Goal: Task Accomplishment & Management: Manage account settings

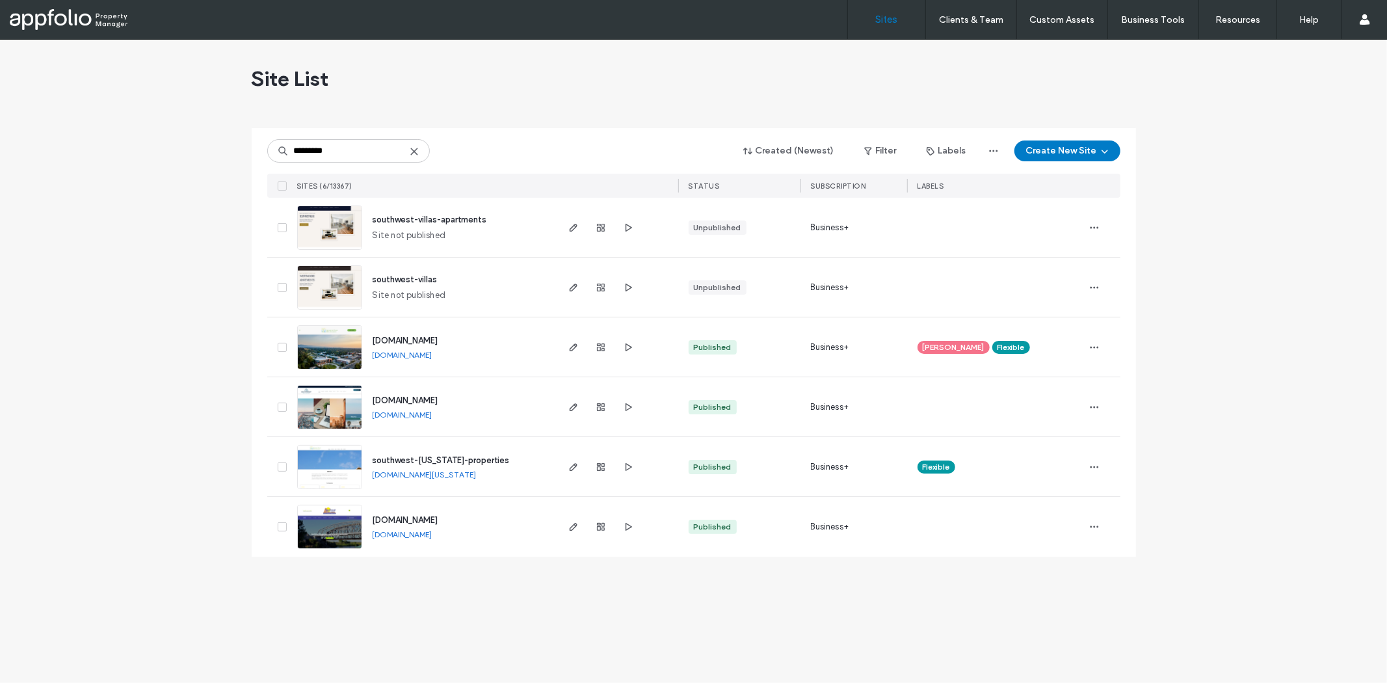
click at [484, 49] on div "Site List" at bounding box center [694, 79] width 884 height 78
click at [373, 154] on input "*********" at bounding box center [348, 150] width 163 height 23
click at [414, 148] on icon at bounding box center [414, 151] width 10 height 10
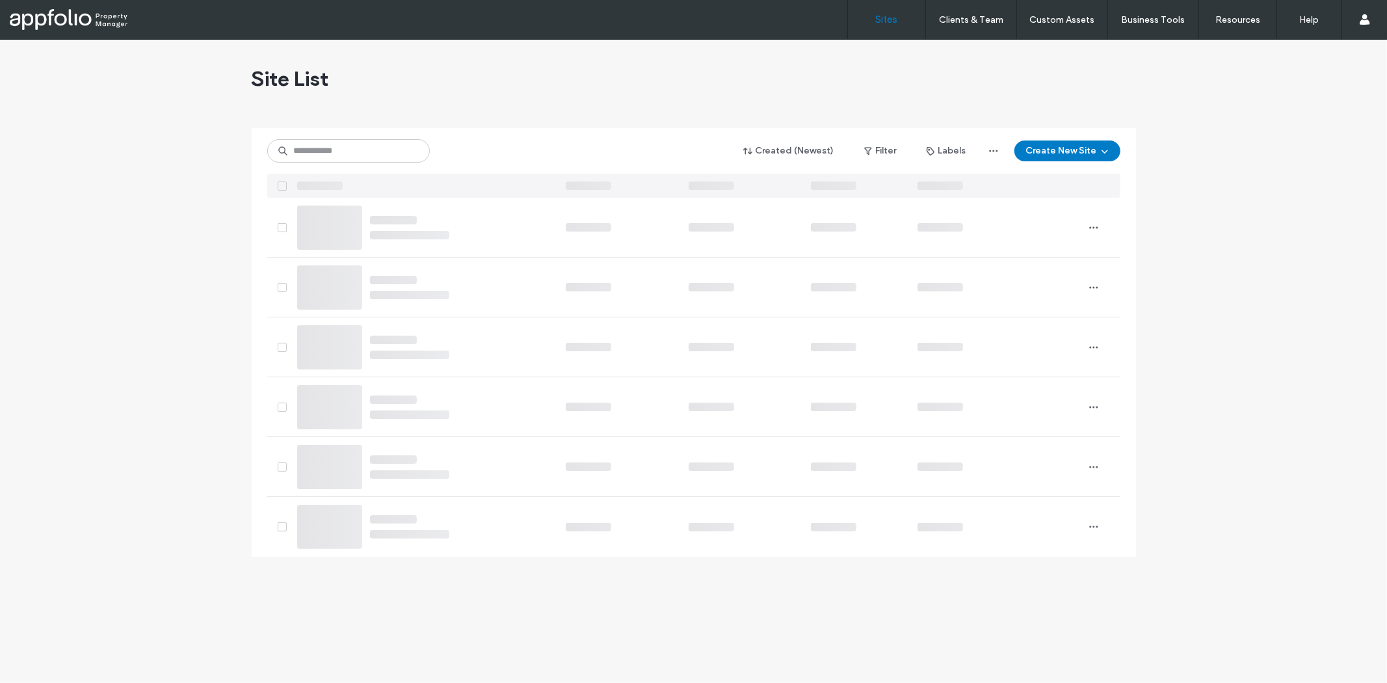
click at [489, 103] on div "Site List" at bounding box center [694, 79] width 884 height 78
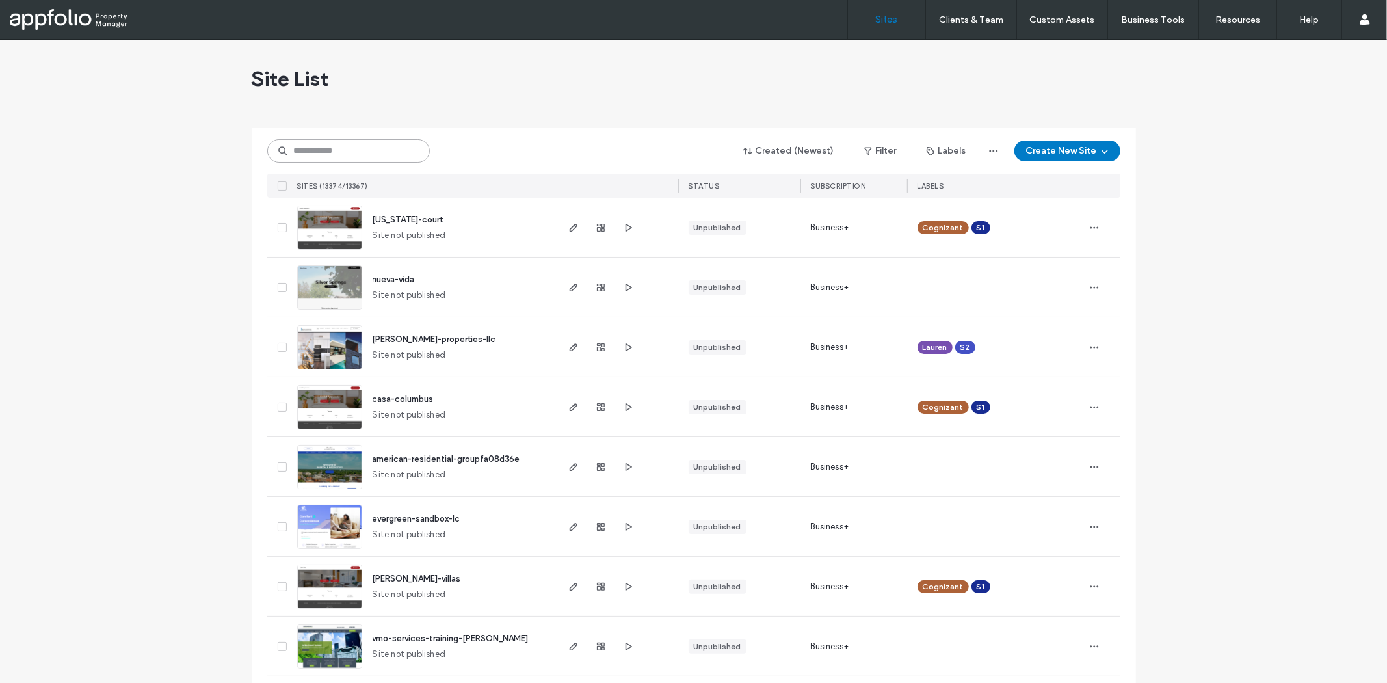
click at [356, 146] on input at bounding box center [348, 150] width 163 height 23
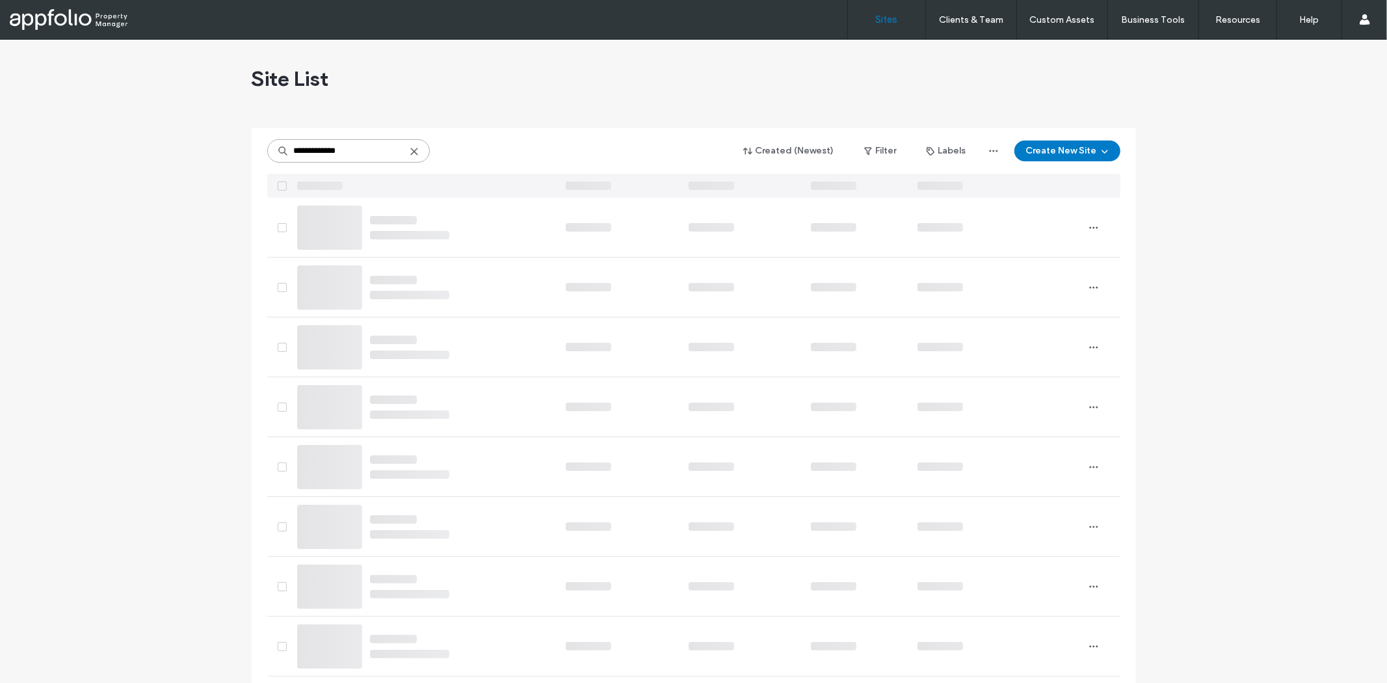
type input "**********"
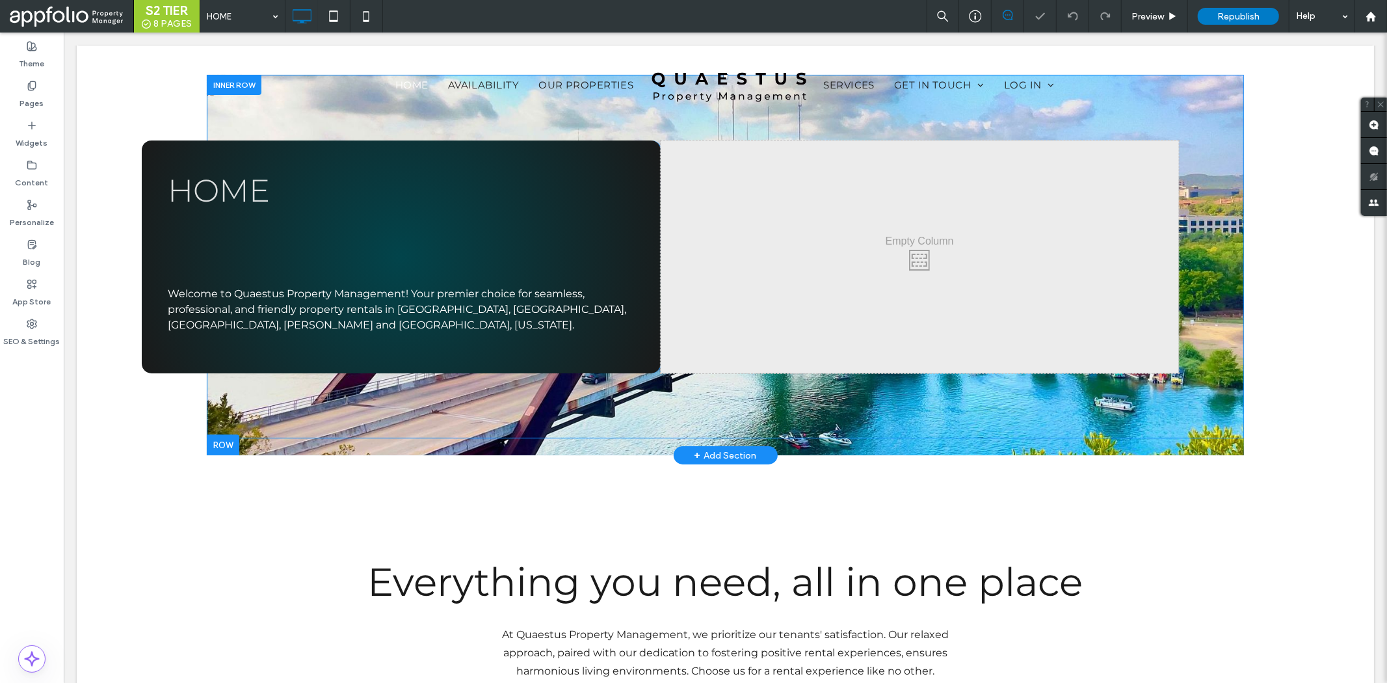
scroll to position [72, 0]
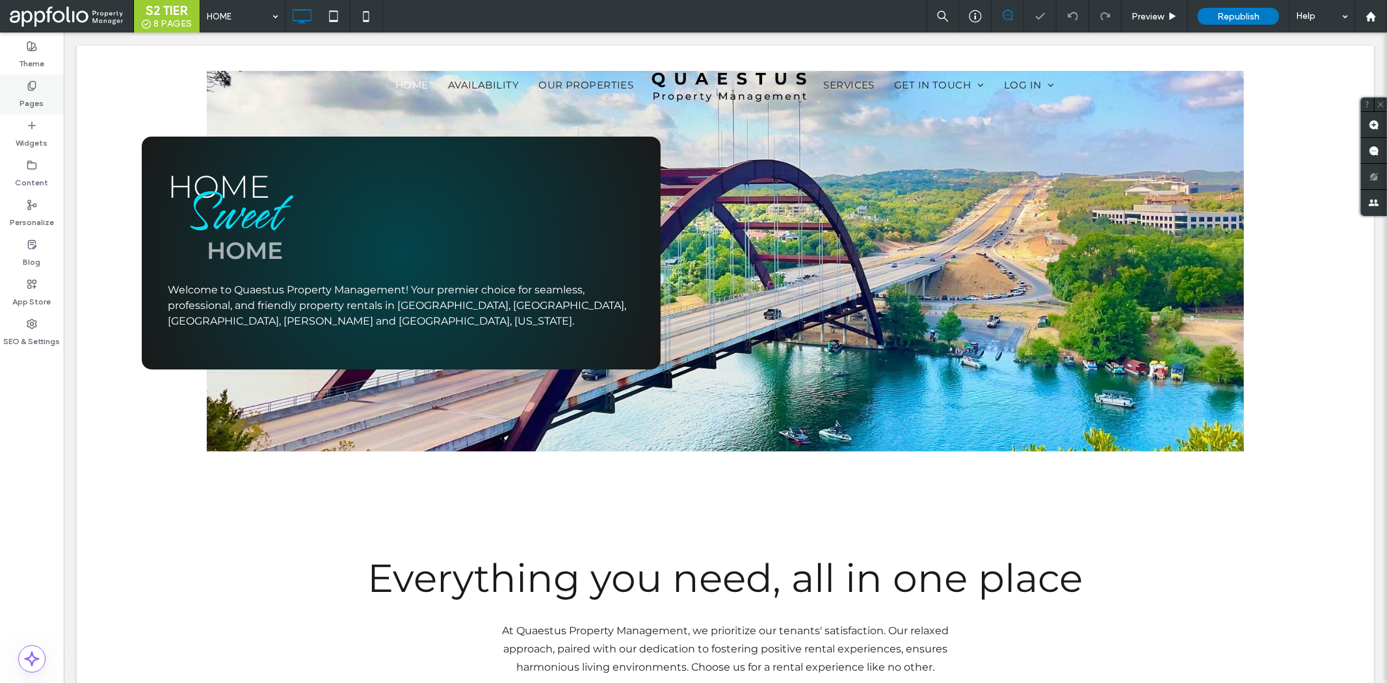
click at [37, 89] on div "Pages" at bounding box center [32, 95] width 64 height 40
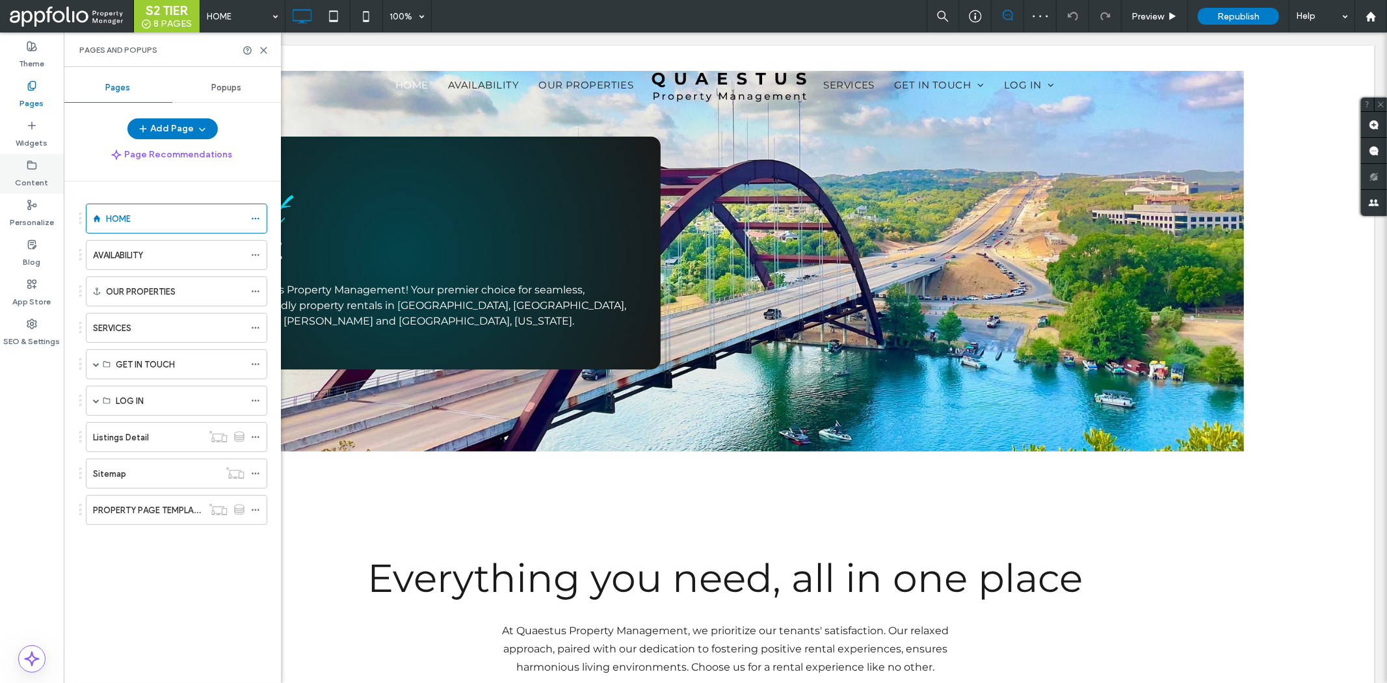
click at [30, 166] on icon at bounding box center [32, 165] width 10 height 10
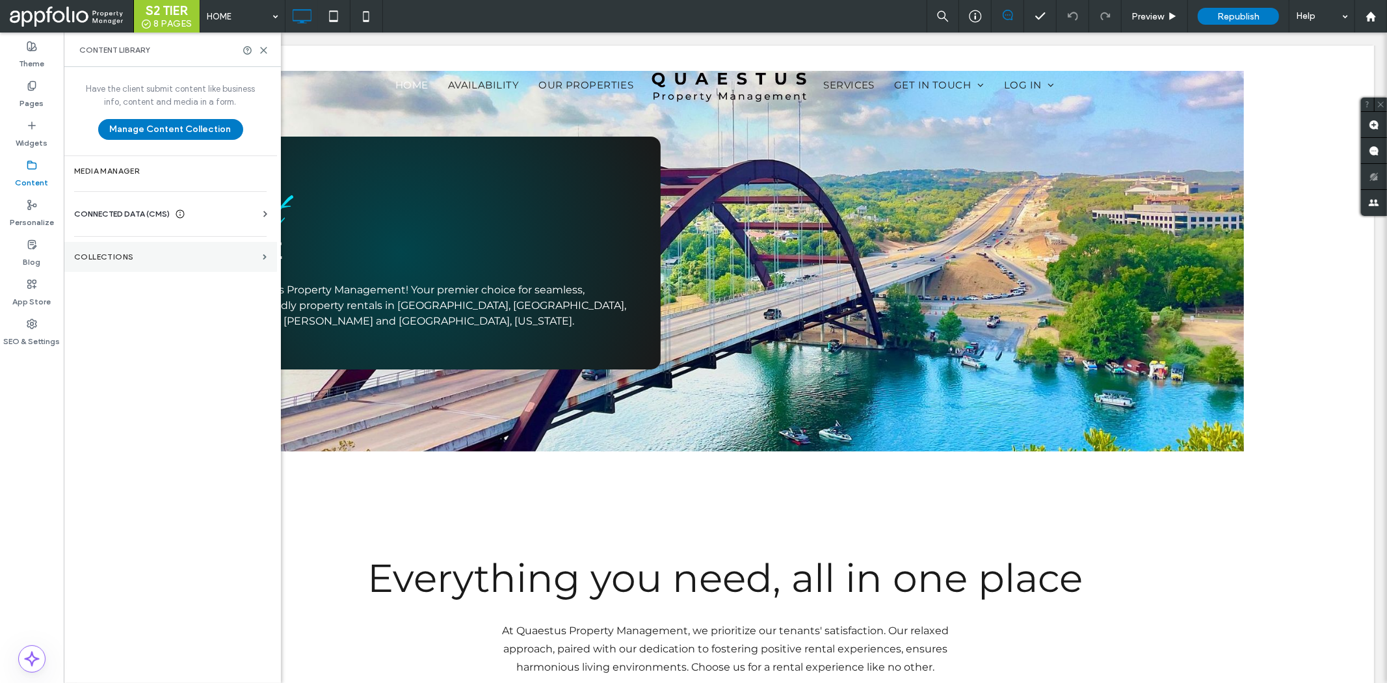
click at [111, 260] on label "Collections" at bounding box center [165, 256] width 183 height 9
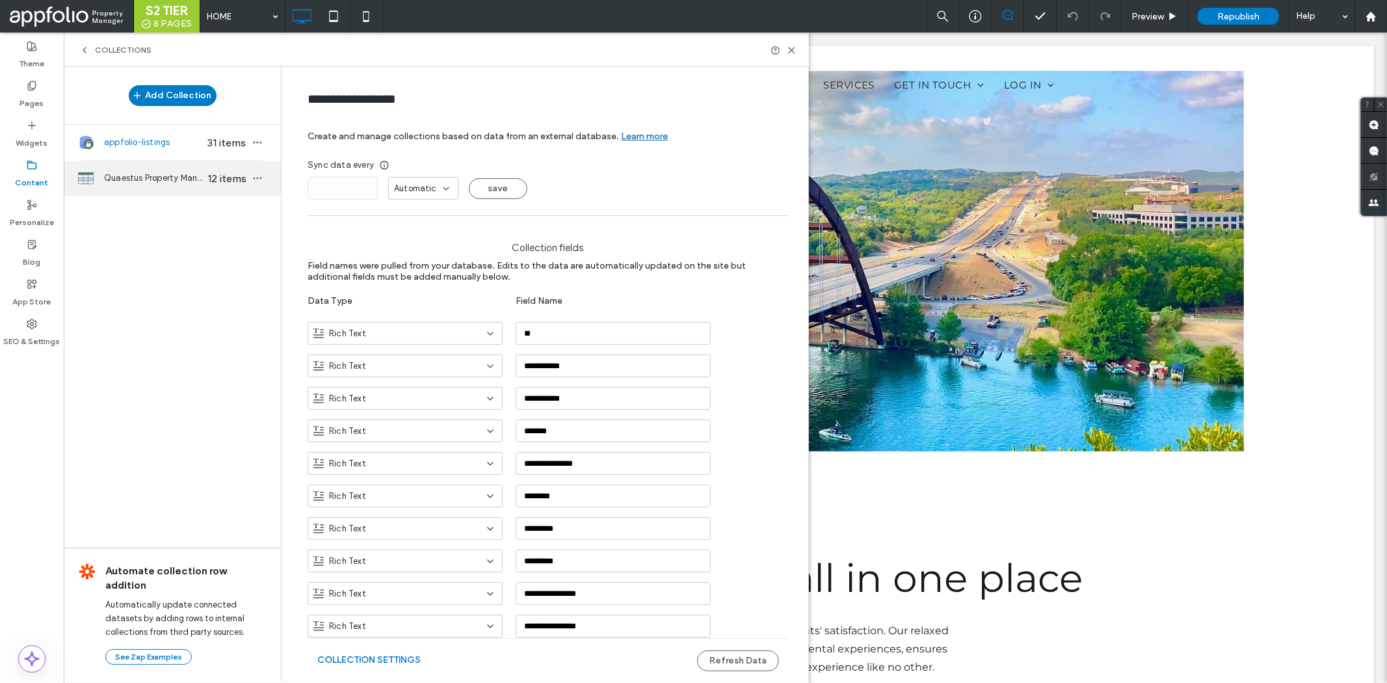
click at [161, 176] on span "Quaestus Property Management" at bounding box center [154, 178] width 100 height 13
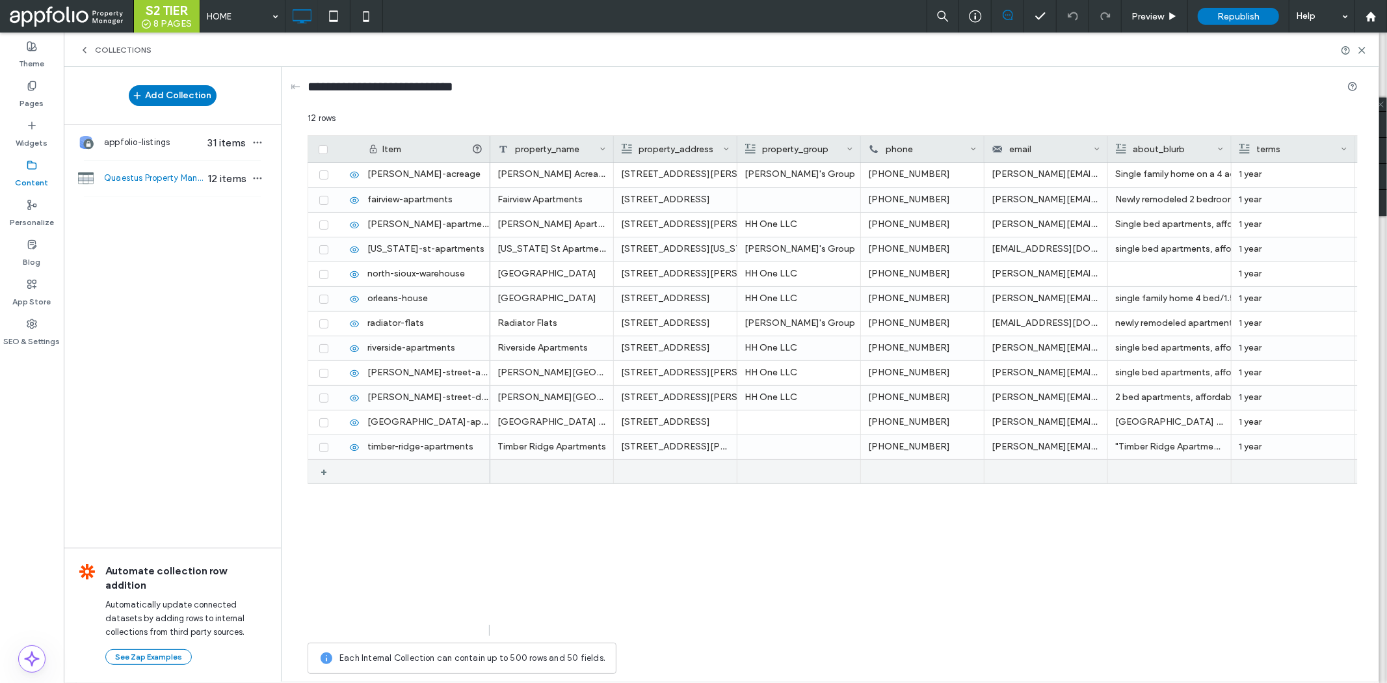
click at [320, 468] on div "+" at bounding box center [328, 471] width 16 height 23
click at [404, 468] on div "1" at bounding box center [425, 472] width 130 height 24
type input "**********"
click at [399, 473] on div "sioux falls duplex" at bounding box center [425, 472] width 130 height 24
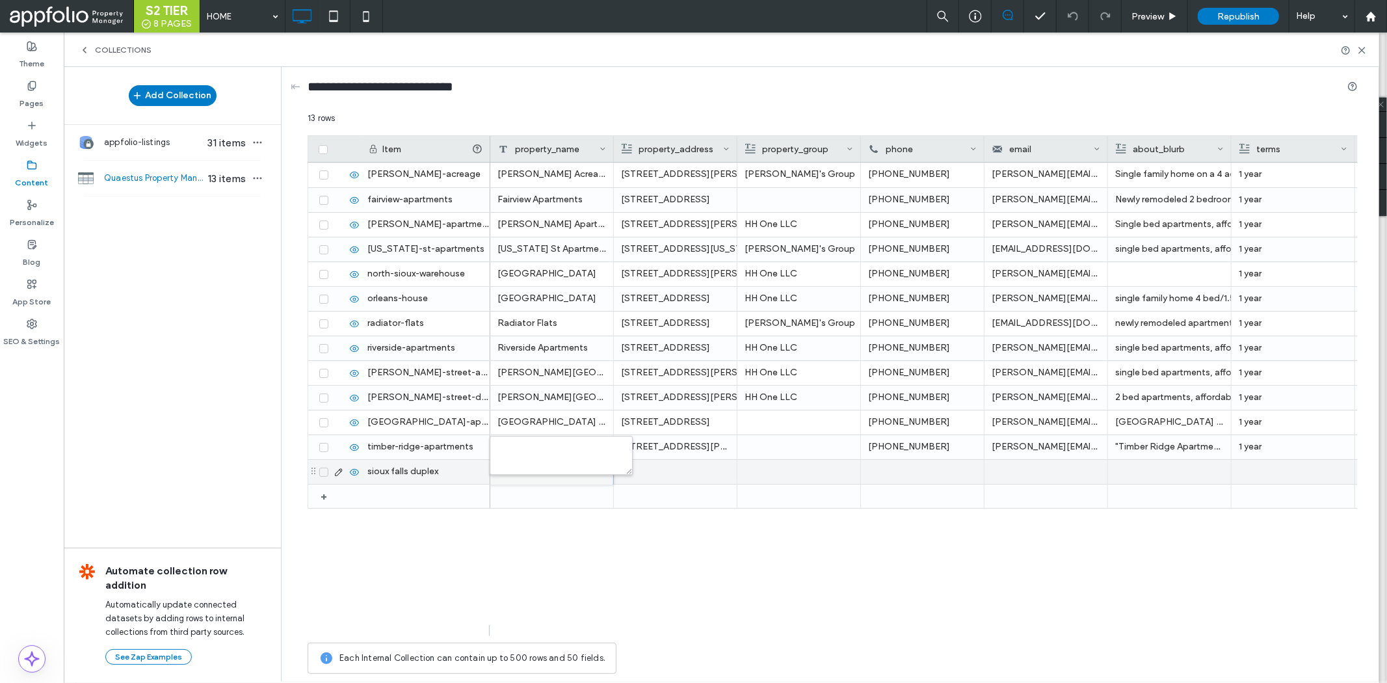
click at [399, 473] on div "sioux falls duplex" at bounding box center [425, 472] width 130 height 24
click at [388, 471] on input "**********" at bounding box center [425, 471] width 129 height 23
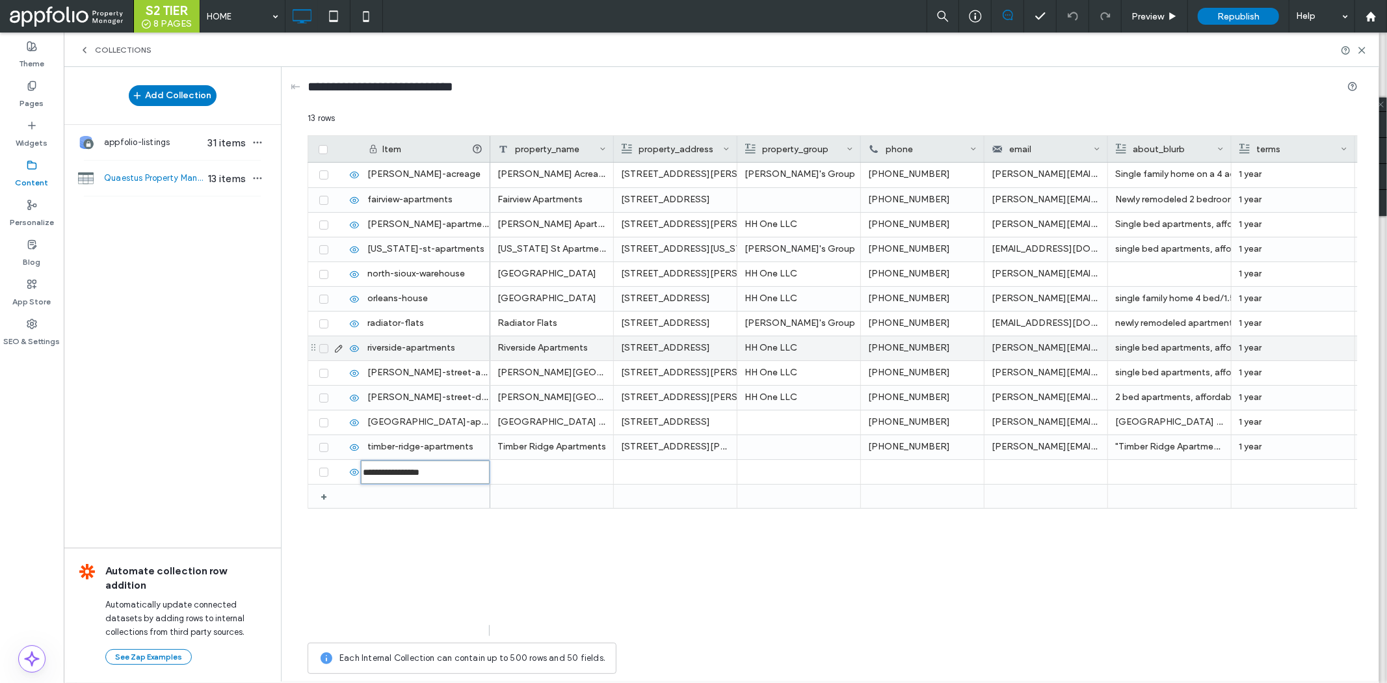
type input "**********"
click at [545, 475] on div at bounding box center [552, 472] width 124 height 24
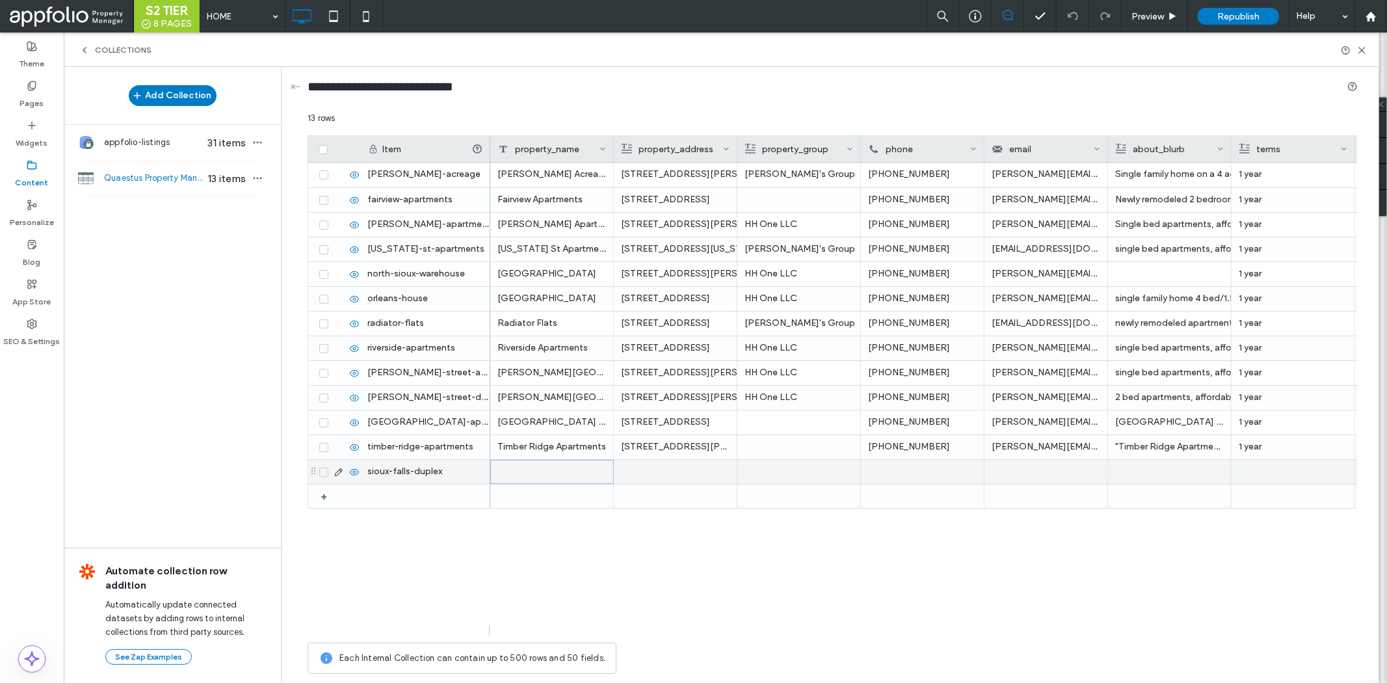
click at [545, 475] on div at bounding box center [552, 472] width 124 height 24
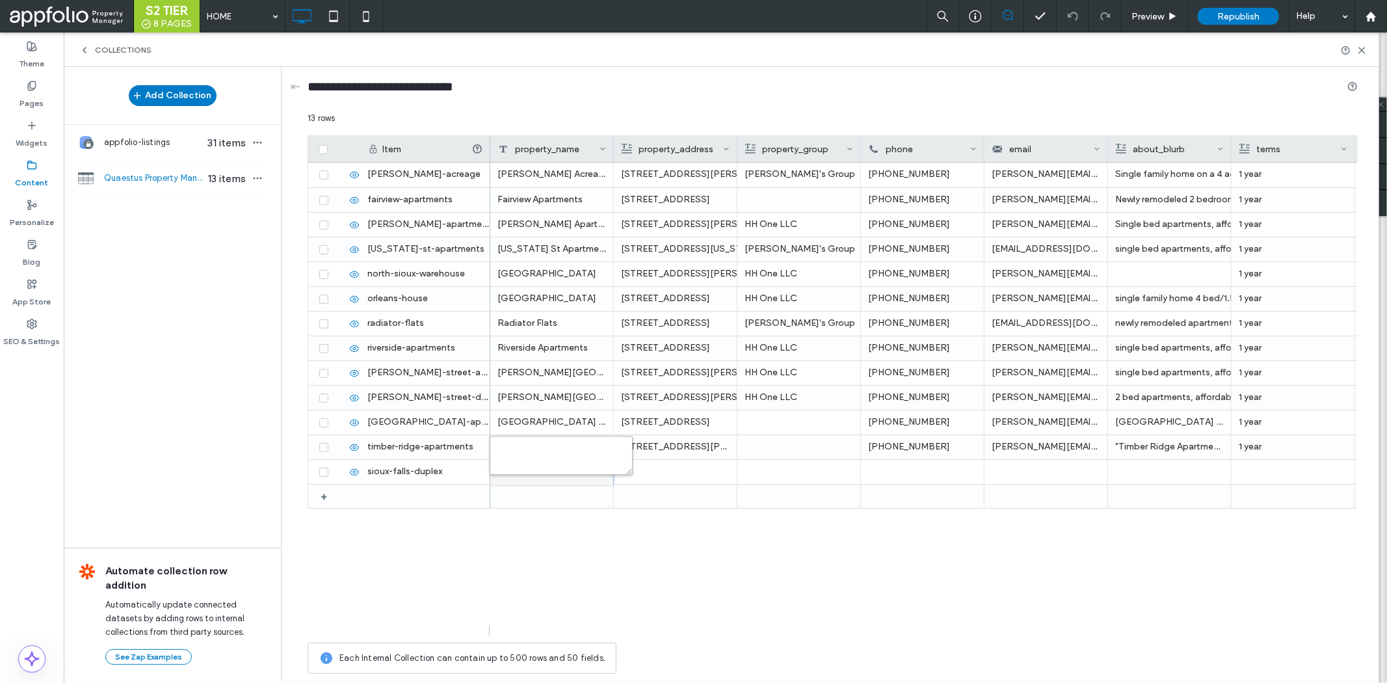
click at [567, 465] on textarea "plain-text-cell" at bounding box center [561, 455] width 143 height 39
type textarea "**********"
click at [672, 468] on div at bounding box center [675, 472] width 109 height 24
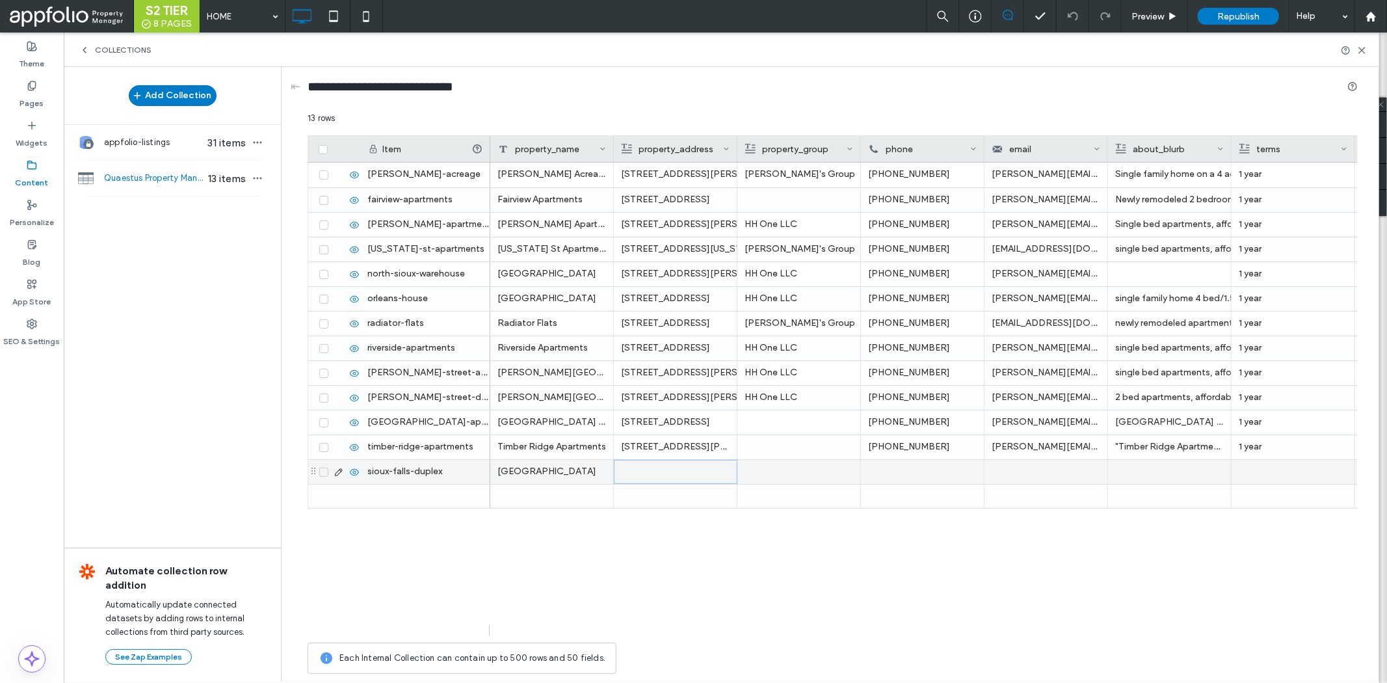
click at [672, 468] on div at bounding box center [675, 471] width 108 height 23
click at [681, 471] on div "Rich Text Editor" at bounding box center [684, 473] width 137 height 33
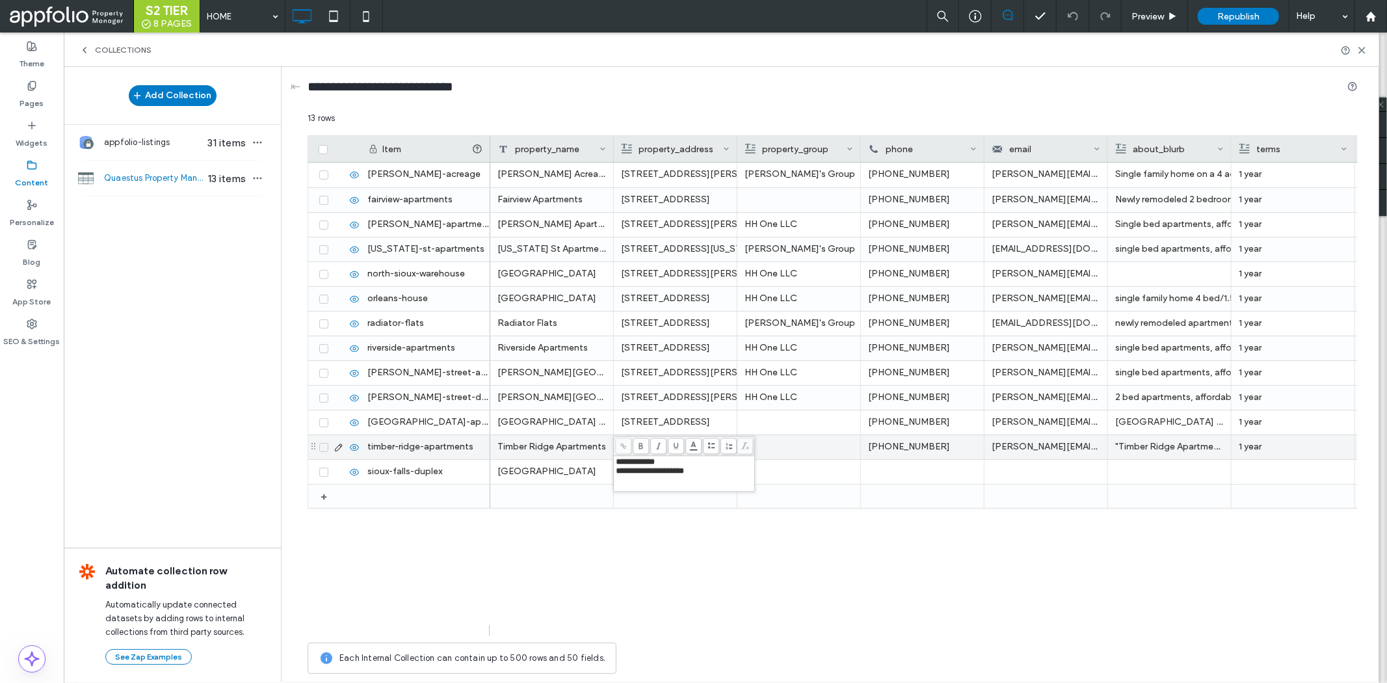
click at [843, 452] on div at bounding box center [798, 447] width 109 height 24
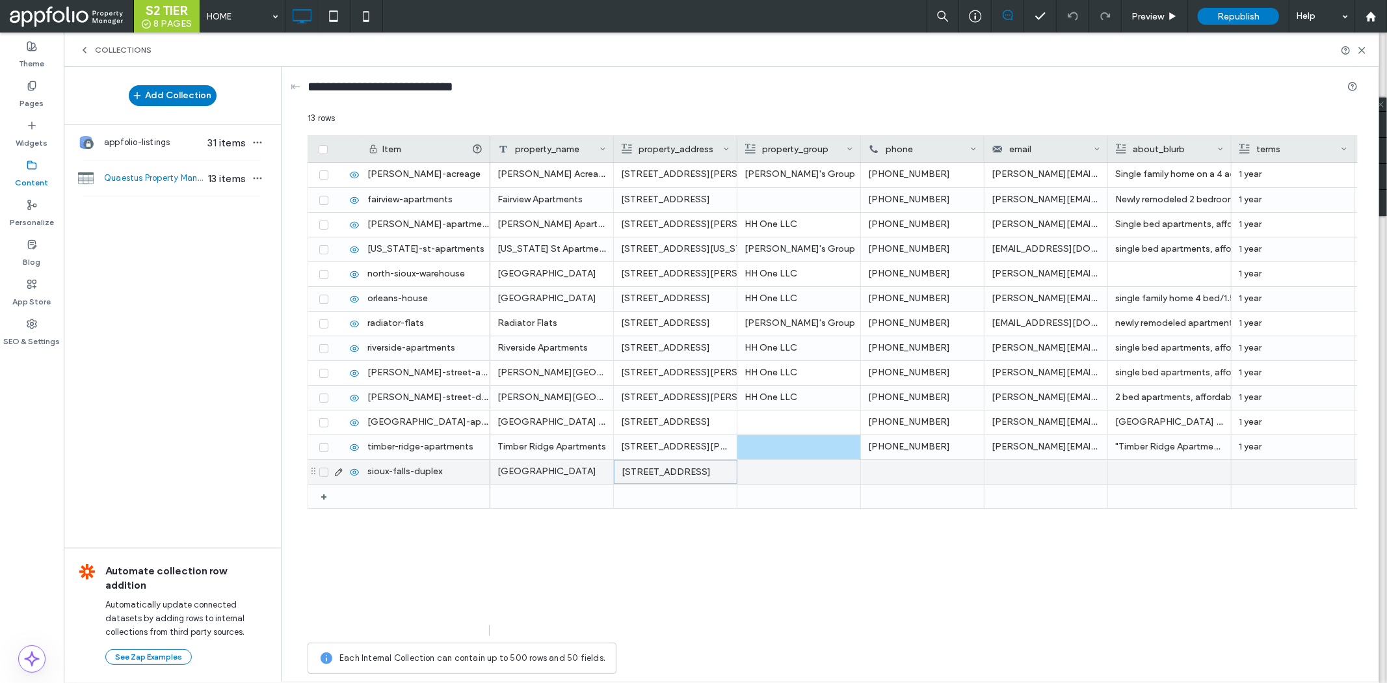
click at [830, 472] on div at bounding box center [798, 472] width 109 height 24
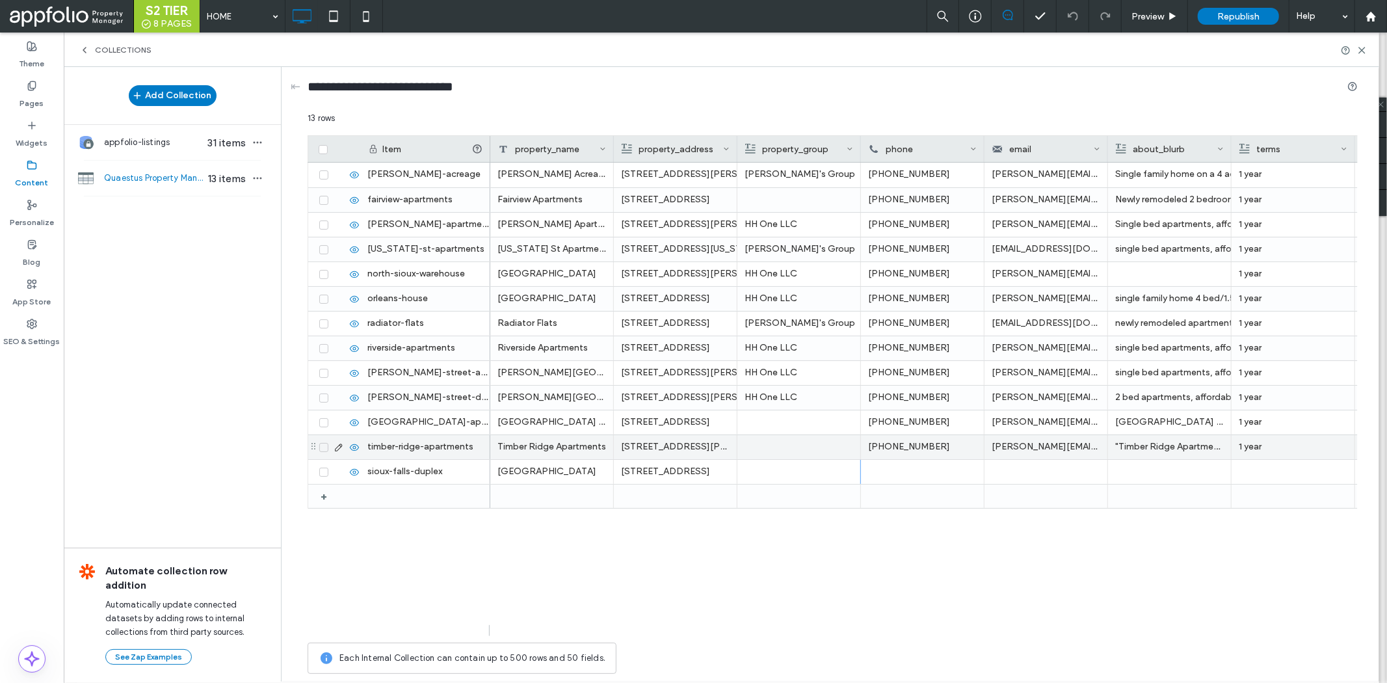
click at [785, 466] on div at bounding box center [798, 472] width 109 height 24
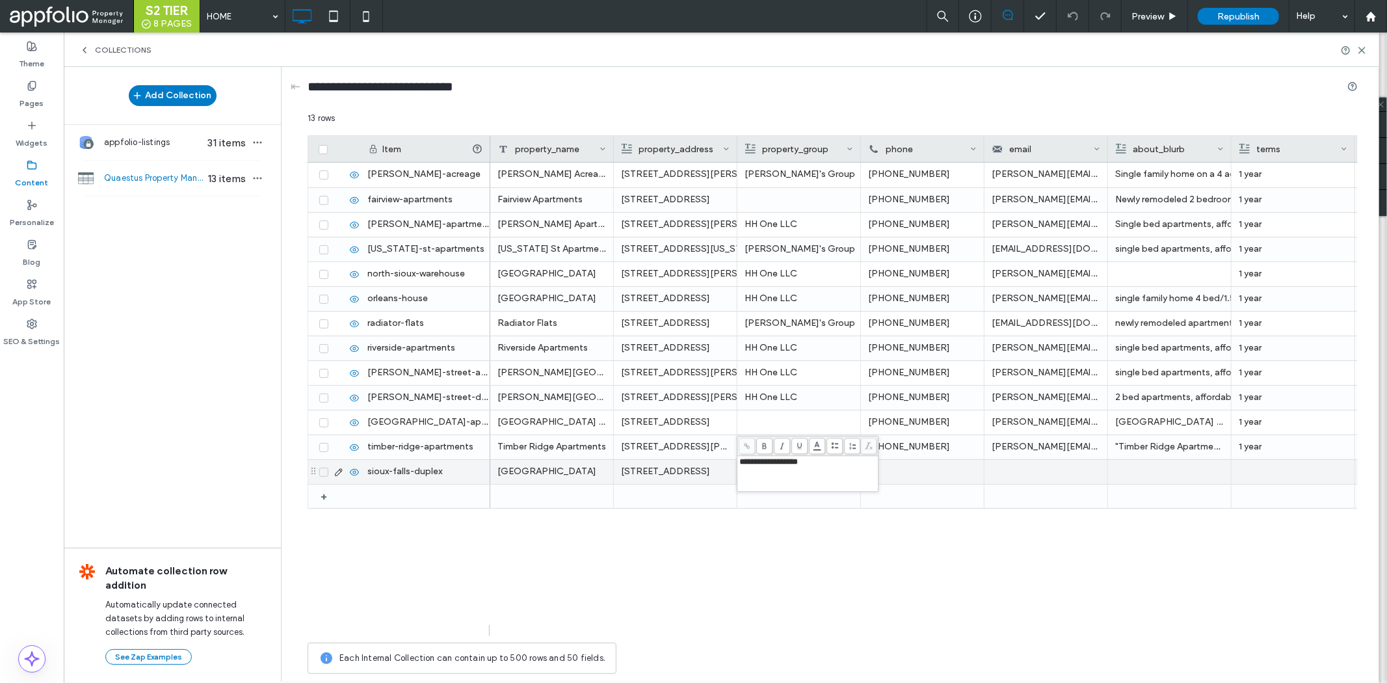
click at [945, 473] on div at bounding box center [923, 472] width 124 height 24
click at [926, 477] on div at bounding box center [923, 472] width 124 height 24
type input "**********"
click at [1034, 464] on input "text" at bounding box center [1045, 472] width 123 height 25
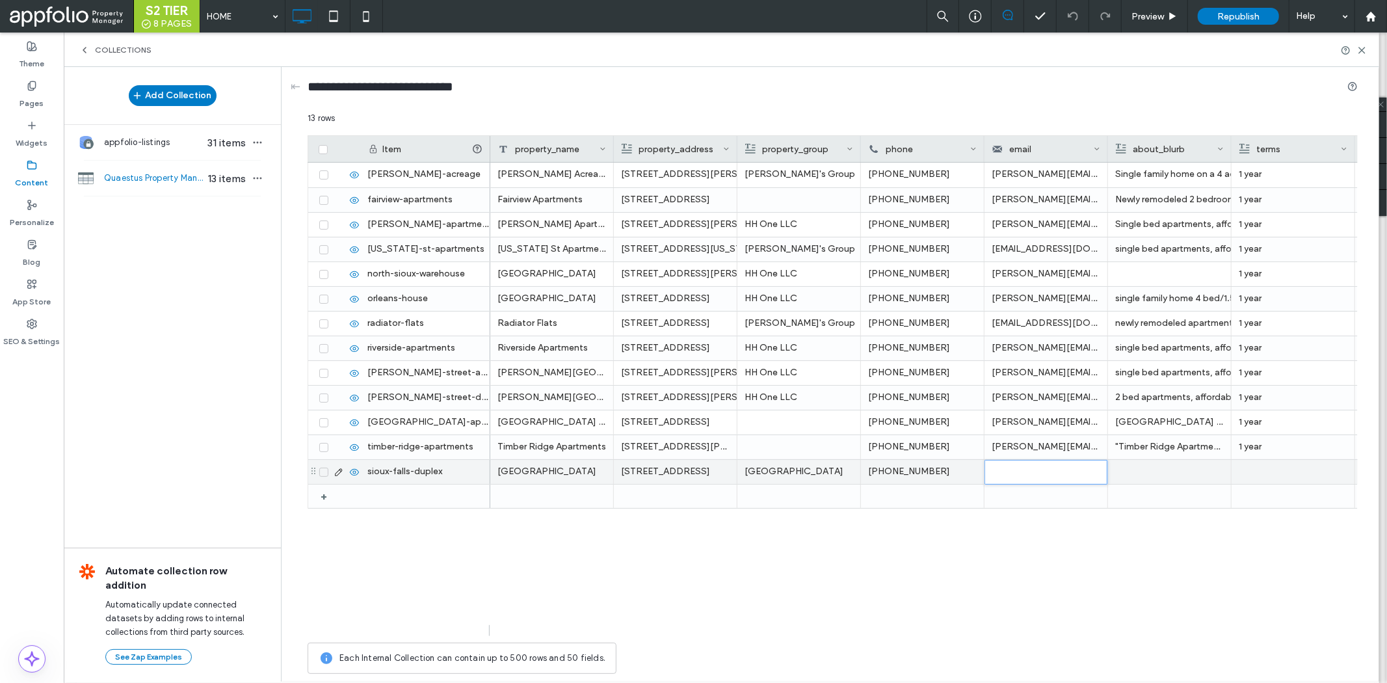
click at [1034, 464] on input "text" at bounding box center [1045, 472] width 123 height 25
paste input "**********"
type input "**********"
click at [1175, 471] on div at bounding box center [1169, 472] width 109 height 24
click at [1266, 468] on div at bounding box center [1292, 472] width 109 height 24
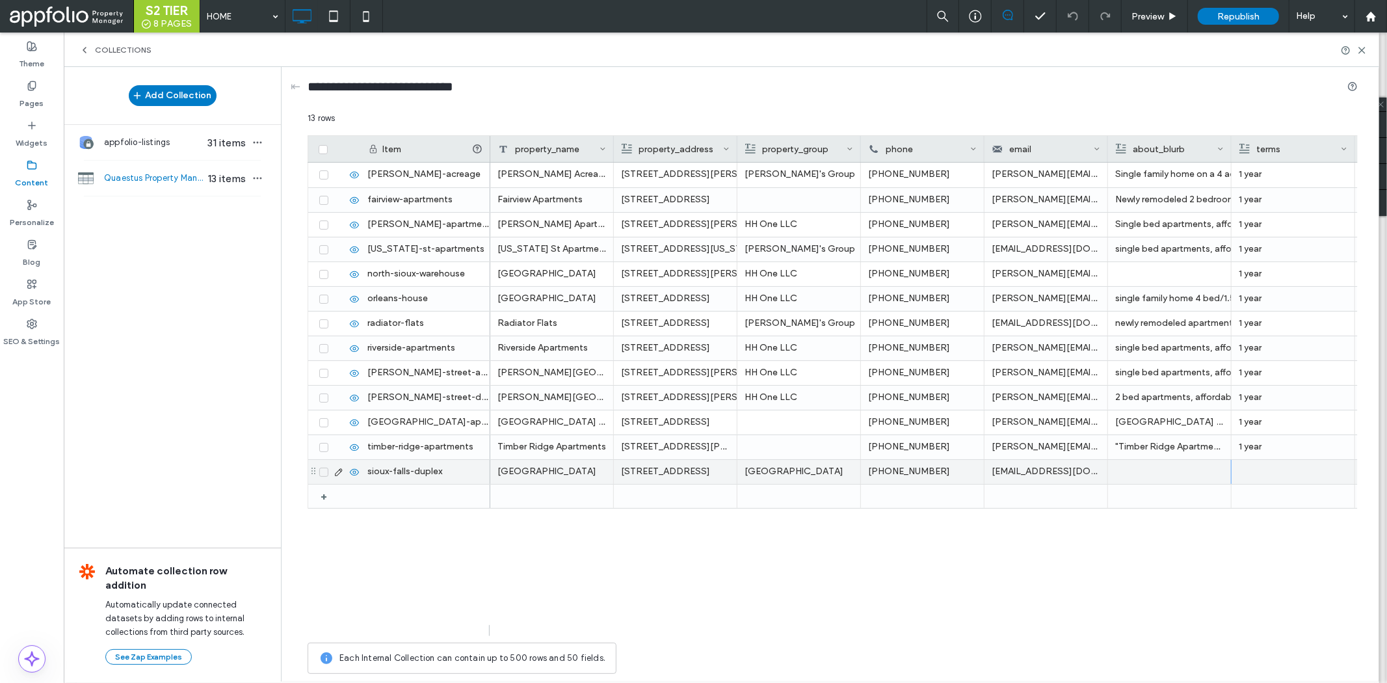
click at [1266, 468] on div at bounding box center [1292, 472] width 109 height 24
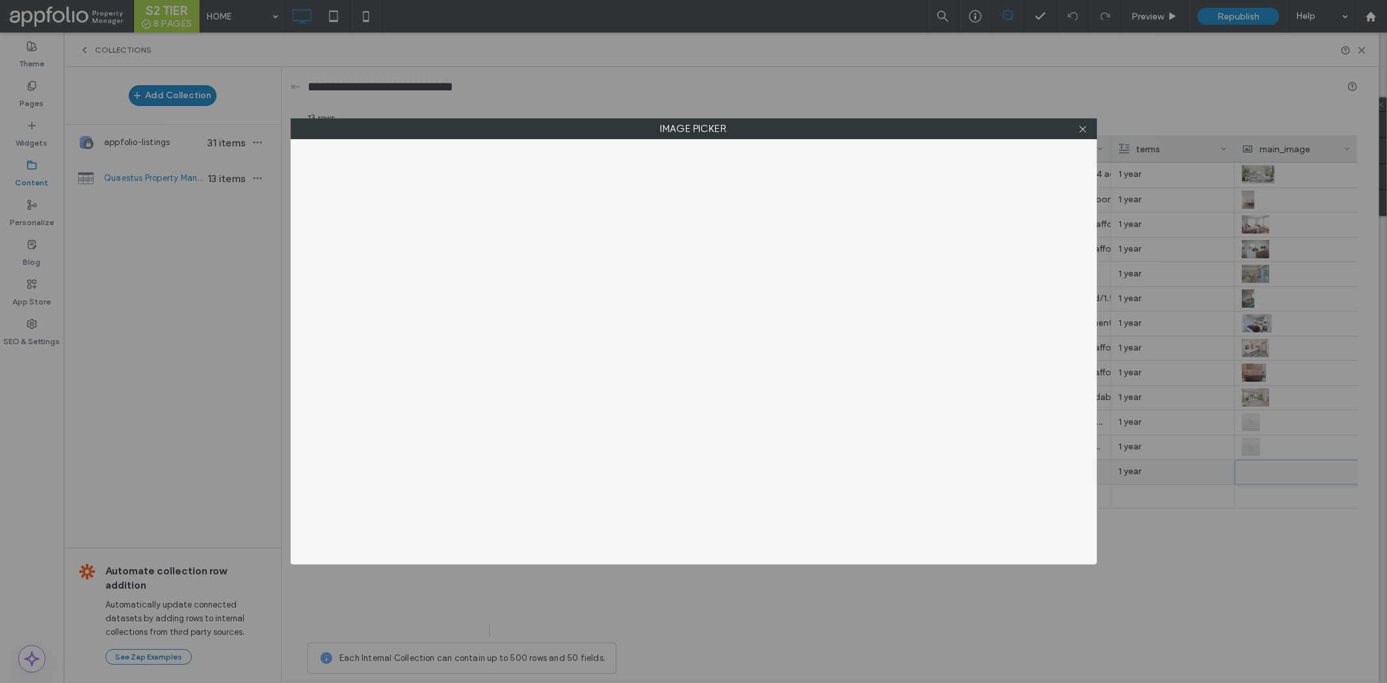
scroll to position [0, 120]
click at [1164, 460] on div "Image Picker" at bounding box center [693, 341] width 1387 height 683
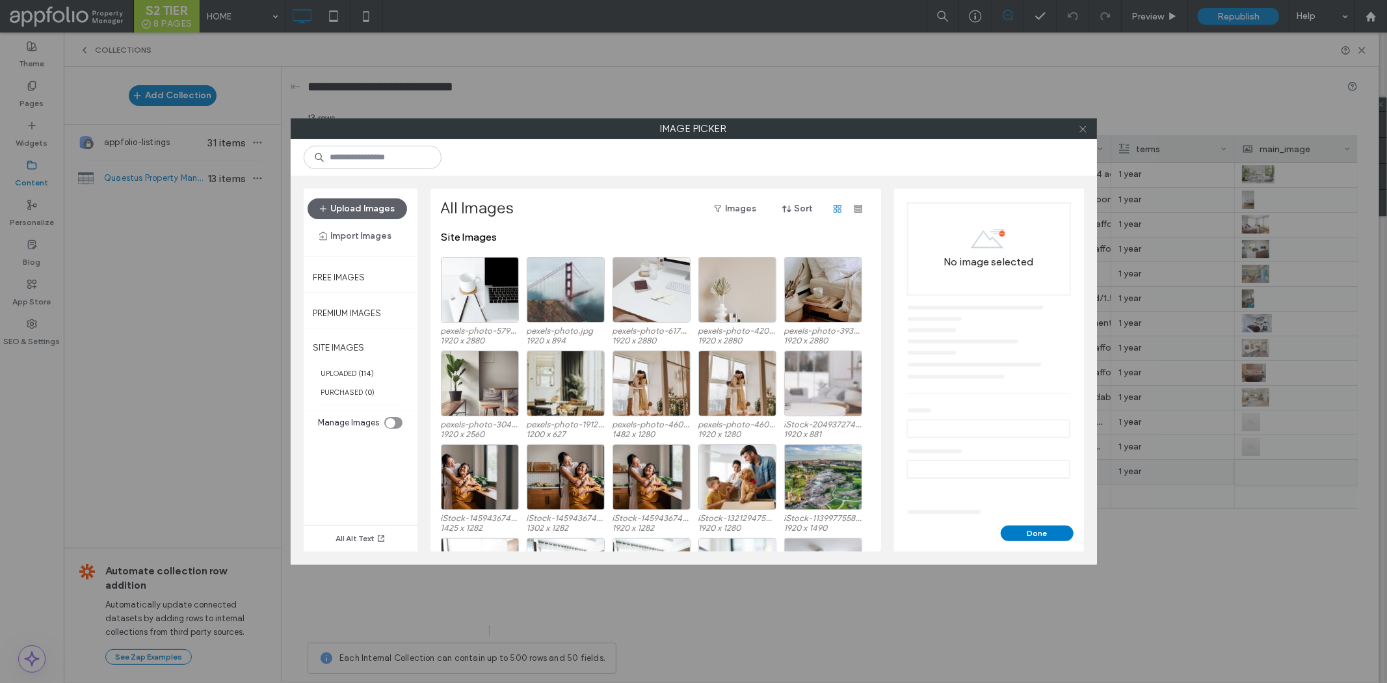
click at [1080, 127] on icon at bounding box center [1083, 129] width 10 height 10
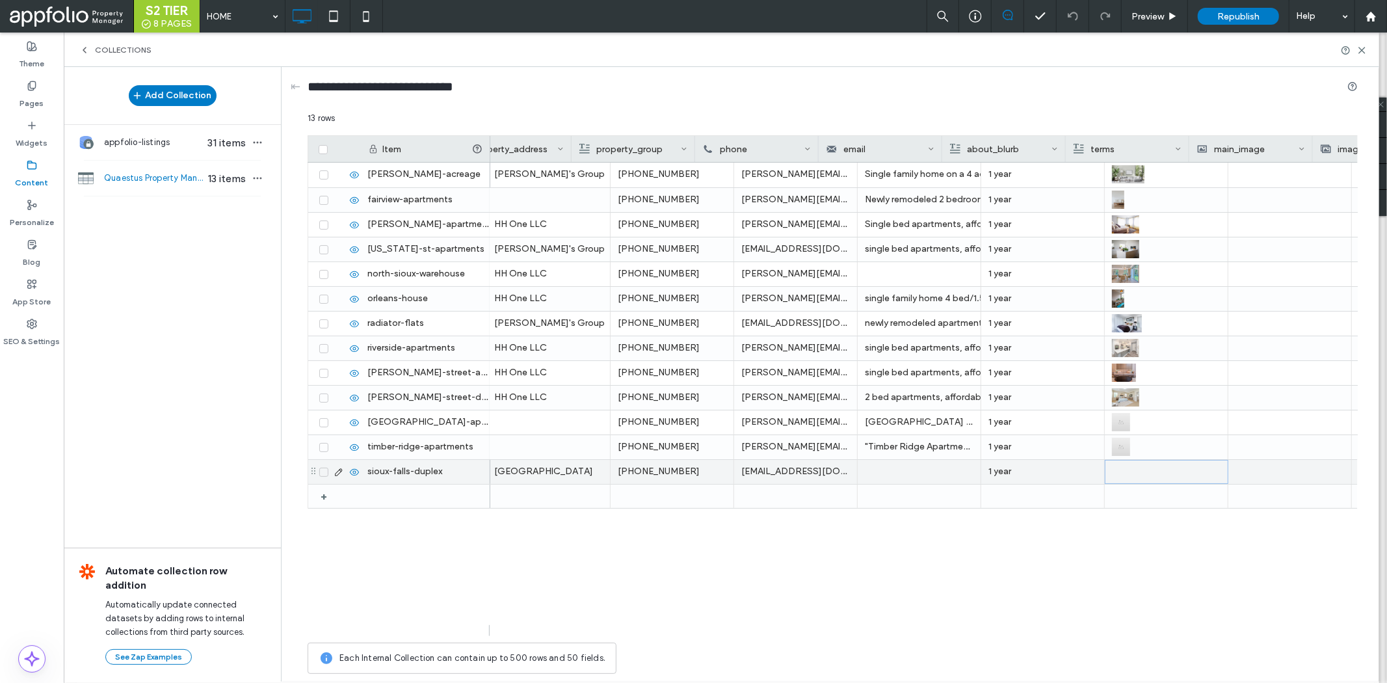
scroll to position [0, 289]
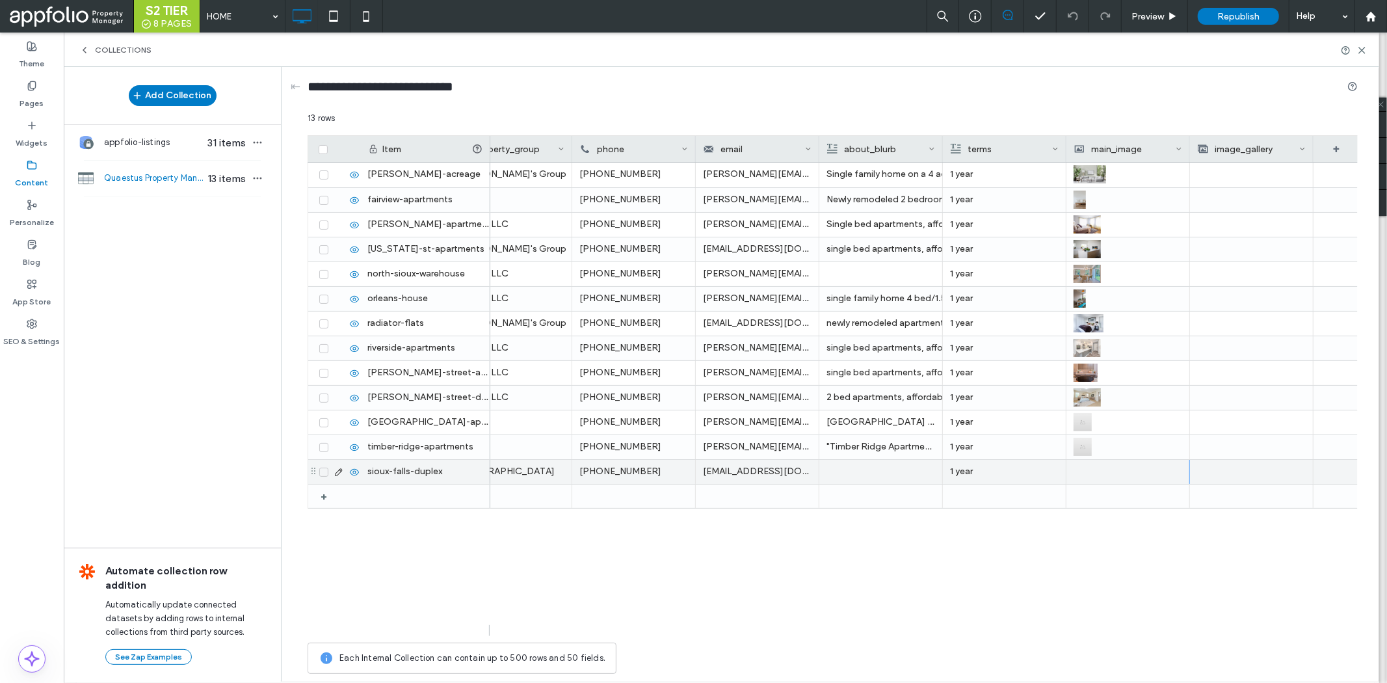
click at [1092, 471] on div at bounding box center [1127, 472] width 109 height 24
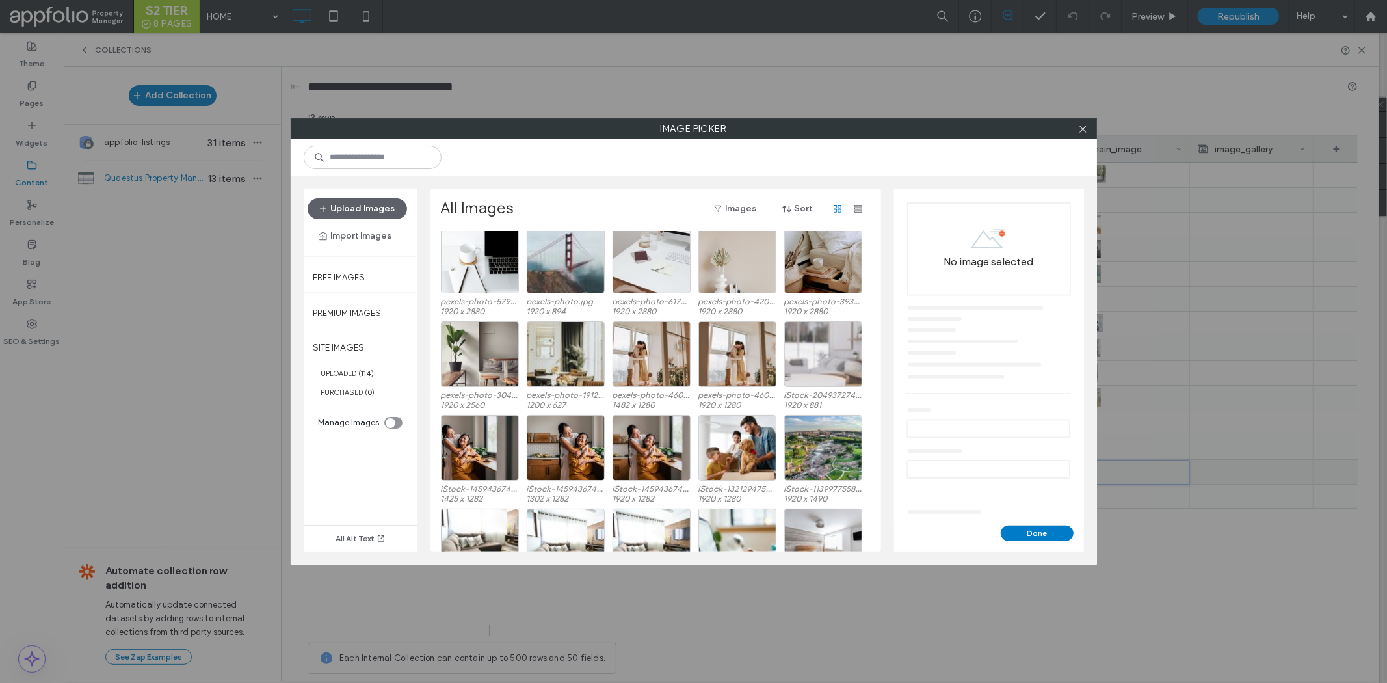
scroll to position [0, 0]
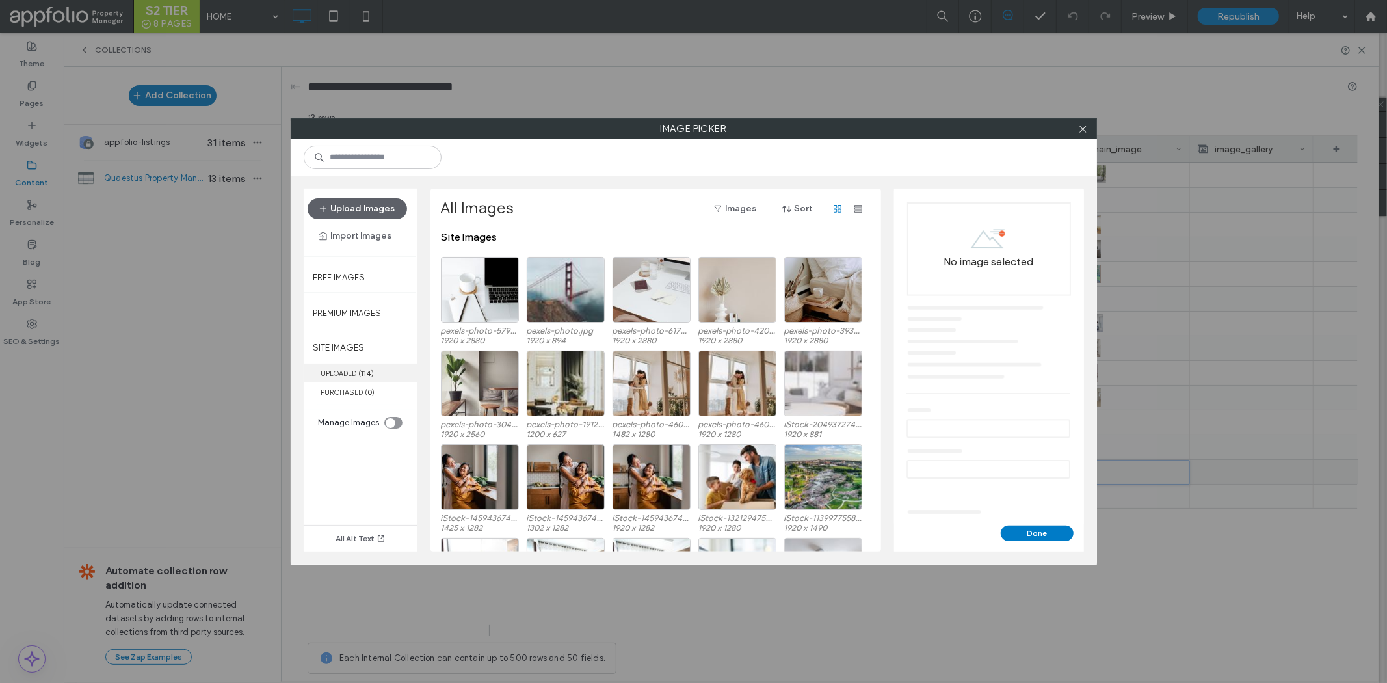
click at [377, 367] on label "UPLOADED ( 114 )" at bounding box center [361, 372] width 114 height 19
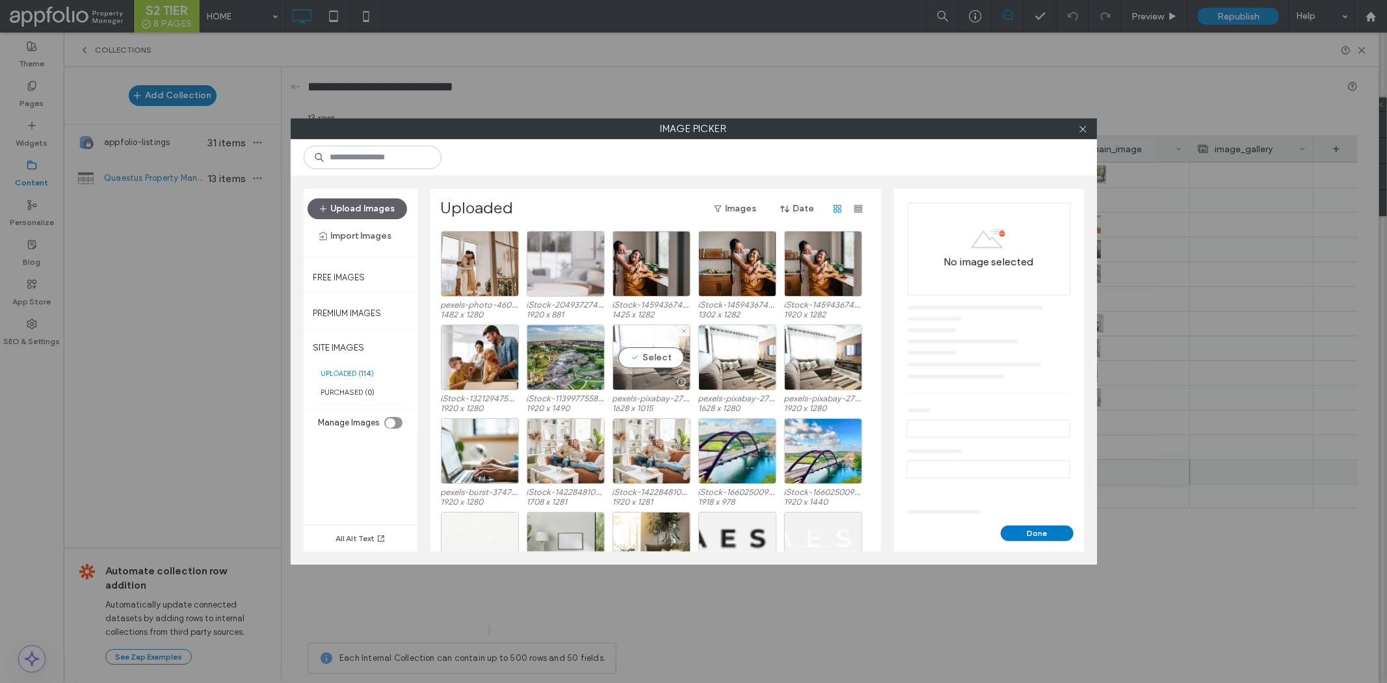
scroll to position [144, 0]
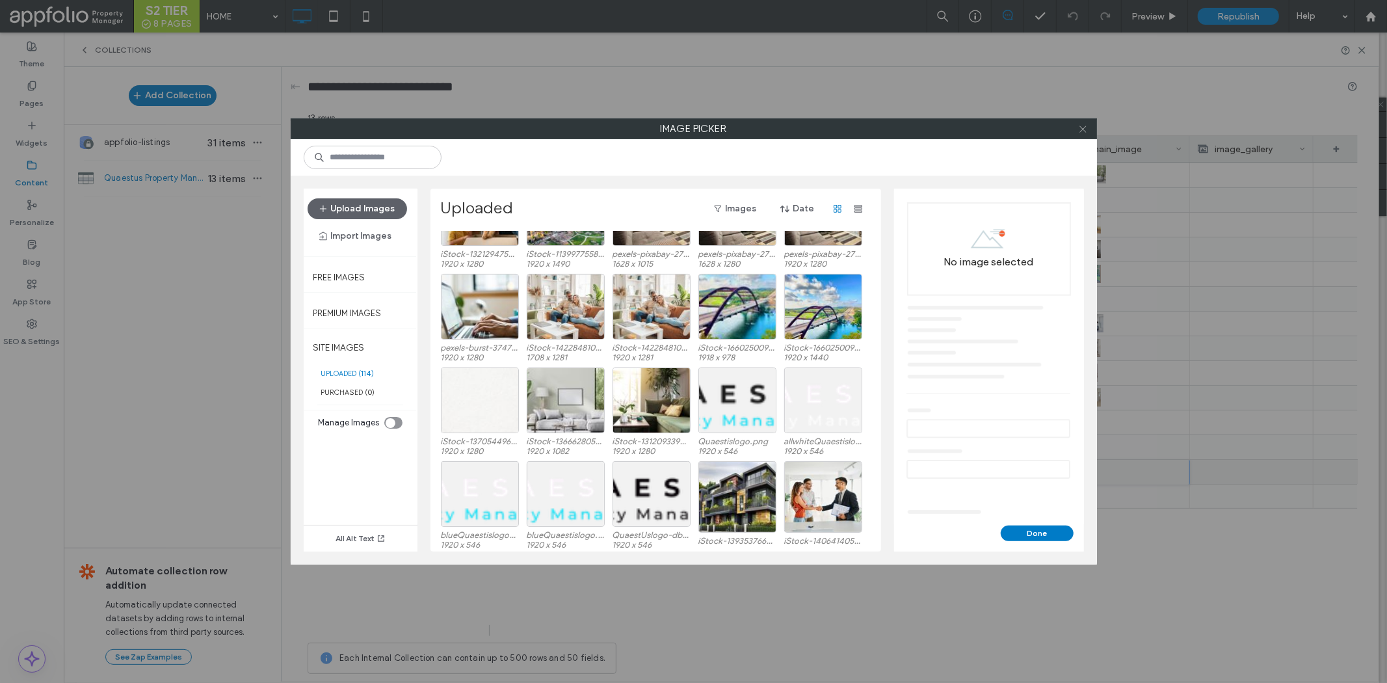
click at [1086, 131] on icon at bounding box center [1083, 129] width 10 height 10
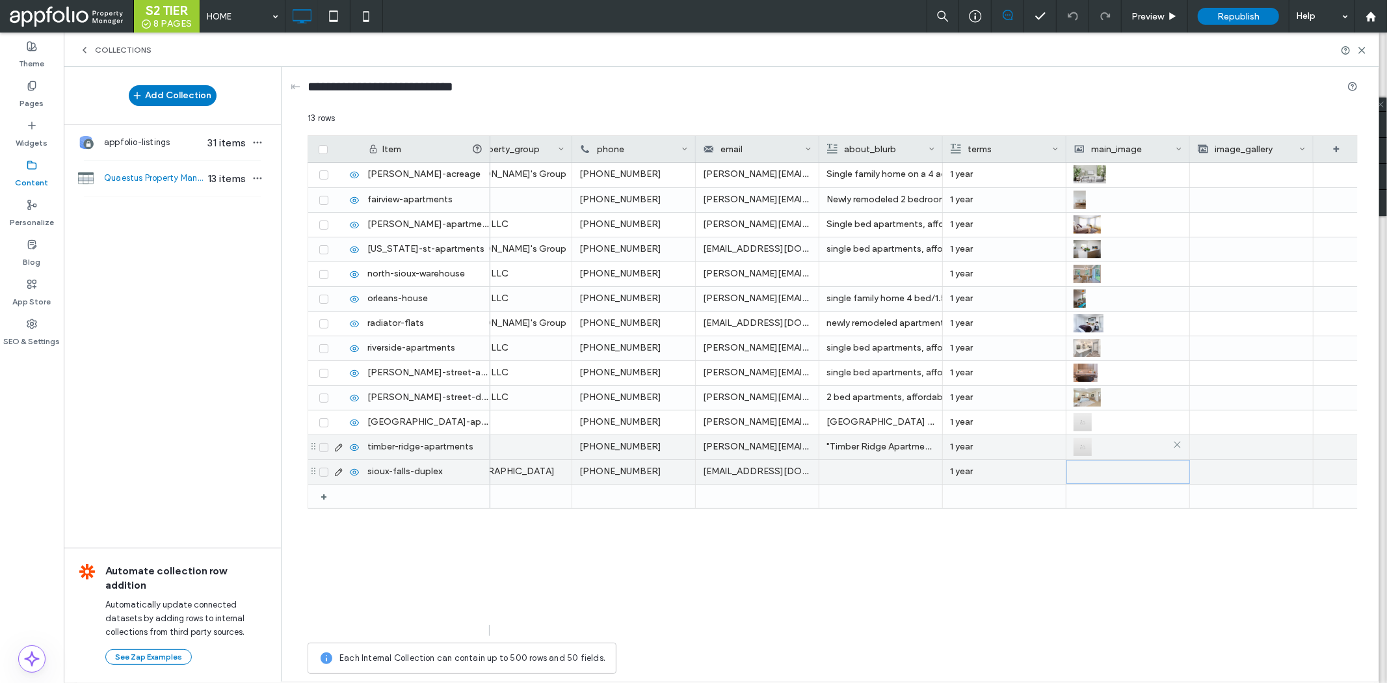
click at [1106, 443] on div at bounding box center [1127, 446] width 109 height 23
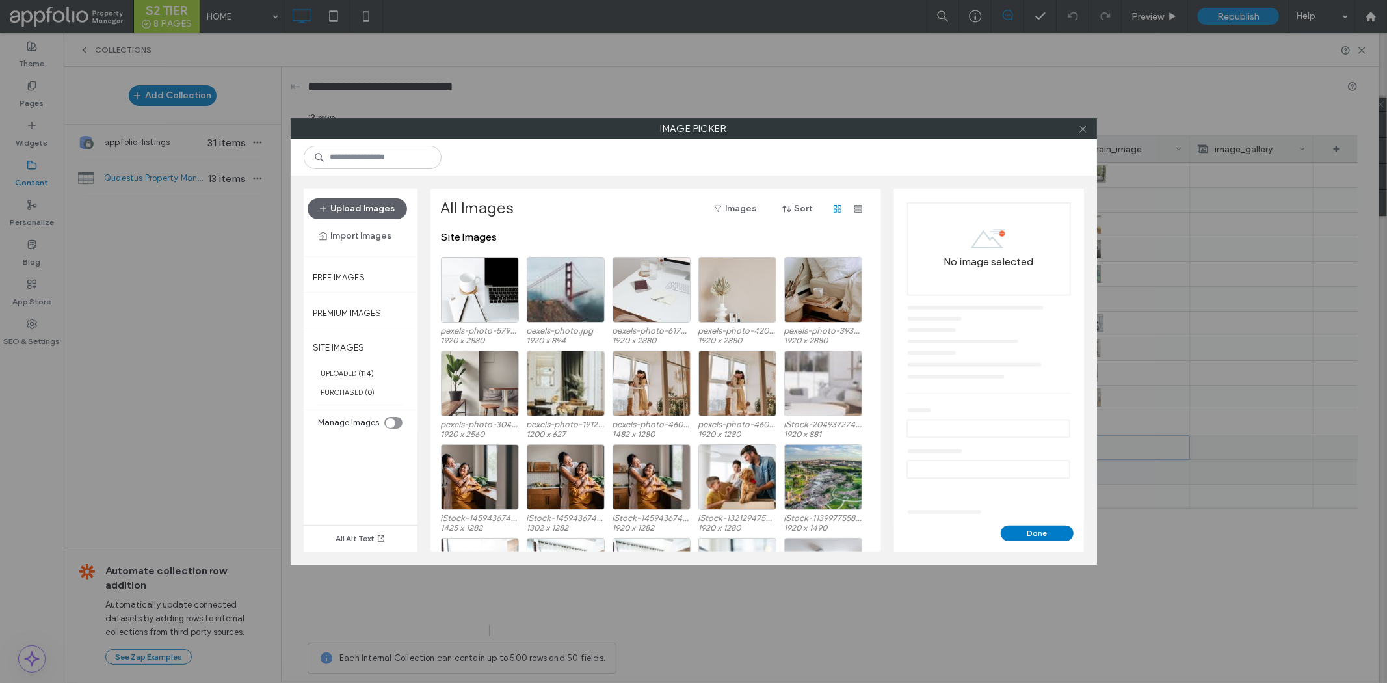
click at [1083, 128] on use at bounding box center [1082, 128] width 7 height 7
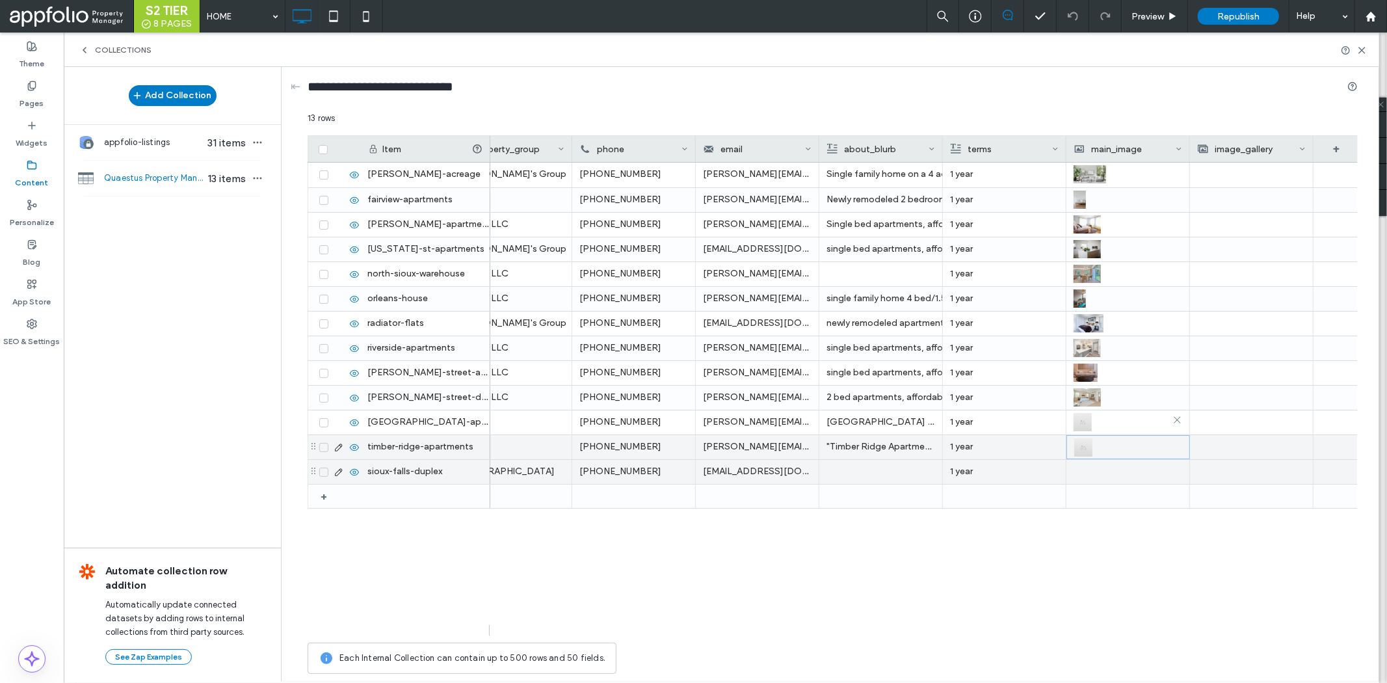
click at [1090, 425] on img at bounding box center [1082, 422] width 18 height 18
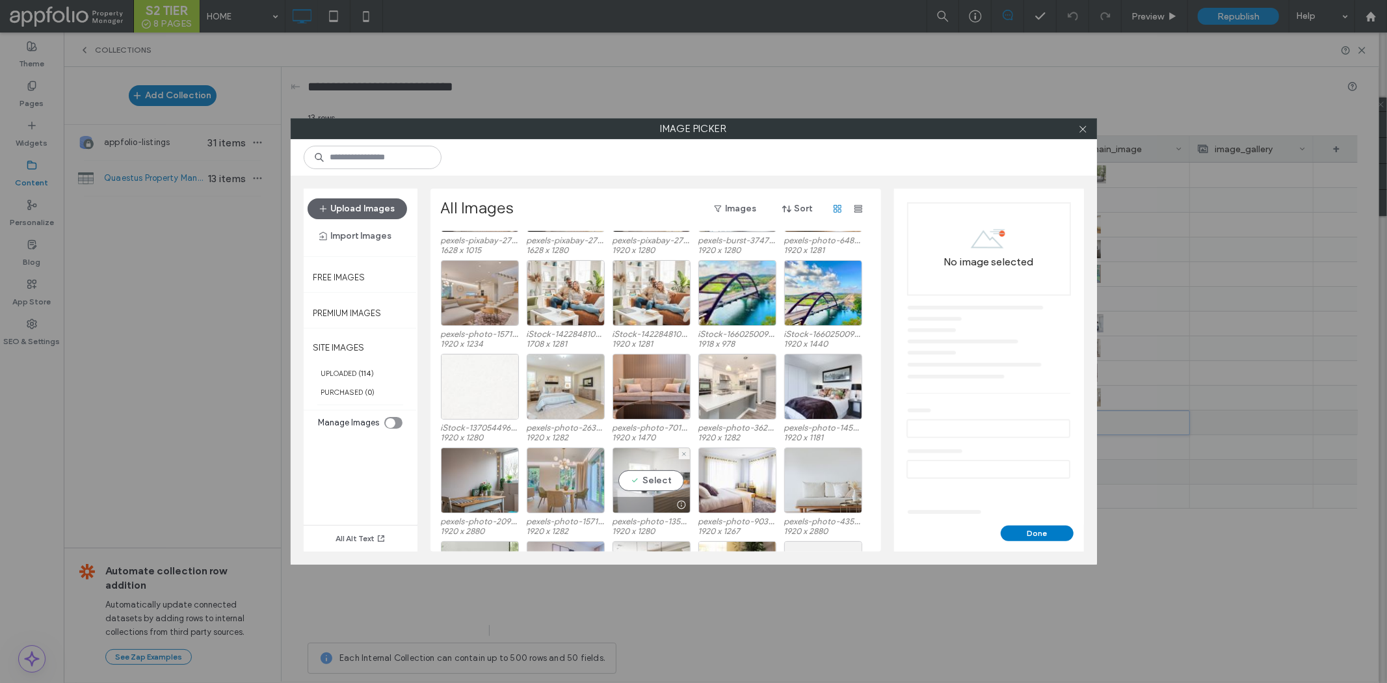
scroll to position [349, 0]
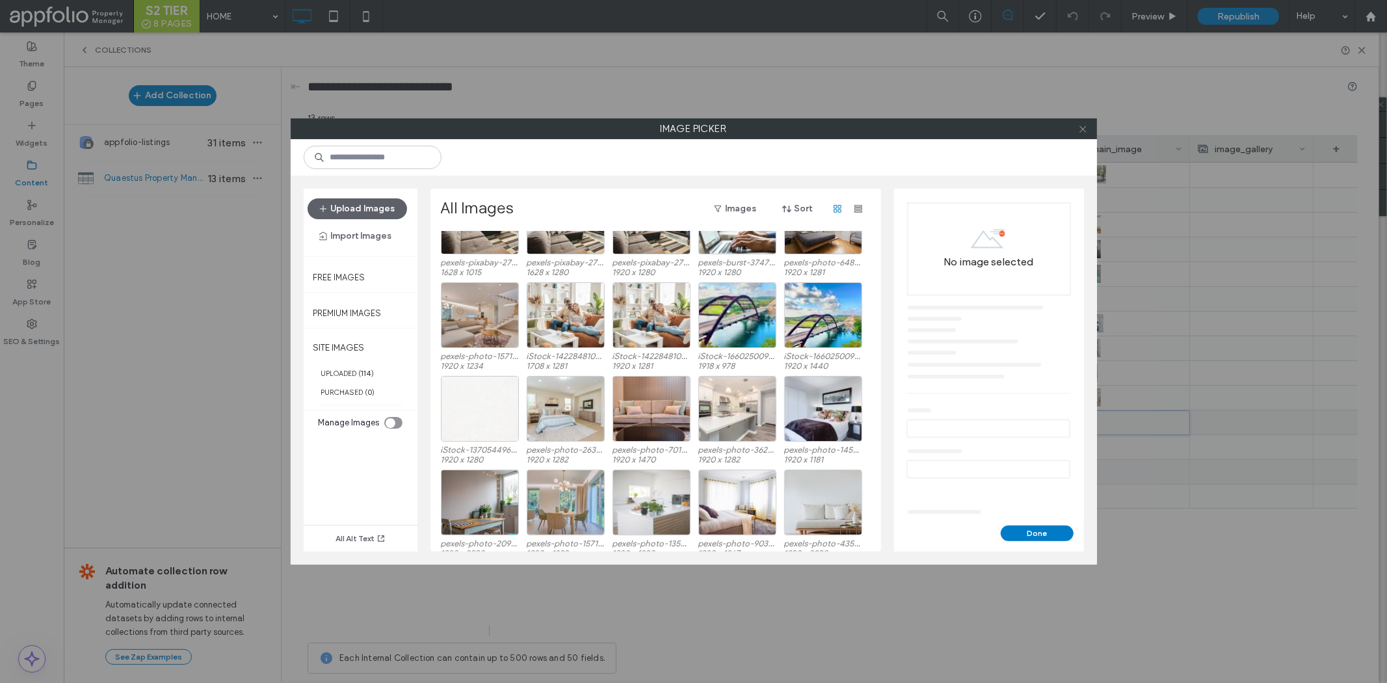
click at [1083, 130] on use at bounding box center [1082, 128] width 7 height 7
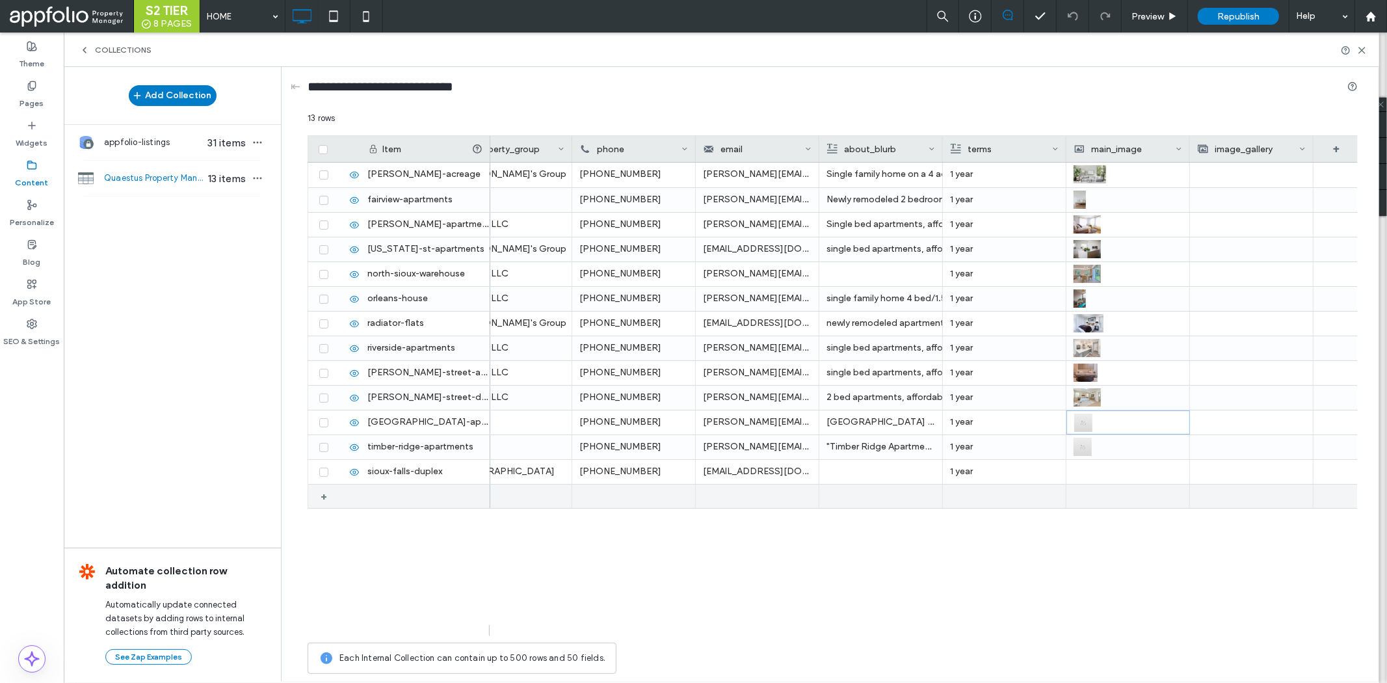
click at [320, 492] on div "+" at bounding box center [328, 495] width 16 height 23
click at [410, 496] on div "1" at bounding box center [425, 496] width 130 height 24
type input "**********"
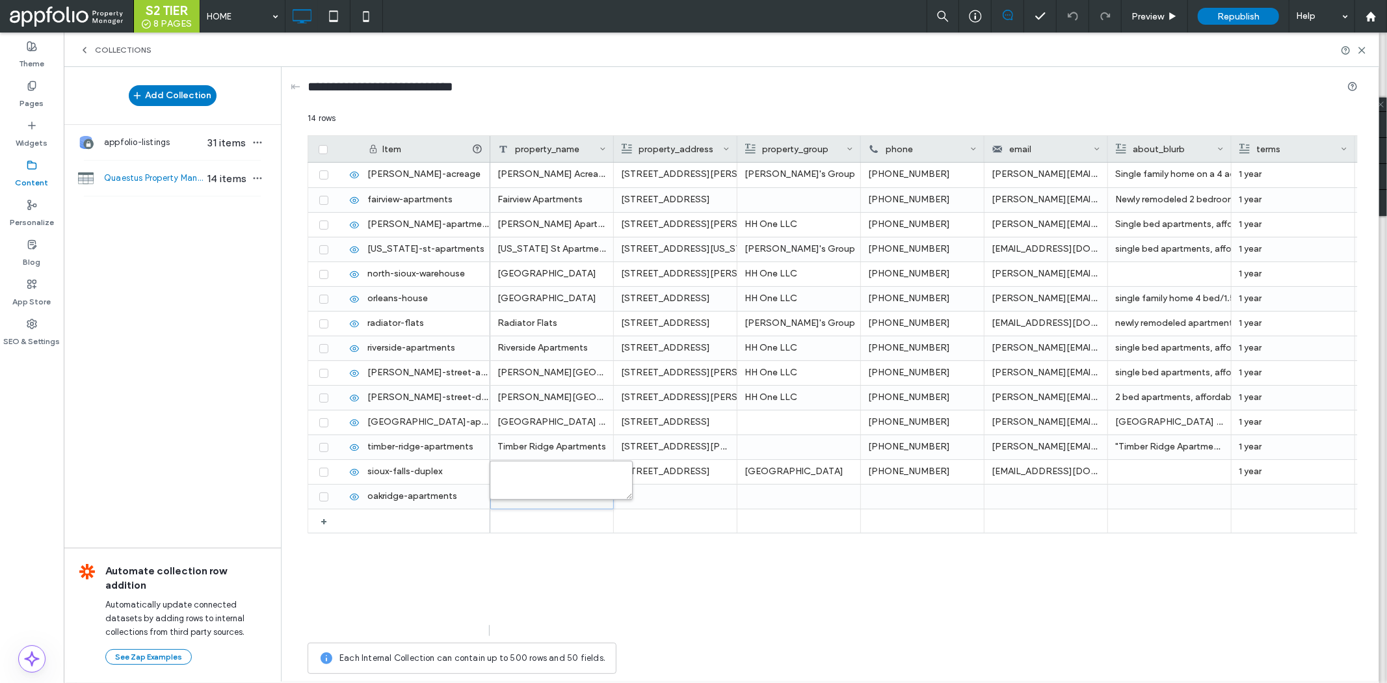
click at [558, 486] on textarea "plain-text-cell" at bounding box center [561, 479] width 143 height 39
type textarea "**********"
click at [672, 488] on div at bounding box center [675, 496] width 109 height 24
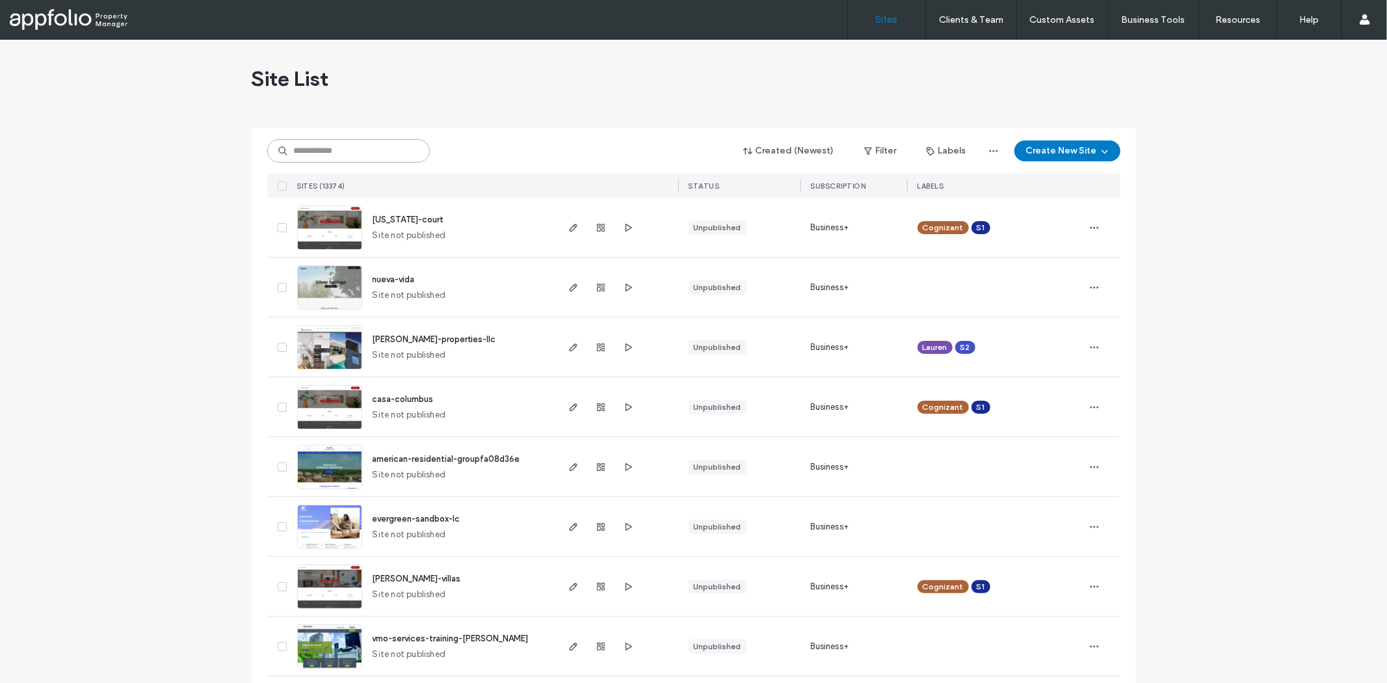
click at [410, 154] on input at bounding box center [348, 150] width 163 height 23
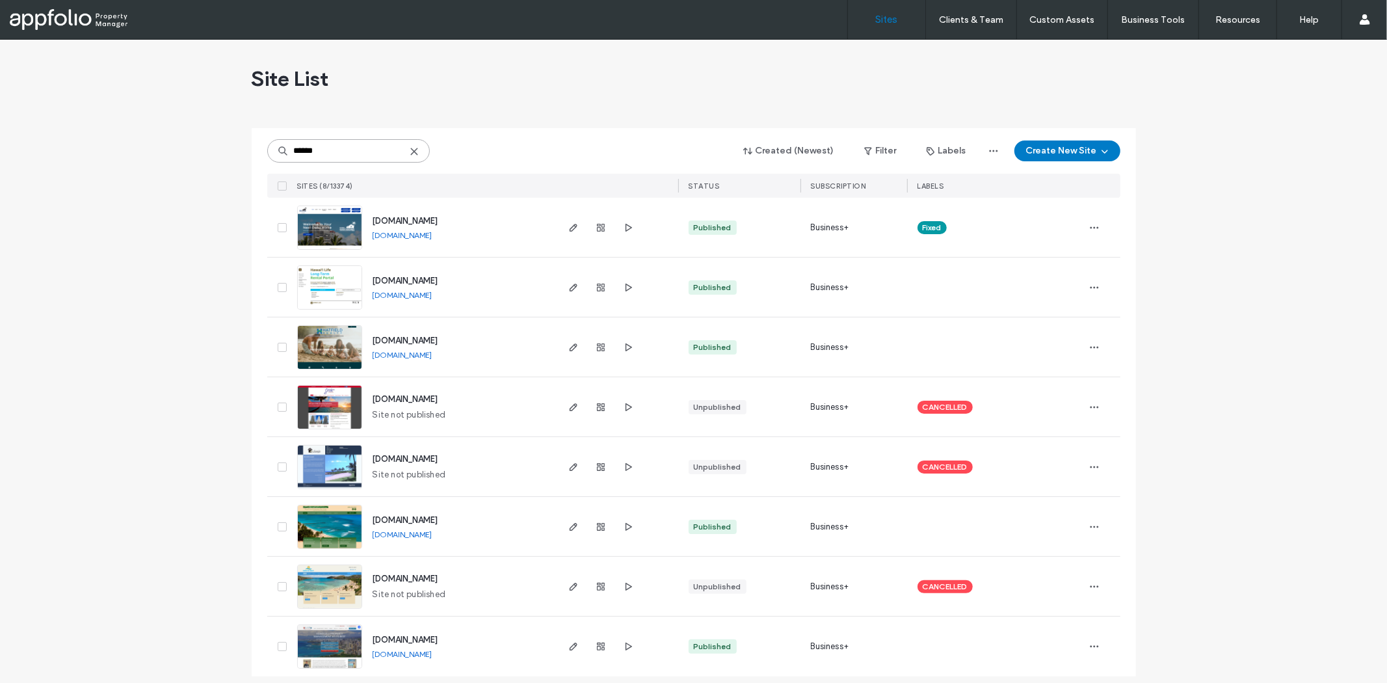
type input "******"
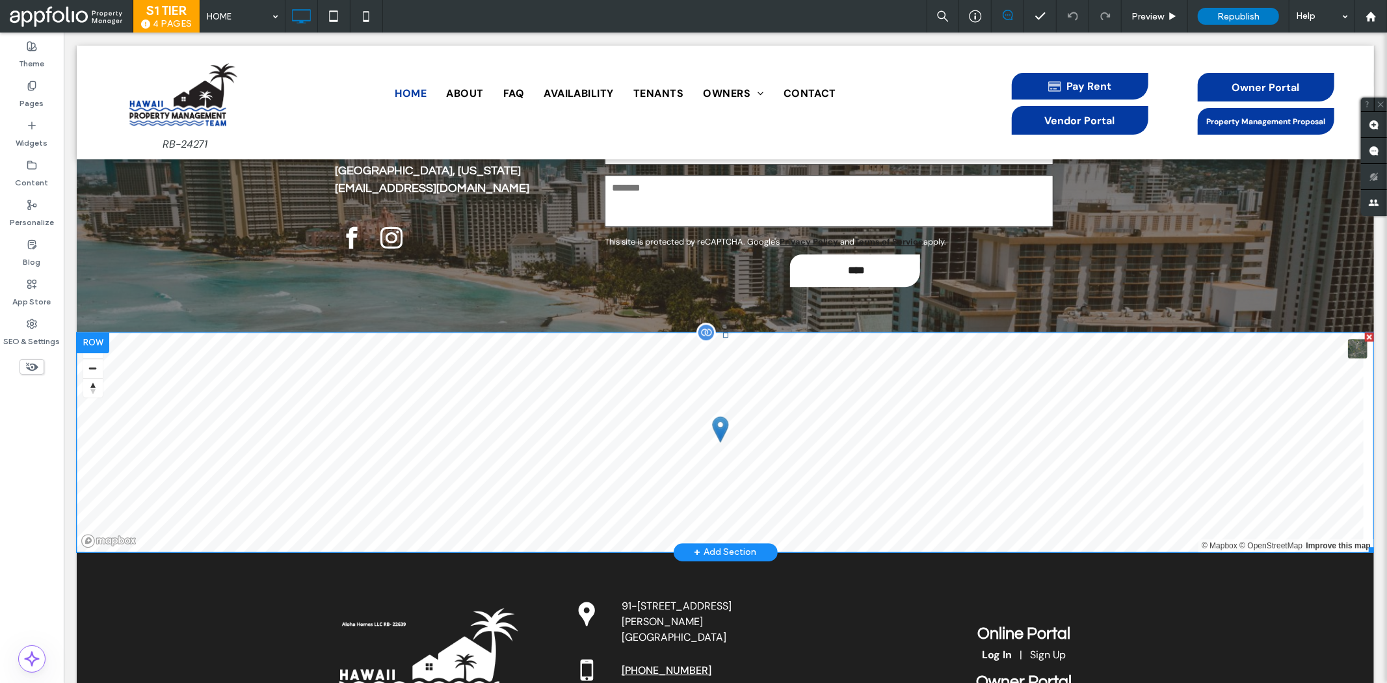
scroll to position [3087, 0]
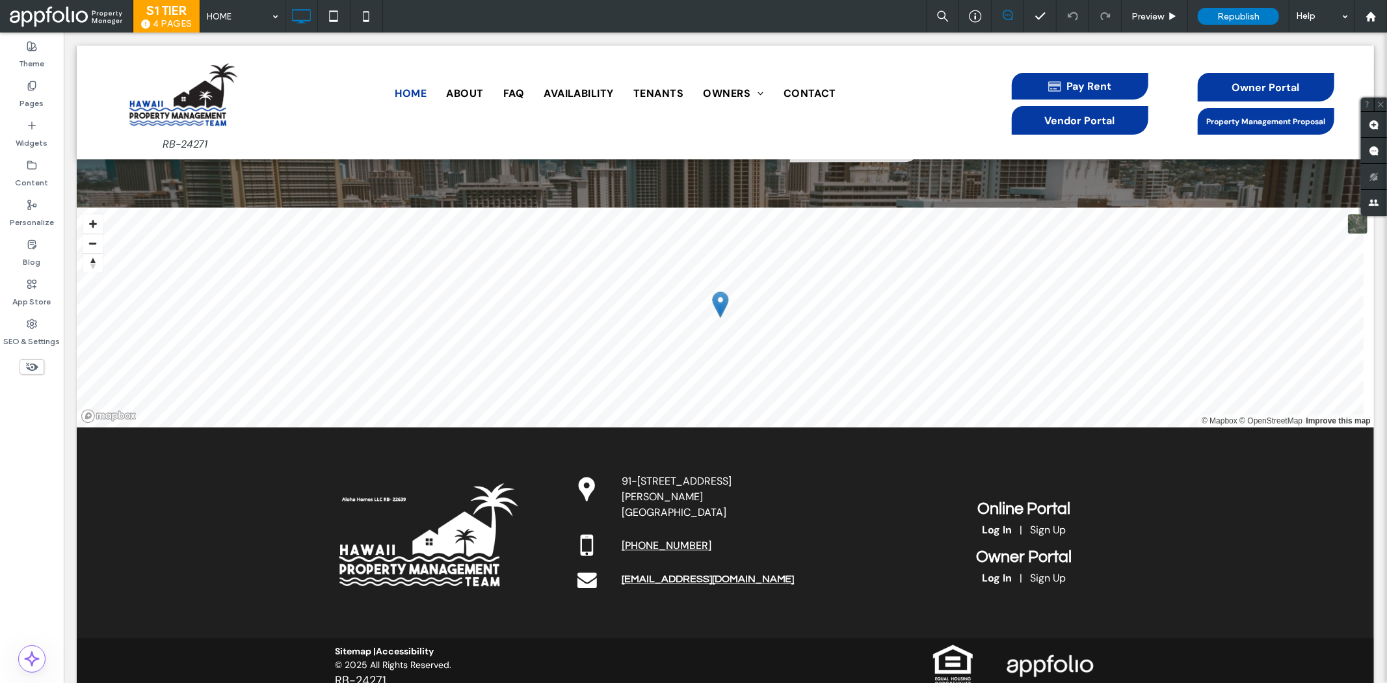
click at [518, 13] on div "HOME Preview Republish Help" at bounding box center [793, 16] width 1187 height 33
click at [863, 21] on div "HOME Preview Republish Help" at bounding box center [793, 16] width 1187 height 33
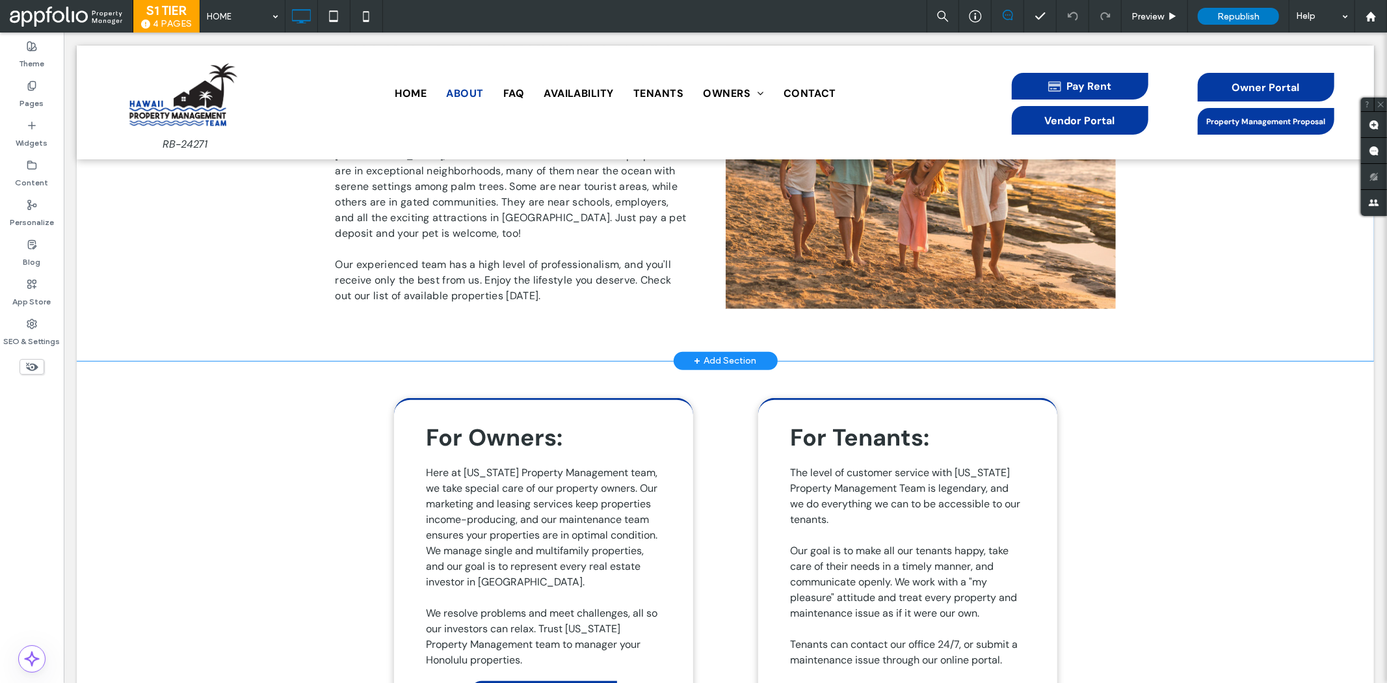
scroll to position [486, 0]
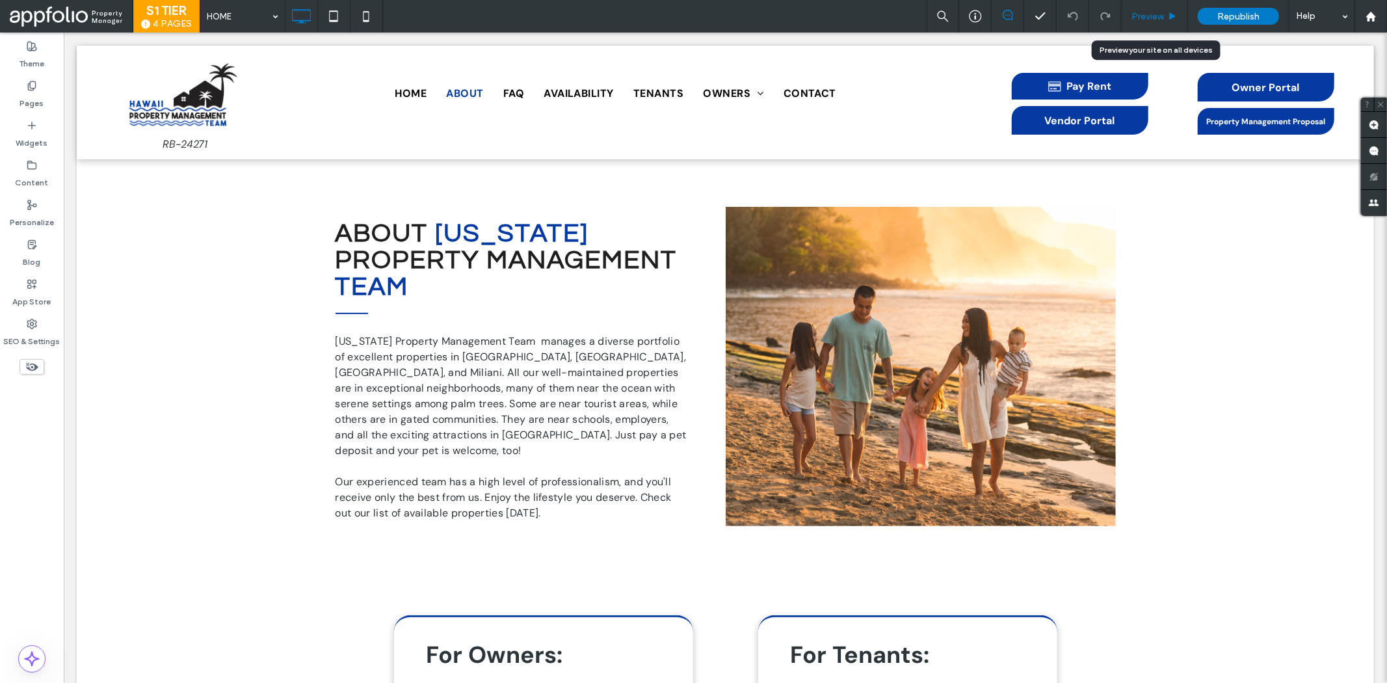
click at [1147, 1] on div "Preview" at bounding box center [1154, 16] width 66 height 33
click at [1149, 11] on span "Preview" at bounding box center [1147, 16] width 33 height 11
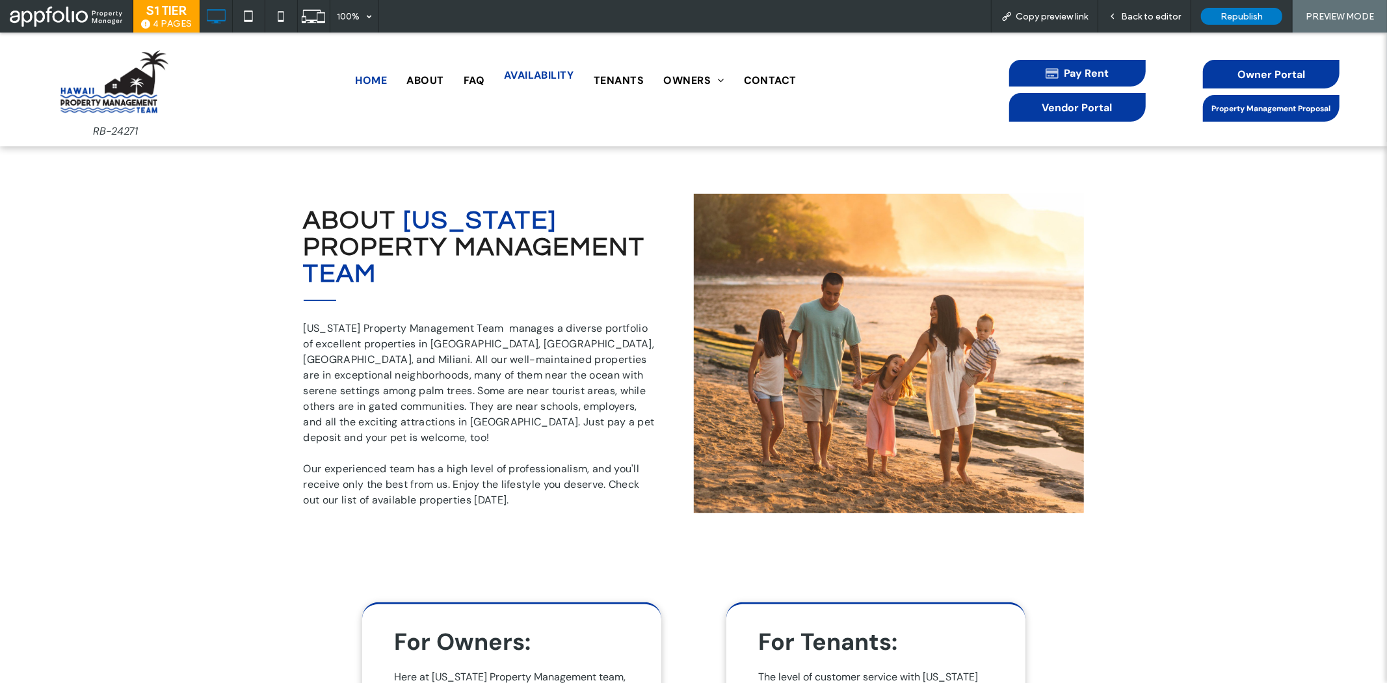
click at [546, 79] on span "AVAILABILITY" at bounding box center [539, 75] width 70 height 16
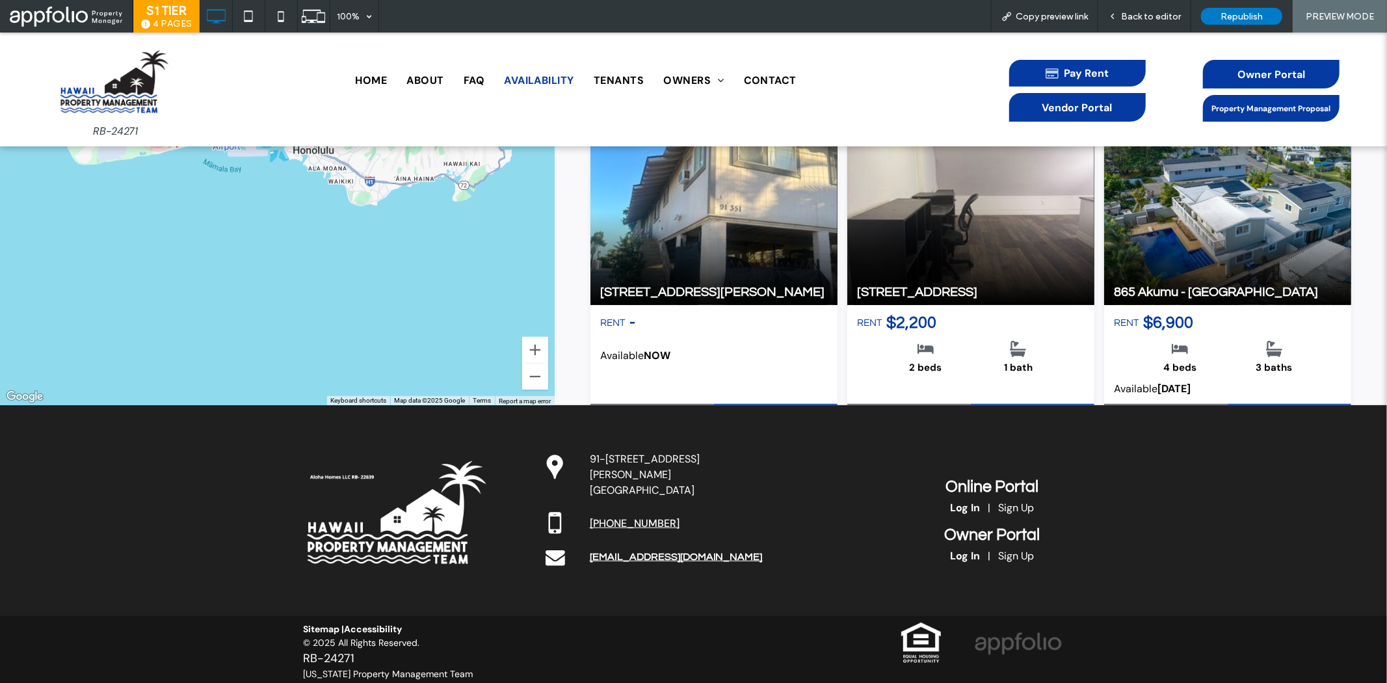
scroll to position [501, 0]
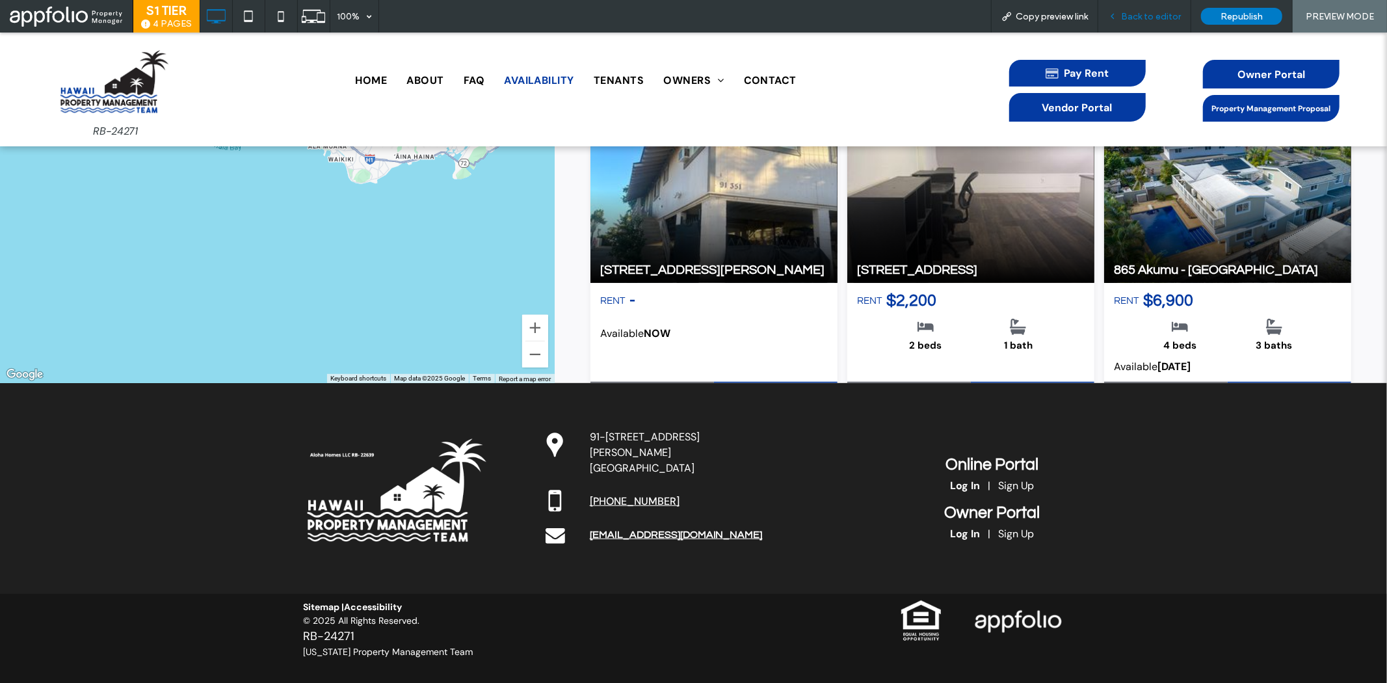
click at [1138, 3] on div "Back to editor" at bounding box center [1144, 16] width 93 height 33
click at [1141, 7] on div "Back to editor" at bounding box center [1144, 16] width 93 height 33
click at [1142, 12] on span "Back to editor" at bounding box center [1151, 16] width 60 height 11
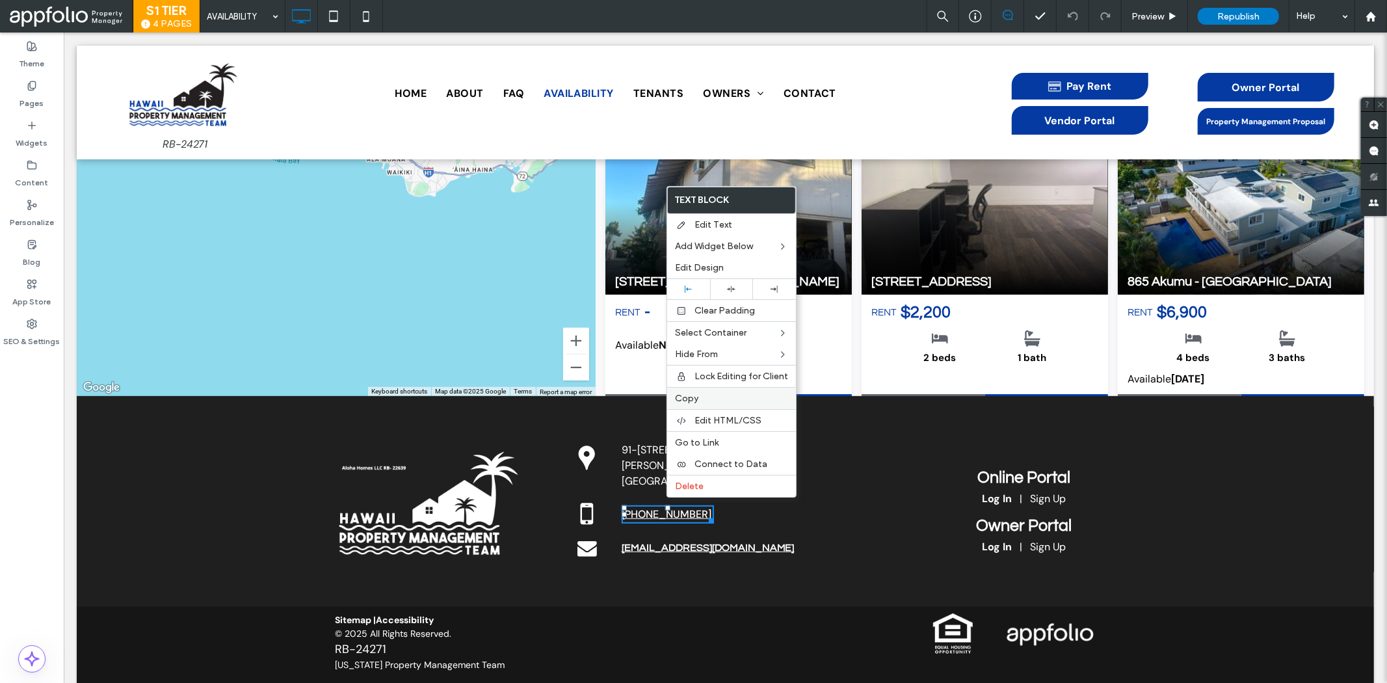
click at [707, 400] on label "Copy" at bounding box center [731, 398] width 113 height 11
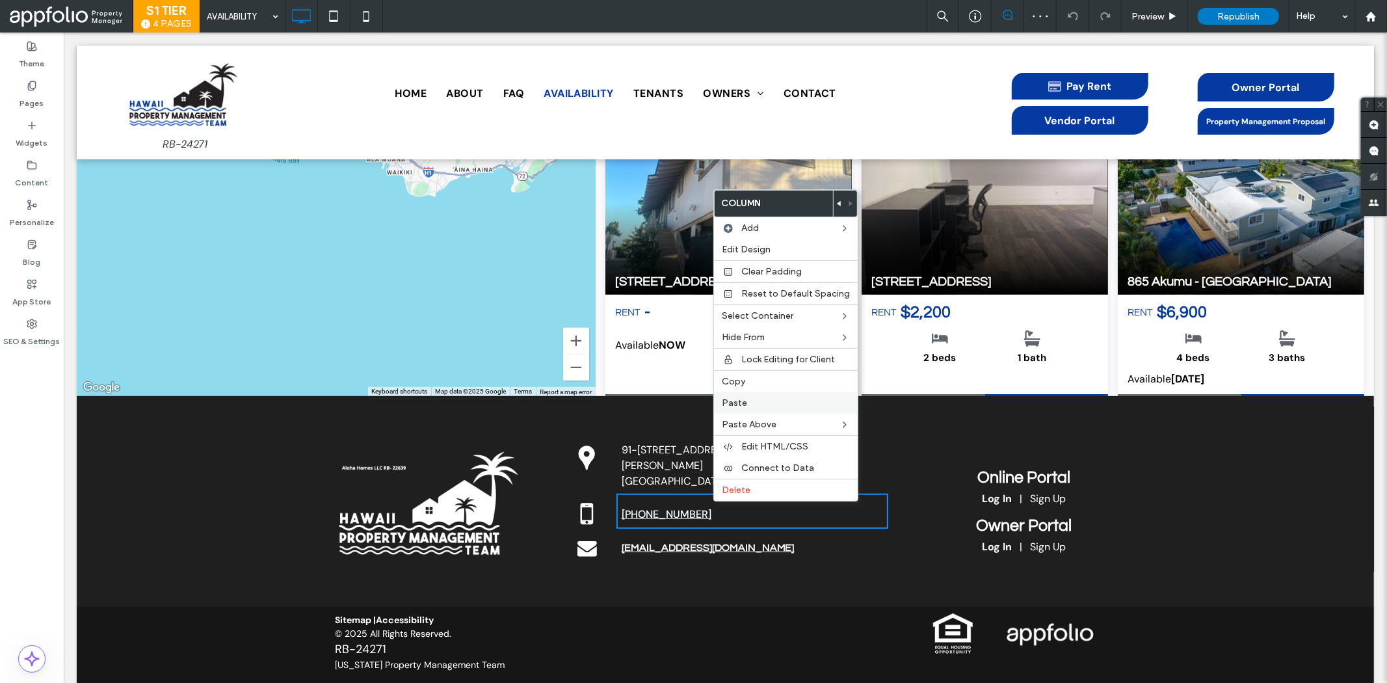
click at [746, 400] on label "Paste" at bounding box center [786, 402] width 128 height 11
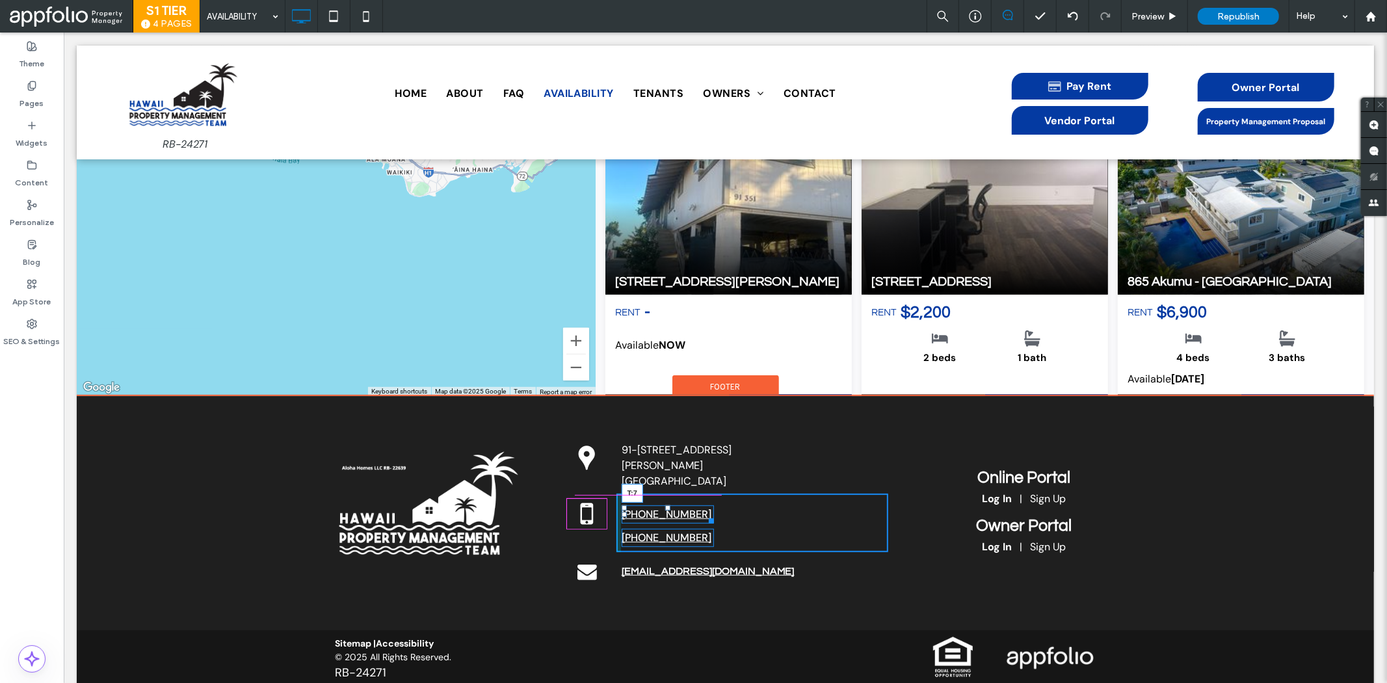
drag, startPoint x: 660, startPoint y: 491, endPoint x: 726, endPoint y: 517, distance: 71.2
click at [664, 504] on div at bounding box center [666, 506] width 5 height 5
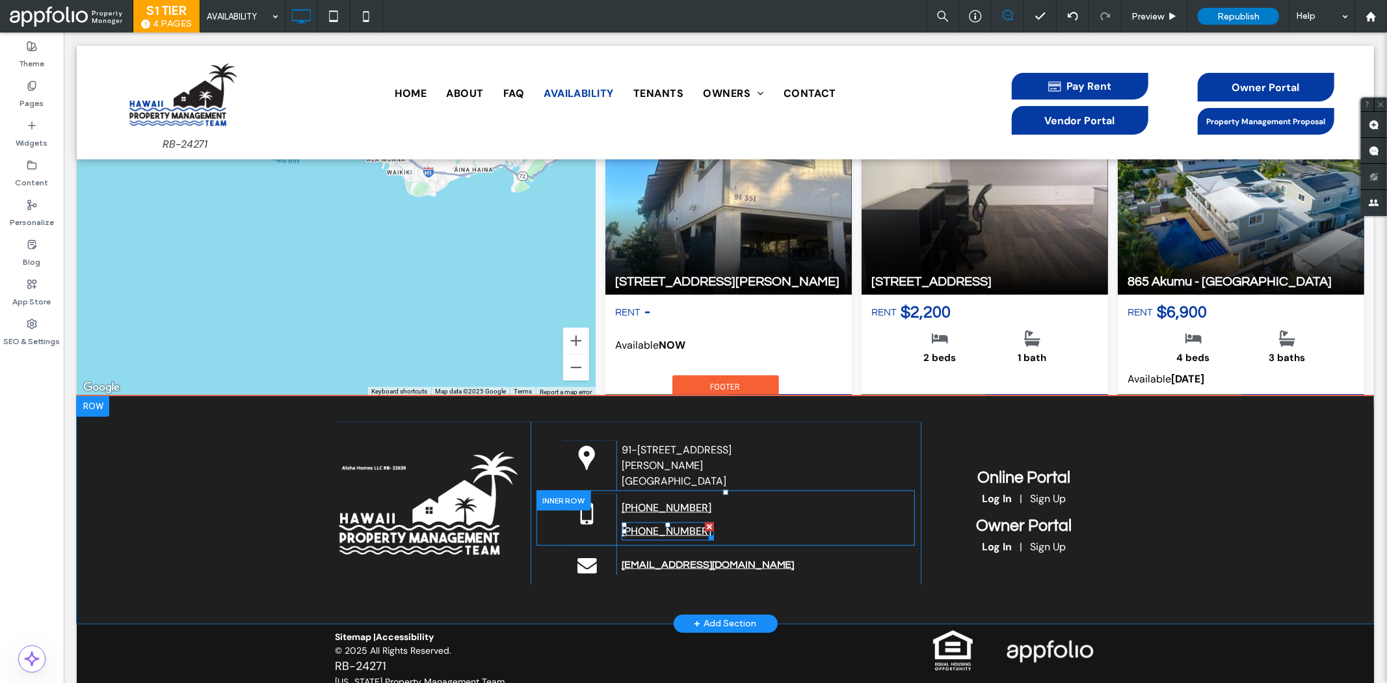
click at [657, 523] on link "[PHONE_NUMBER]" at bounding box center [666, 530] width 90 height 14
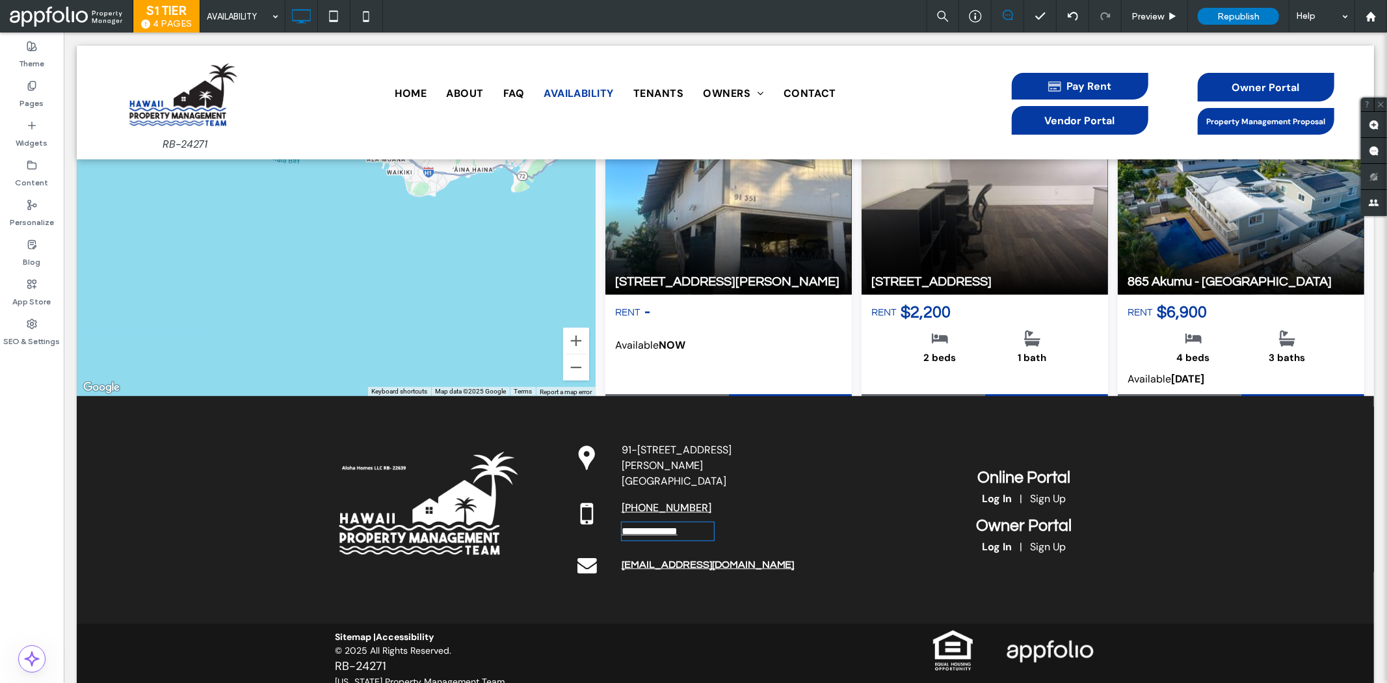
type input "*******"
type input "**"
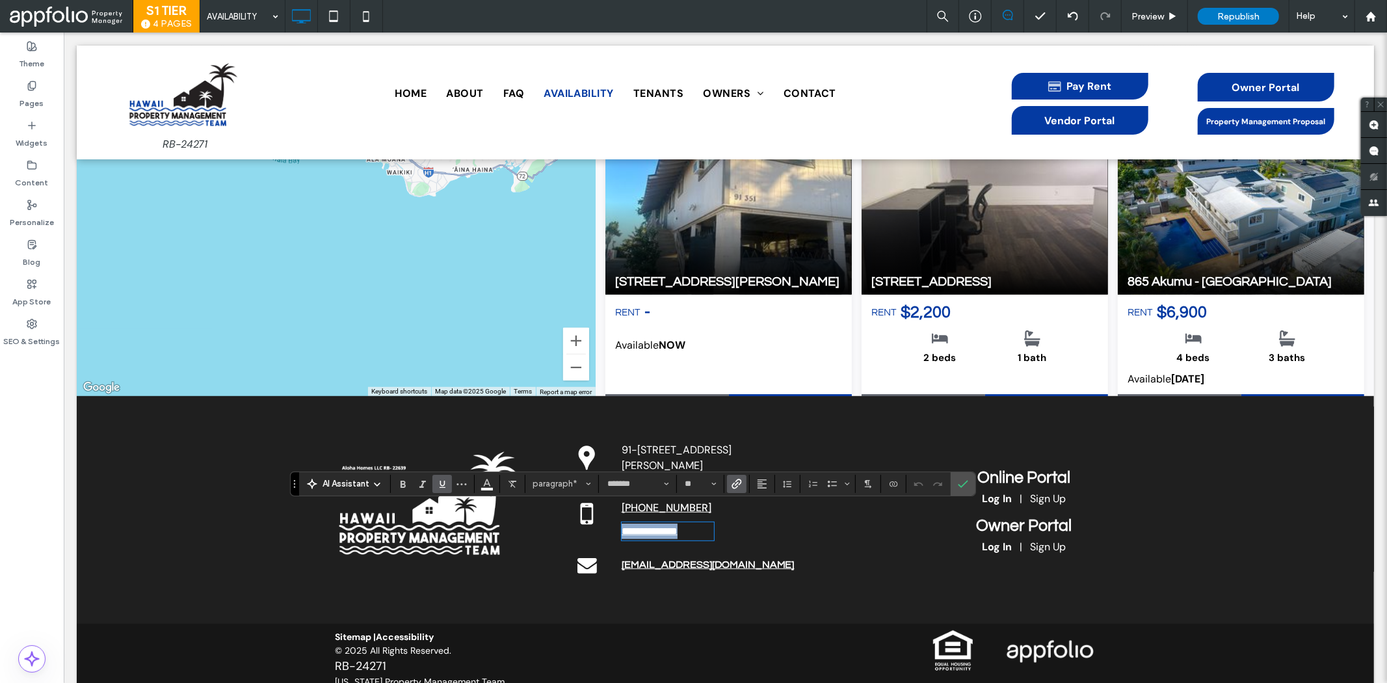
click at [700, 523] on p "**********" at bounding box center [667, 531] width 92 height 16
click at [969, 483] on label "Confirm" at bounding box center [963, 483] width 20 height 23
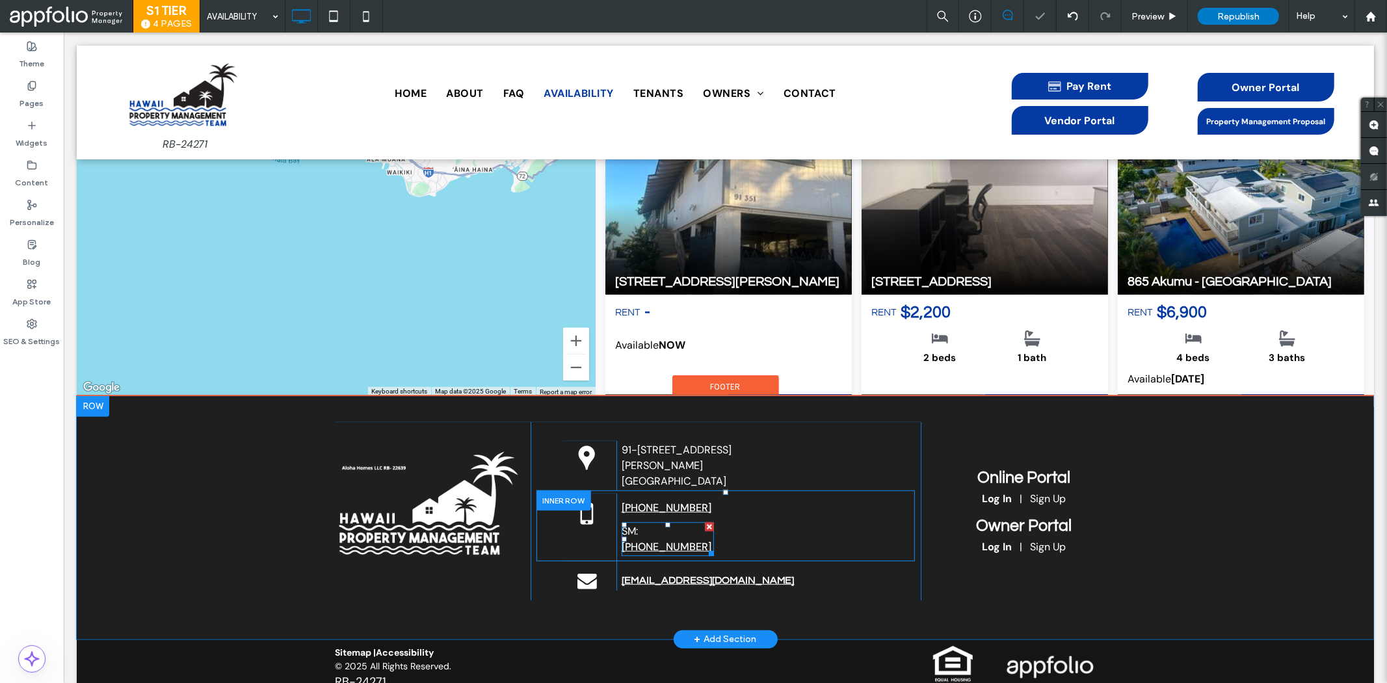
click at [703, 545] on div at bounding box center [708, 550] width 10 height 10
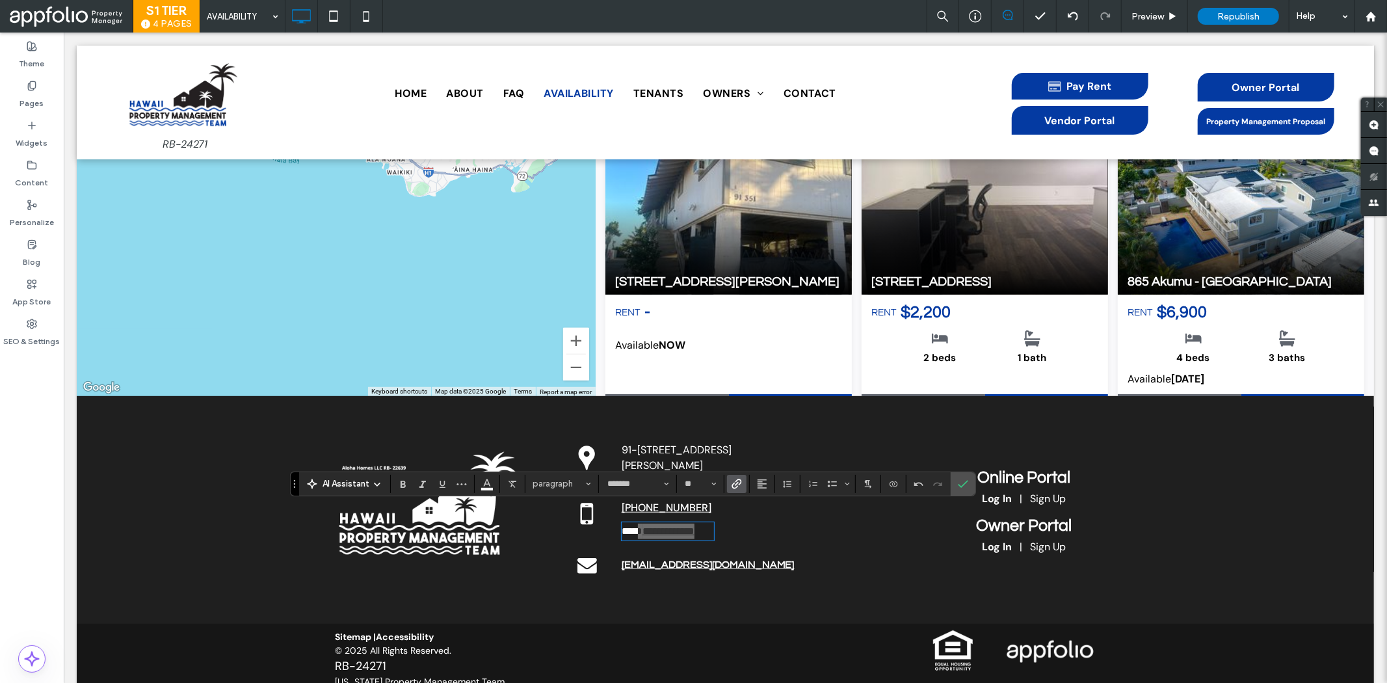
click at [736, 486] on icon "Link" at bounding box center [736, 483] width 10 height 10
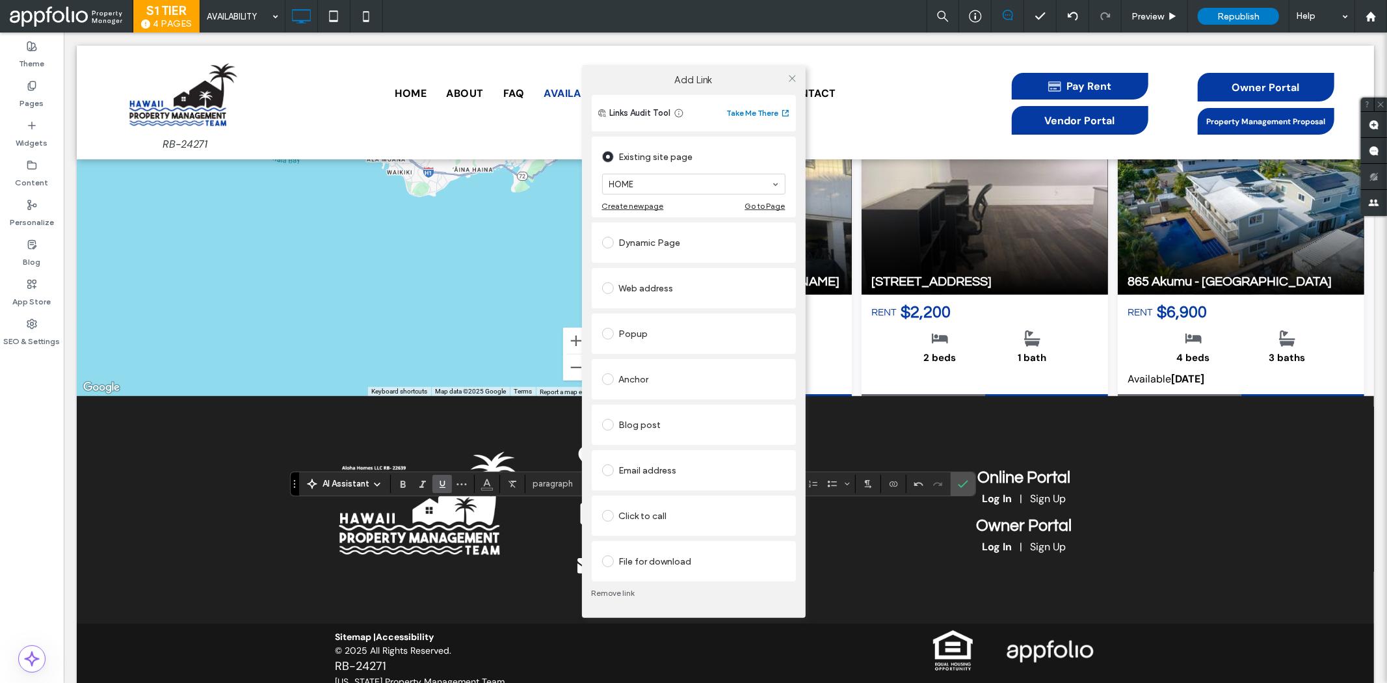
click at [681, 510] on div "Click to call" at bounding box center [693, 515] width 183 height 21
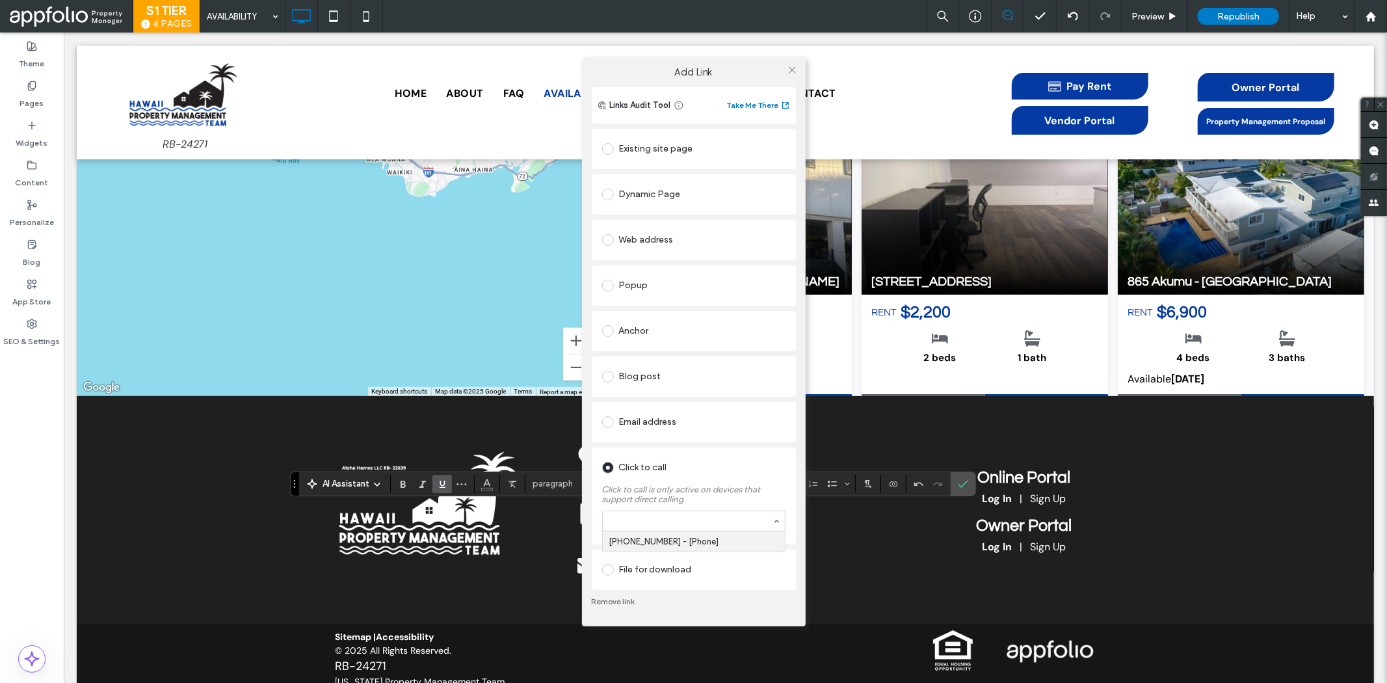
paste input "**********"
click at [768, 73] on label "Add Link" at bounding box center [693, 72] width 205 height 12
type input "**********"
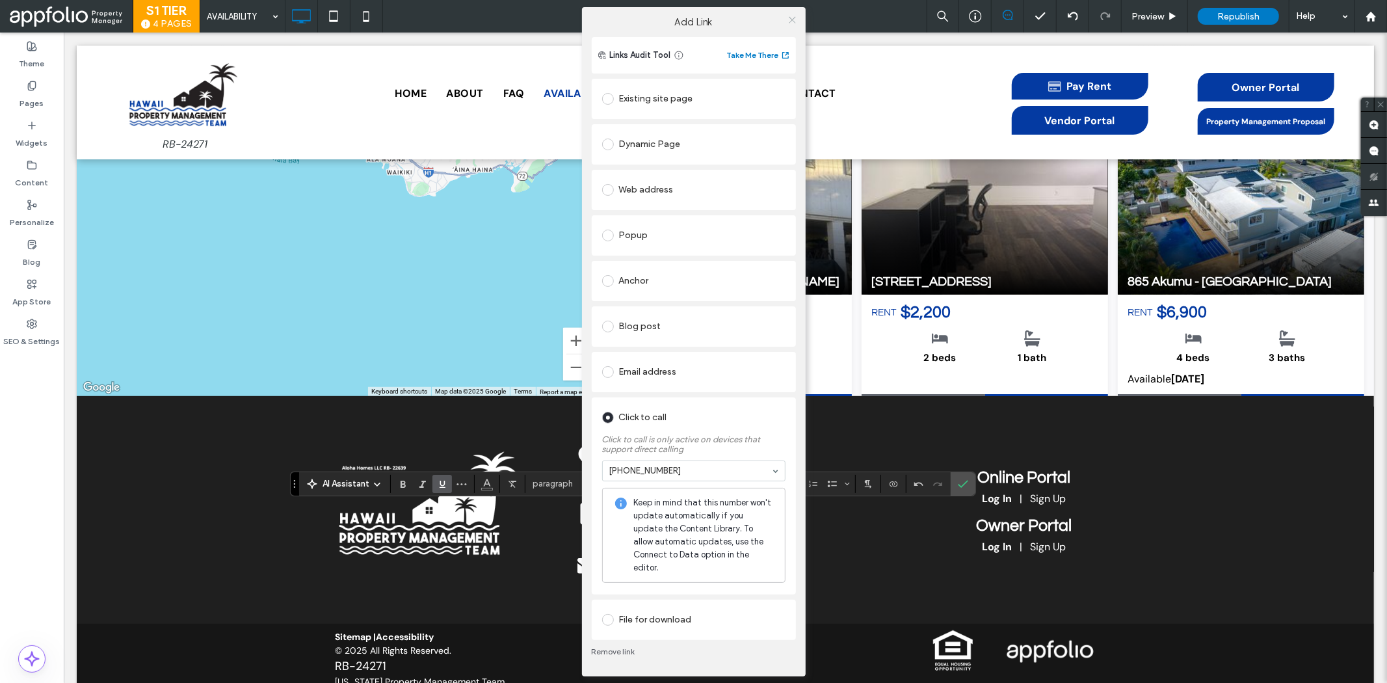
click at [792, 72] on div "Add Link Links Audit Tool Take Me There Existing site page HOME Create new page…" at bounding box center [694, 341] width 224 height 669
click at [794, 25] on icon at bounding box center [792, 20] width 10 height 10
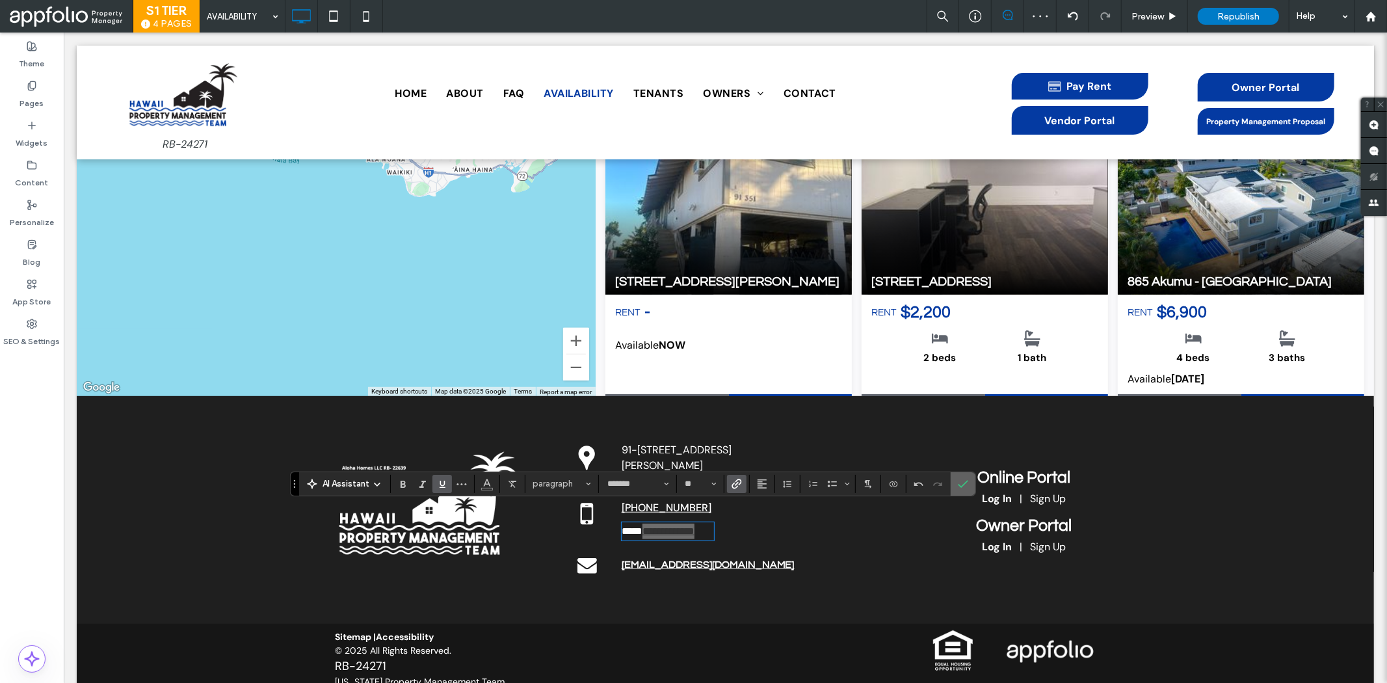
click at [973, 475] on label "Confirm" at bounding box center [963, 483] width 20 height 23
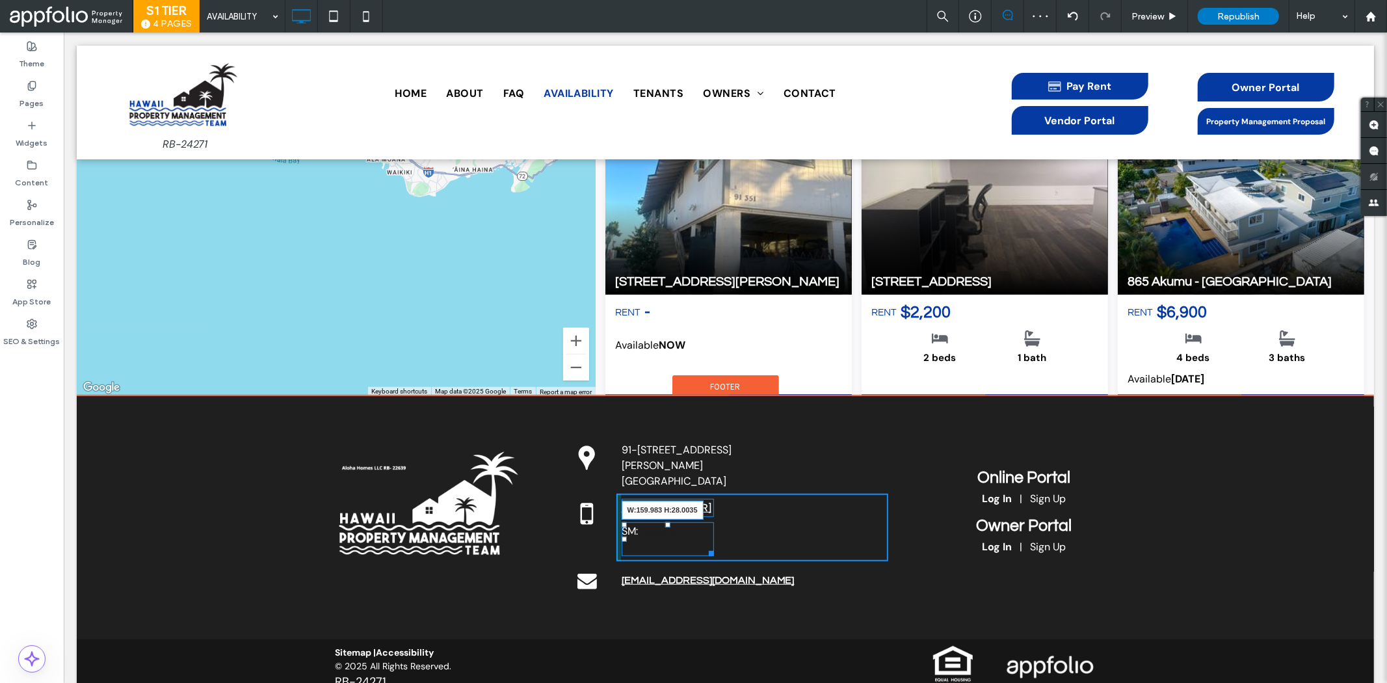
drag, startPoint x: 703, startPoint y: 534, endPoint x: 753, endPoint y: 560, distance: 55.8
click at [715, 535] on div "Click To Paste 91-1123 Keaunui Dr. #236 Ewa Beach, HI, 96706 Click To Paste Cli…" at bounding box center [725, 510] width 390 height 178
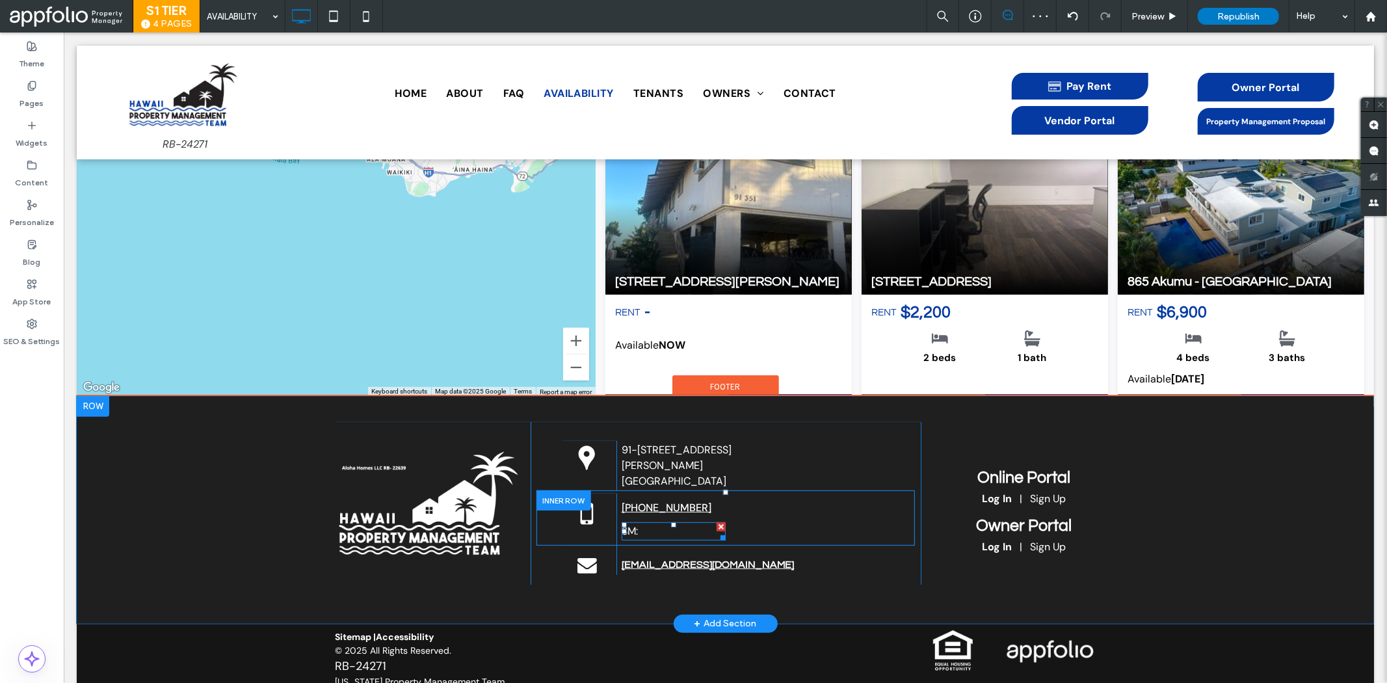
click at [678, 523] on link "808) 515-2343" at bounding box center [677, 530] width 73 height 14
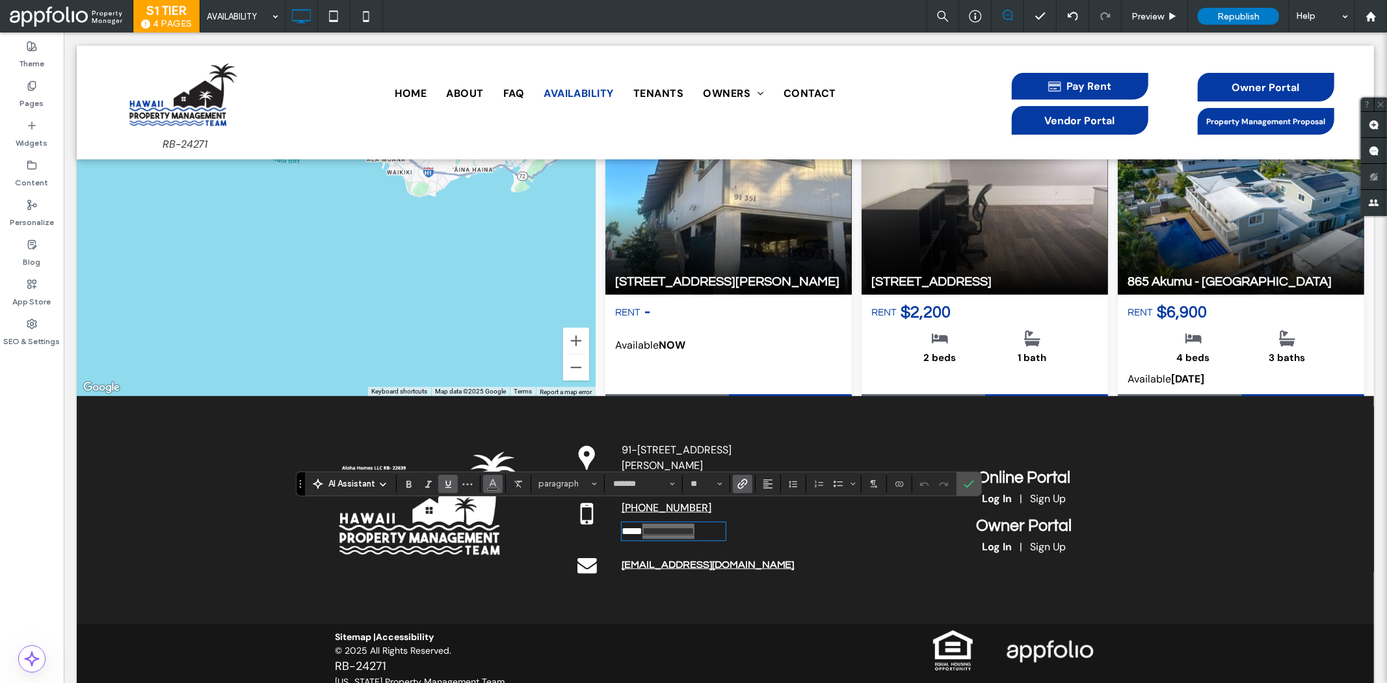
click at [494, 486] on icon "Color" at bounding box center [493, 482] width 10 height 10
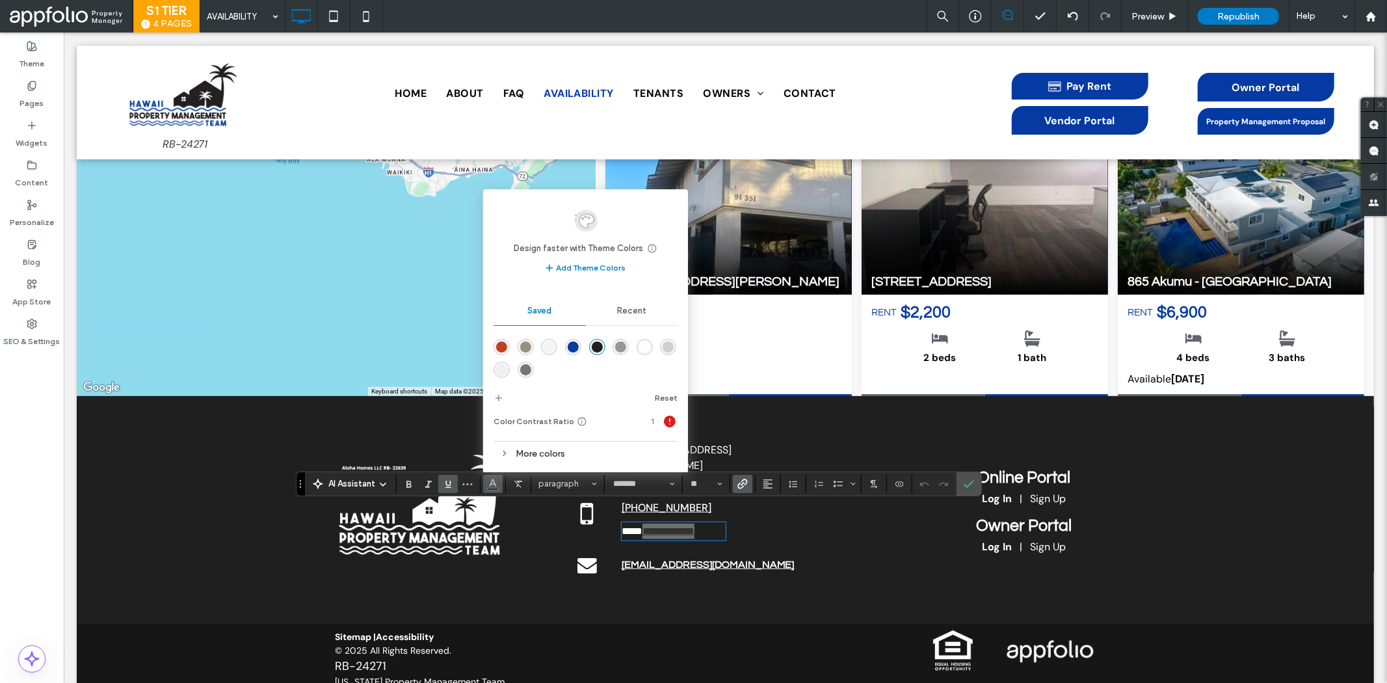
click at [645, 350] on div "rgba(255,255,255,1)" at bounding box center [644, 346] width 11 height 11
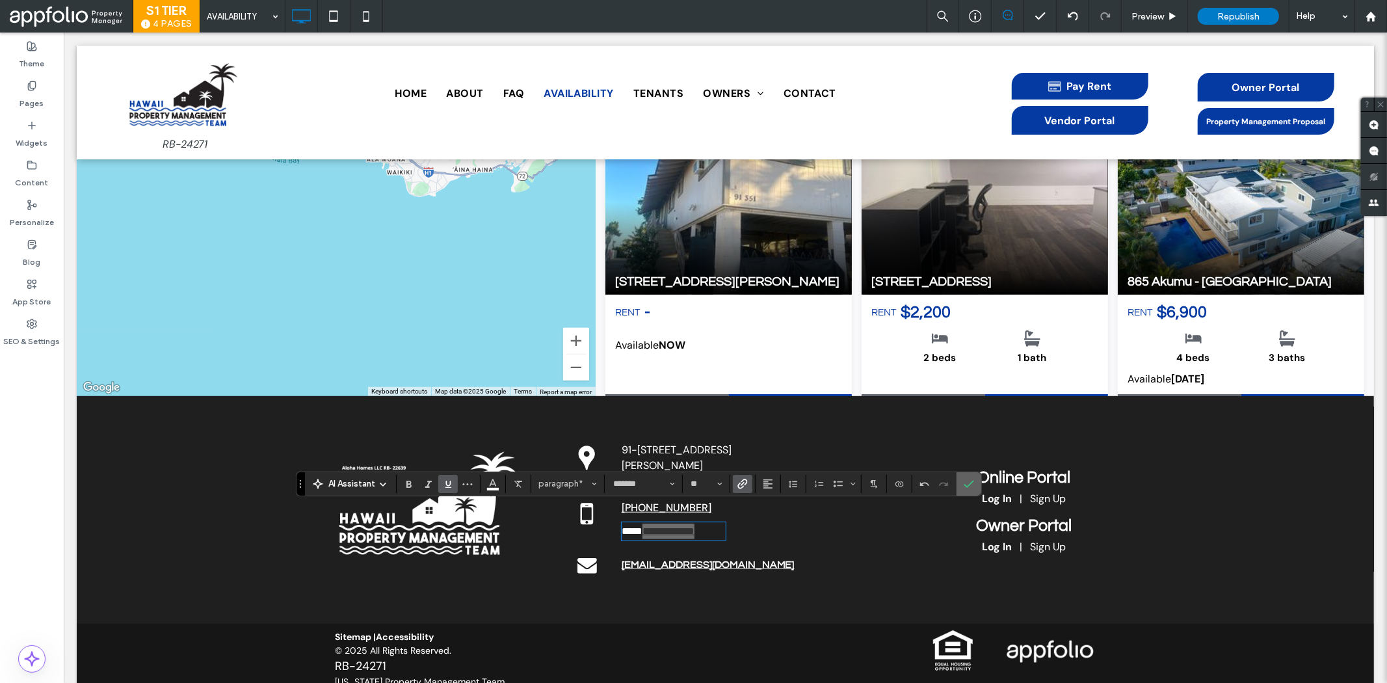
drag, startPoint x: 973, startPoint y: 481, endPoint x: 912, endPoint y: 445, distance: 70.8
click at [973, 481] on use "Confirm" at bounding box center [969, 484] width 10 height 8
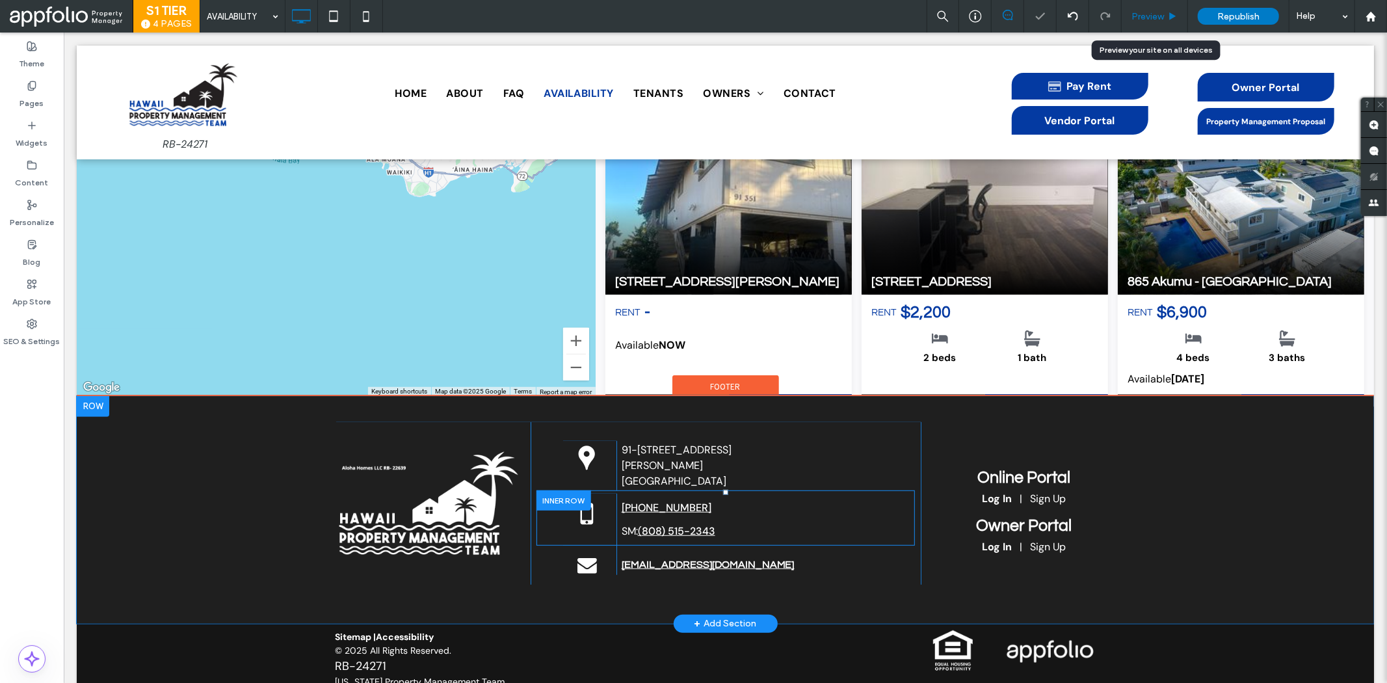
click at [1157, 14] on span "Preview" at bounding box center [1147, 16] width 33 height 11
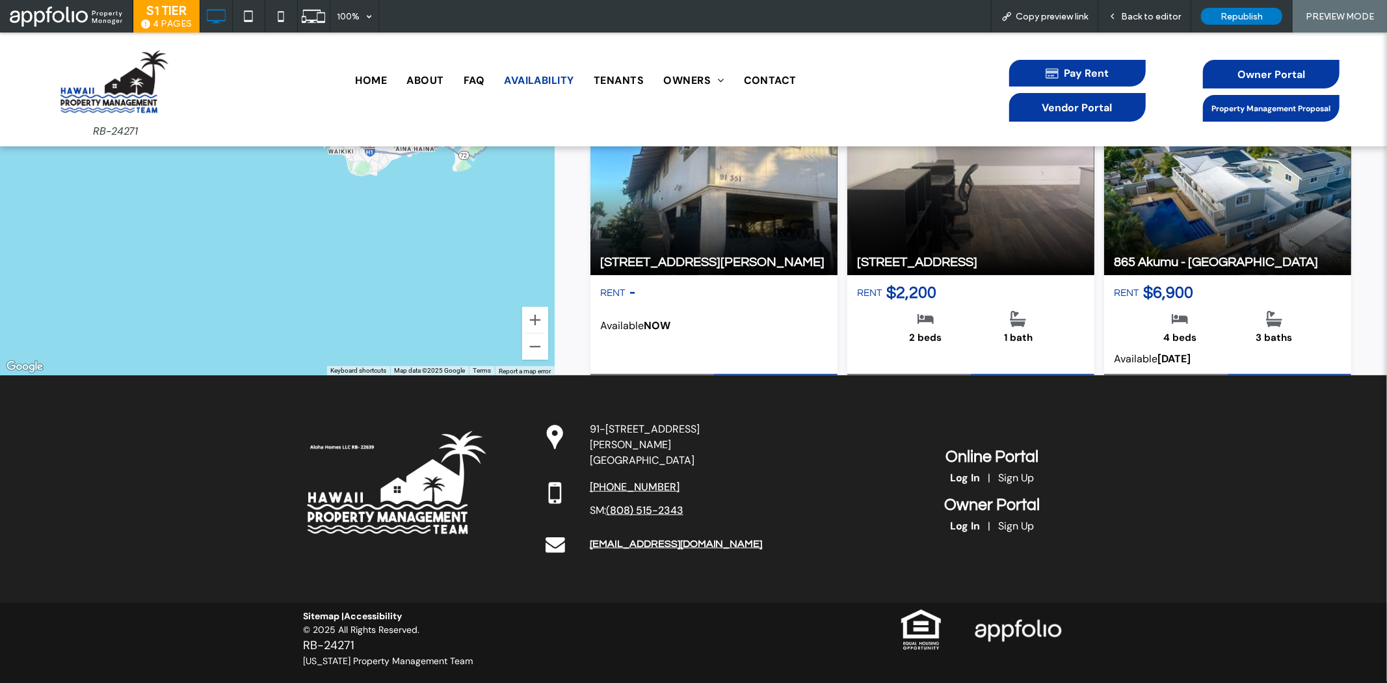
scroll to position [510, 0]
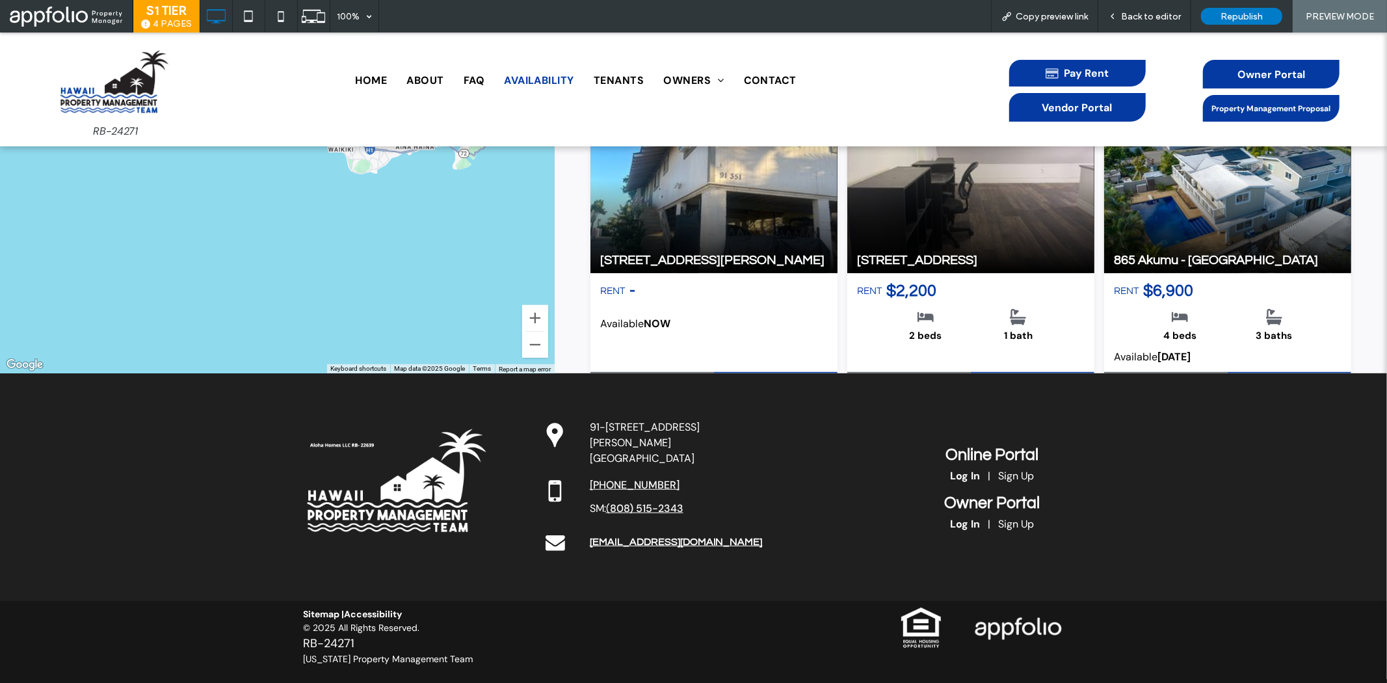
click at [597, 501] on span "SM:" at bounding box center [598, 508] width 16 height 14
click at [1158, 1] on div "Back to editor" at bounding box center [1144, 16] width 93 height 33
click at [1158, 8] on div "Back to editor" at bounding box center [1144, 16] width 93 height 33
click at [1158, 14] on span "Back to editor" at bounding box center [1151, 16] width 60 height 11
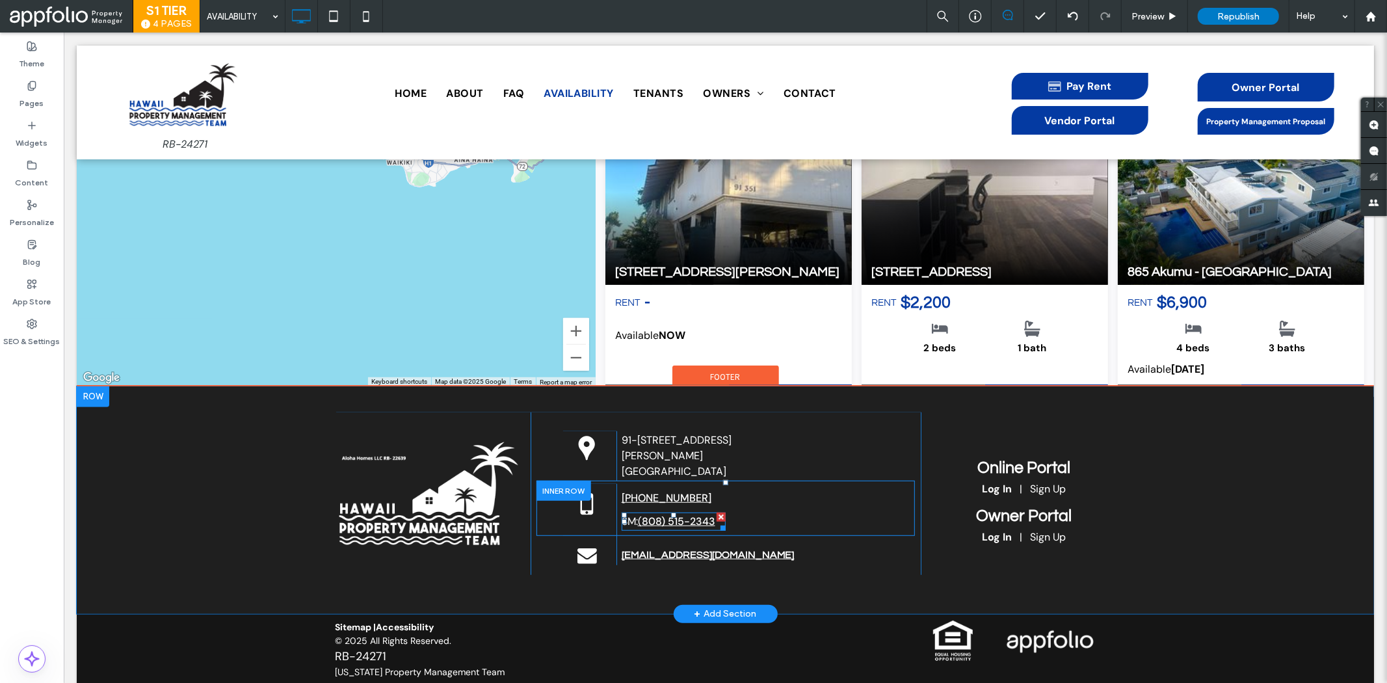
click at [637, 514] on link "(" at bounding box center [639, 521] width 4 height 14
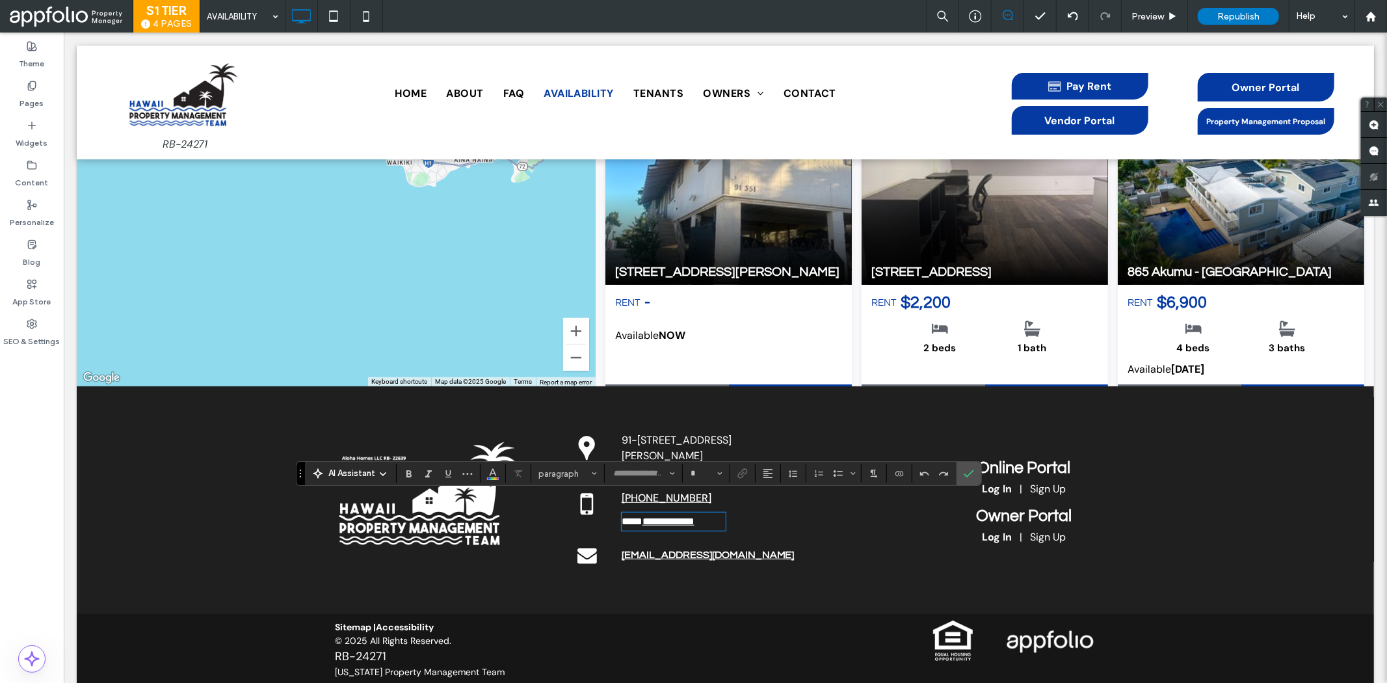
type input "*******"
type input "**"
click at [629, 516] on span "***" at bounding box center [631, 521] width 21 height 10
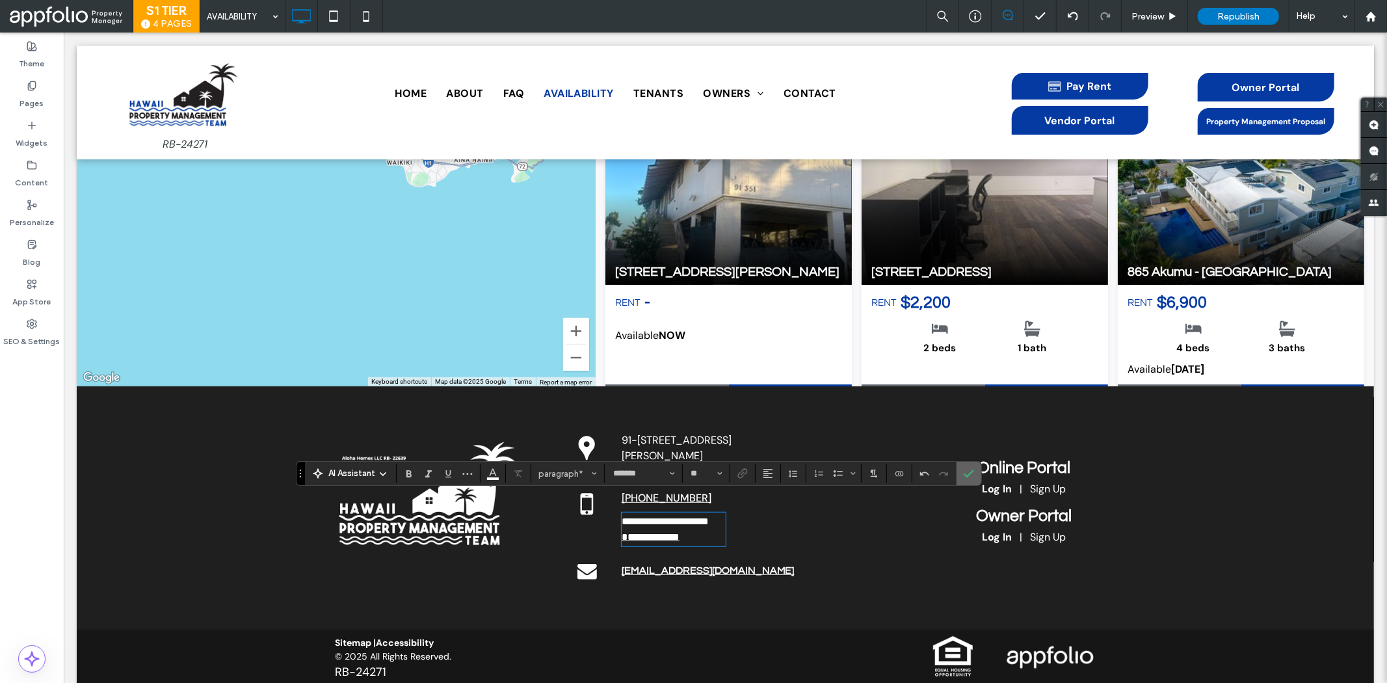
click at [971, 475] on icon "Confirm" at bounding box center [968, 473] width 10 height 10
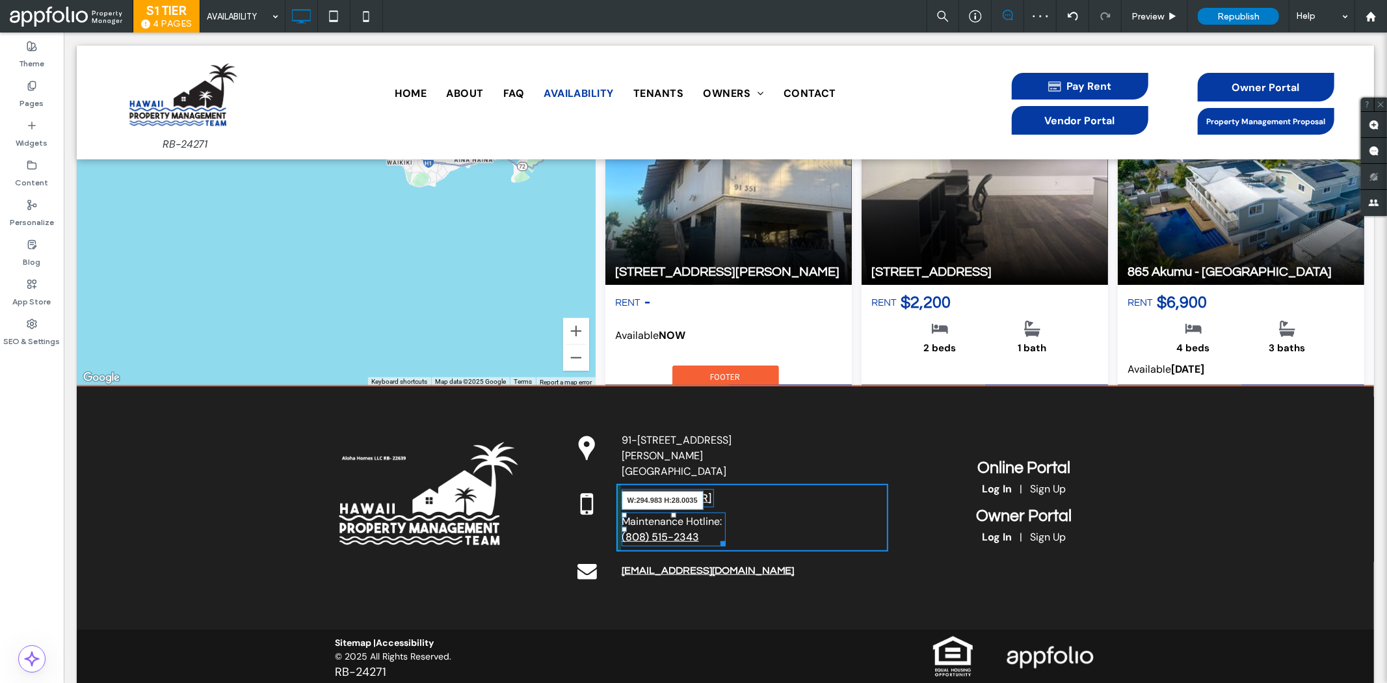
drag, startPoint x: 712, startPoint y: 523, endPoint x: 863, endPoint y: 550, distance: 153.8
click at [800, 517] on div "Click To Paste 91-1123 Keaunui Dr. #236 Ewa Beach, HI, 96706 Click To Paste Cli…" at bounding box center [725, 501] width 390 height 178
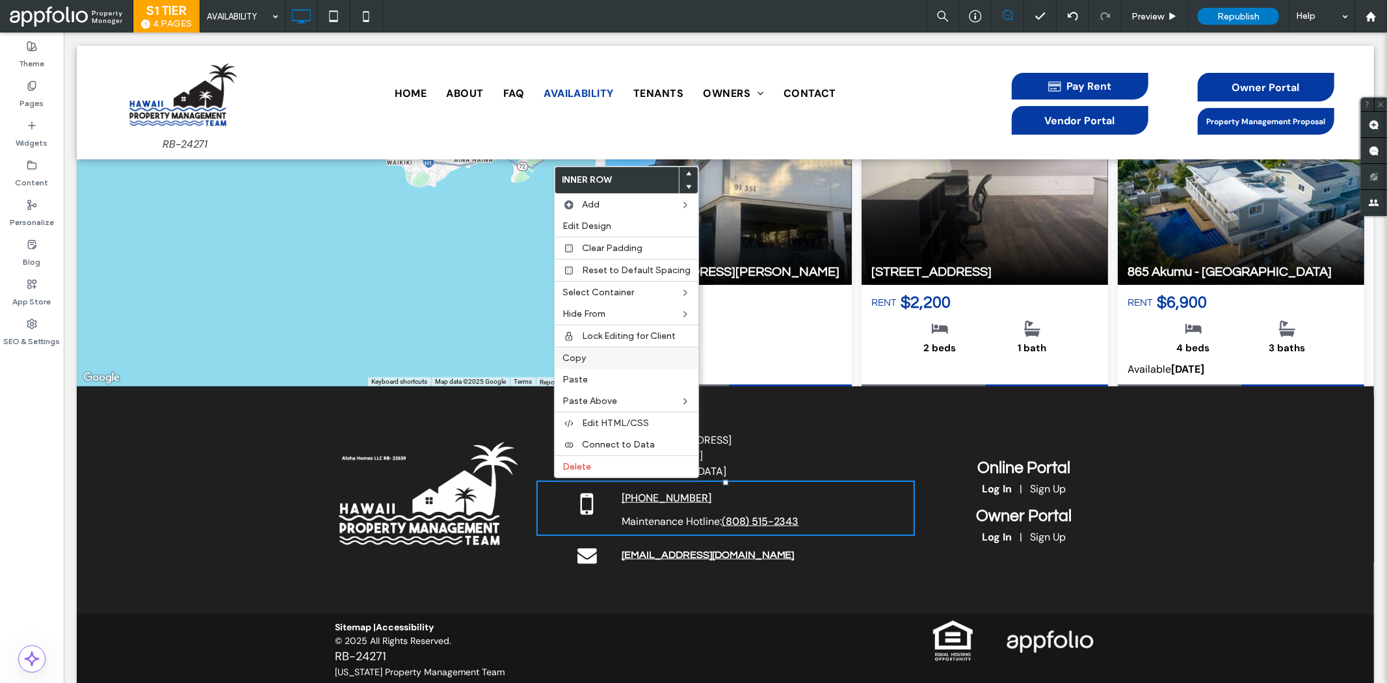
click at [607, 356] on label "Copy" at bounding box center [626, 357] width 128 height 11
click at [609, 382] on label "Paste" at bounding box center [630, 378] width 128 height 11
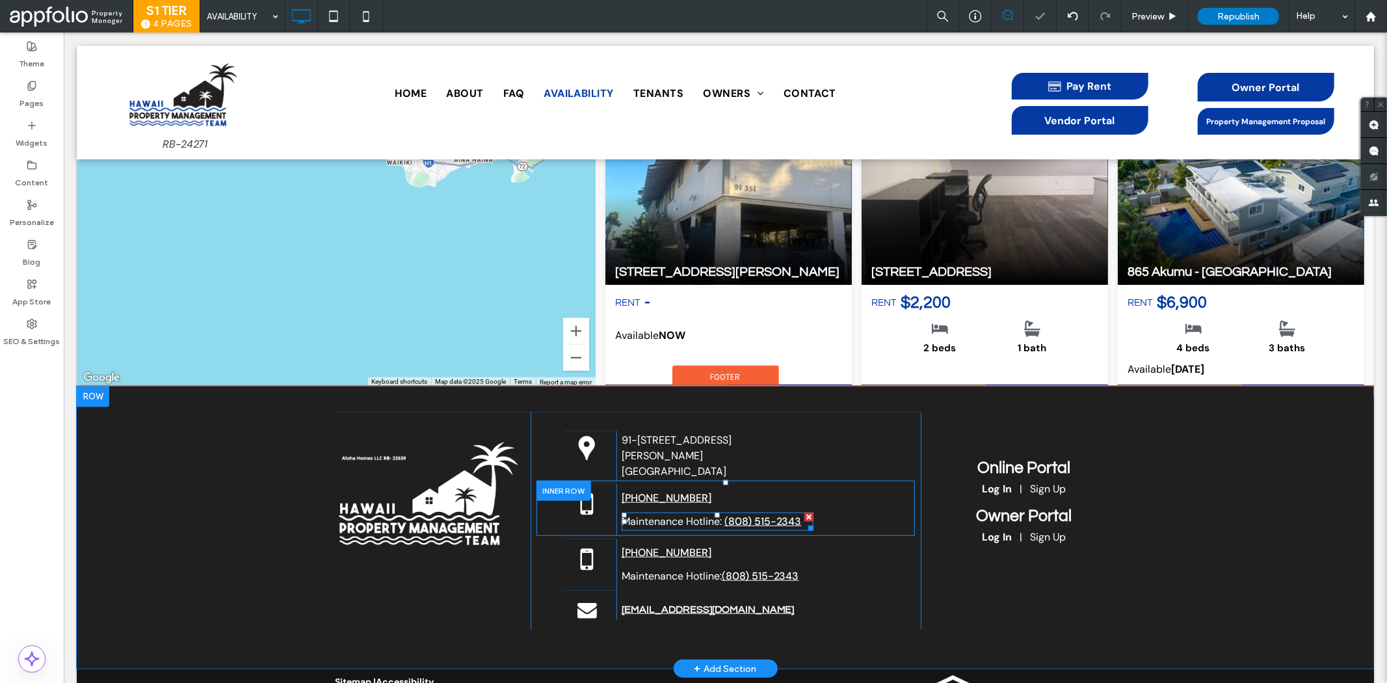
click at [804, 512] on div at bounding box center [808, 516] width 9 height 9
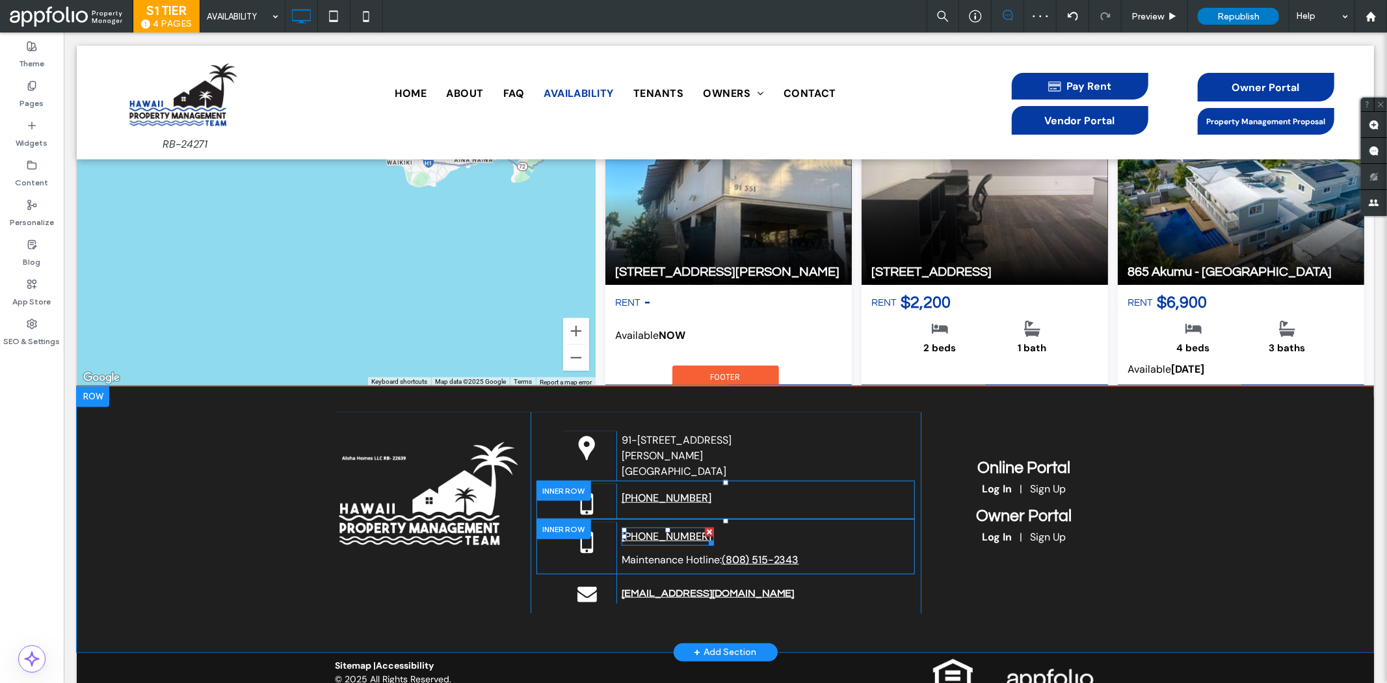
click at [704, 527] on div at bounding box center [708, 531] width 9 height 9
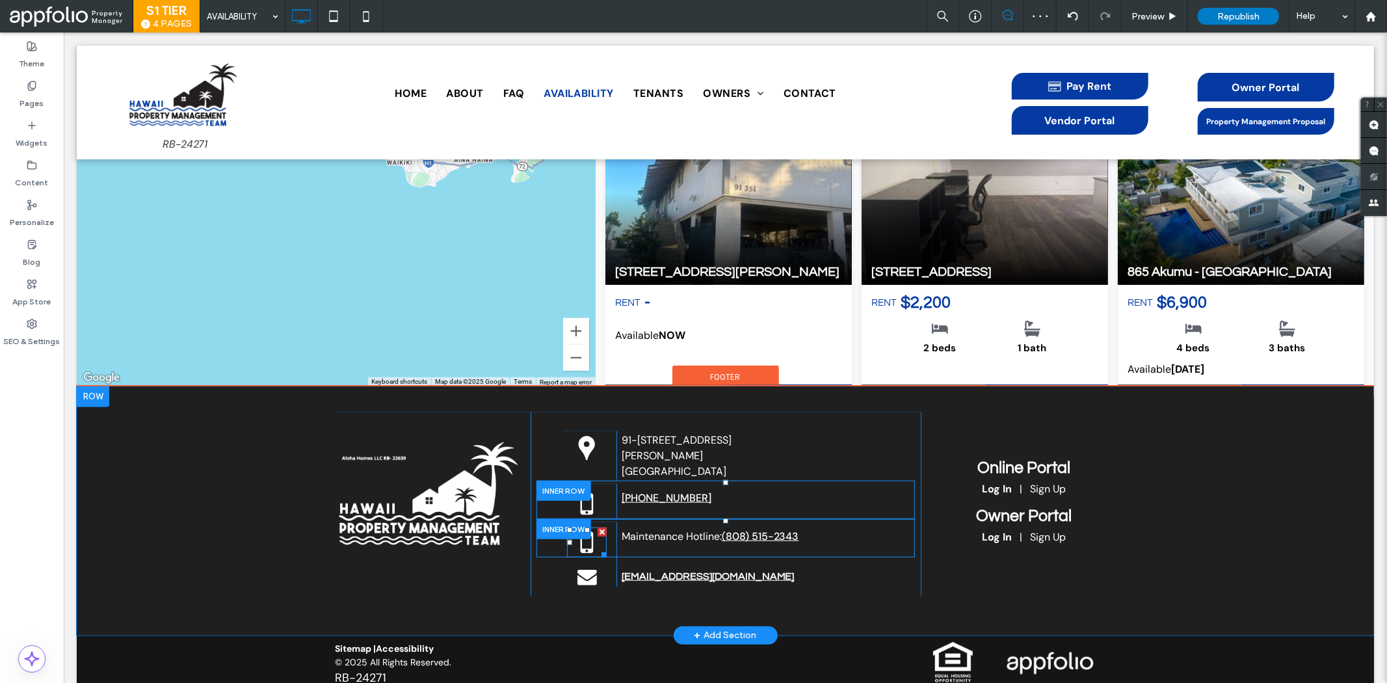
click at [579, 528] on icon at bounding box center [586, 542] width 40 height 30
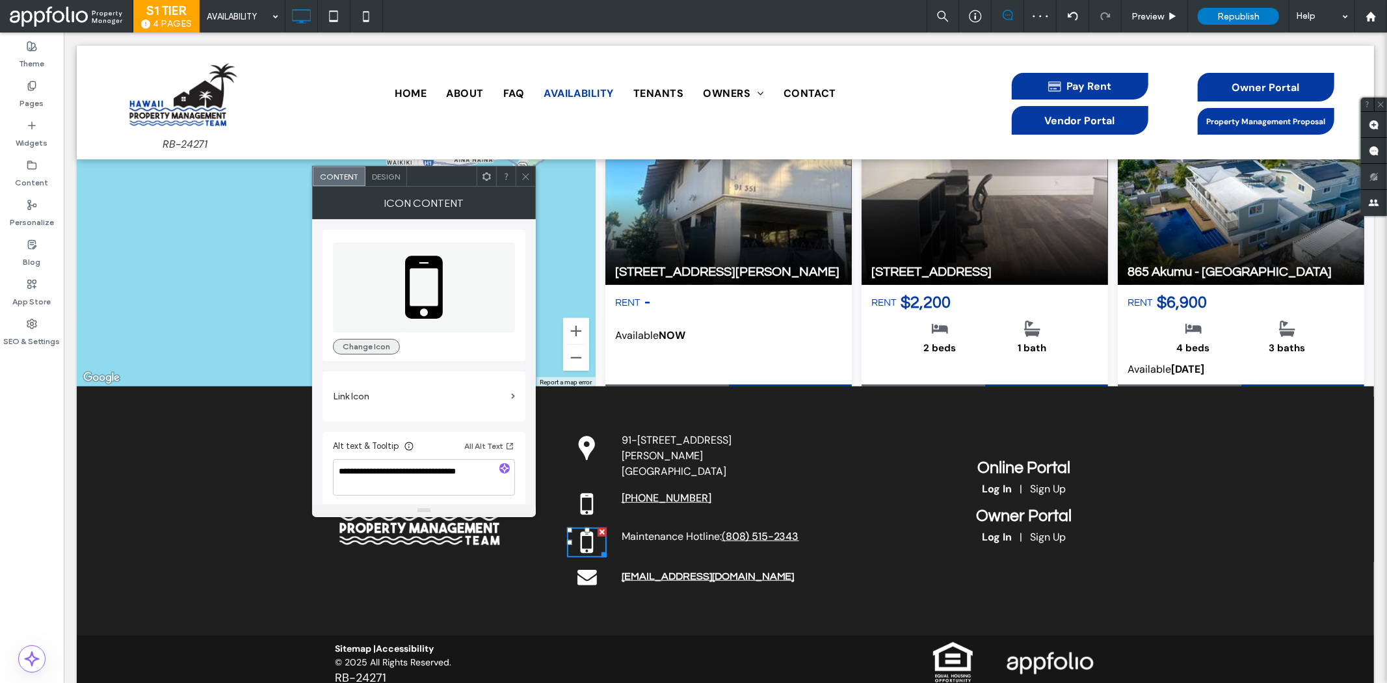
click at [382, 341] on button "Change Icon" at bounding box center [366, 347] width 67 height 16
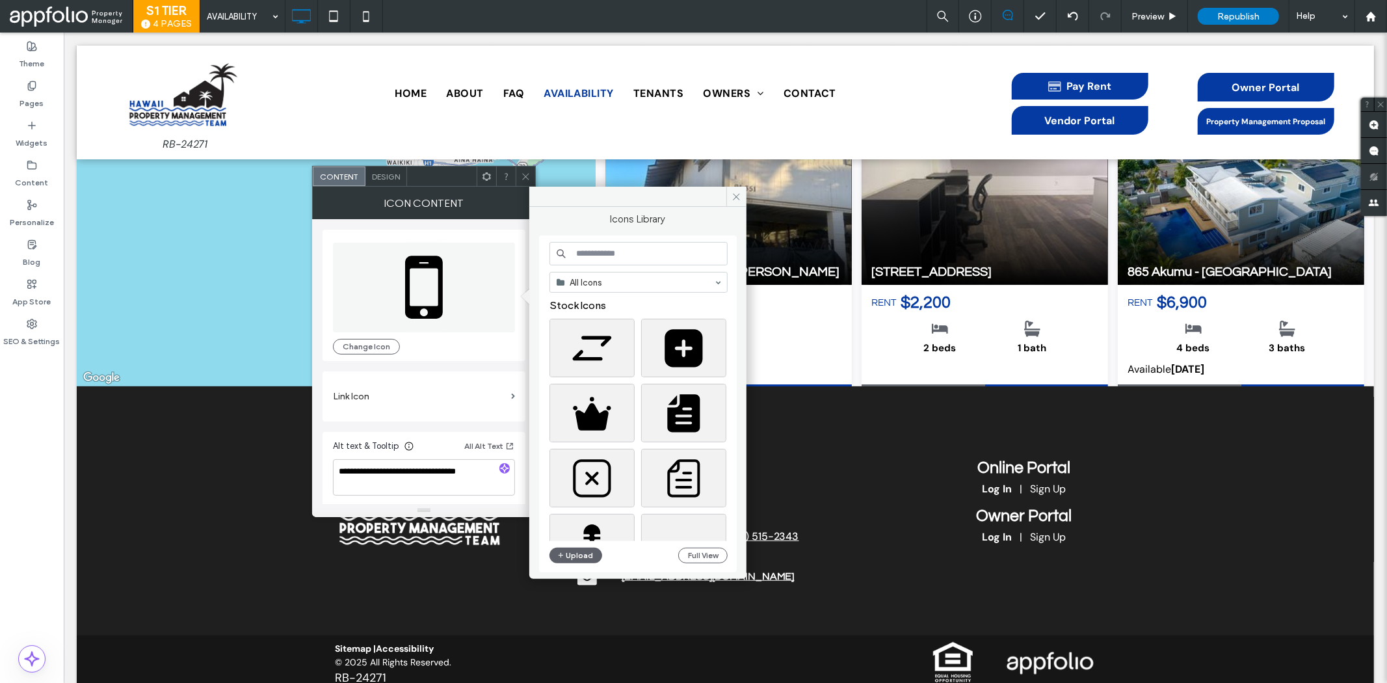
click at [629, 256] on input at bounding box center [638, 253] width 178 height 23
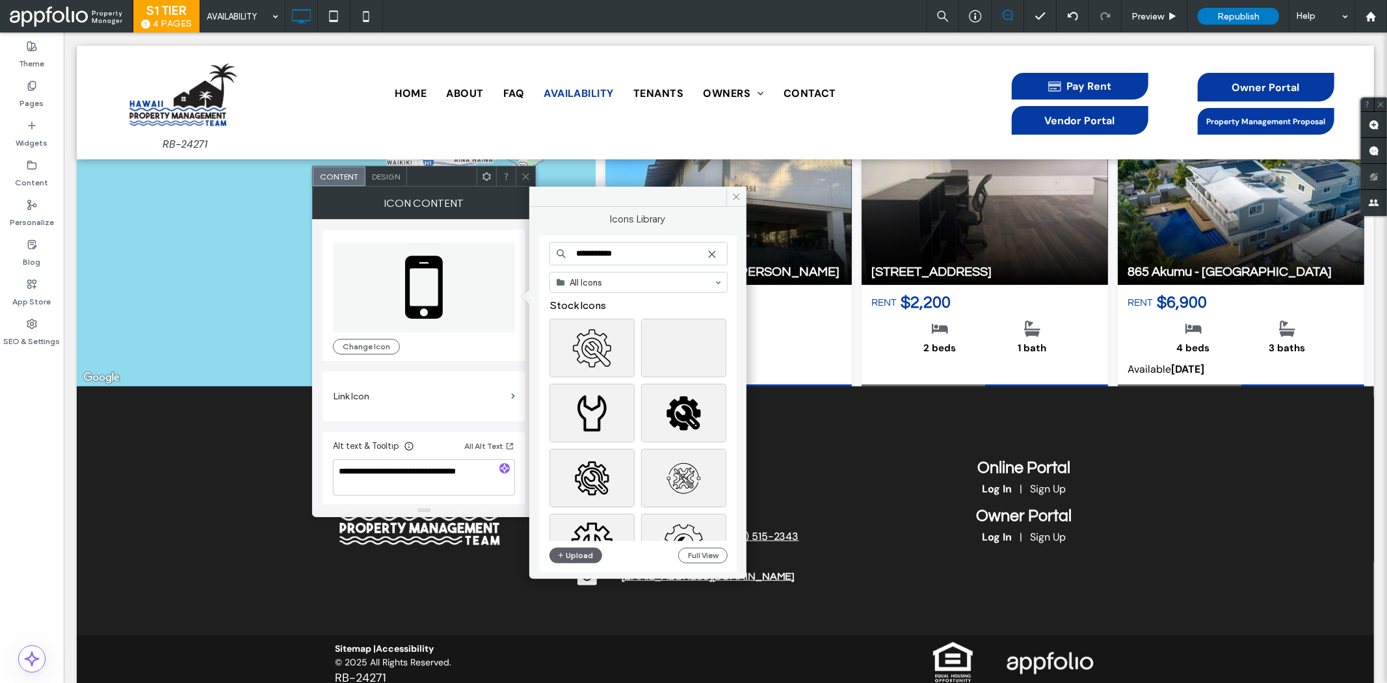
type input "**********"
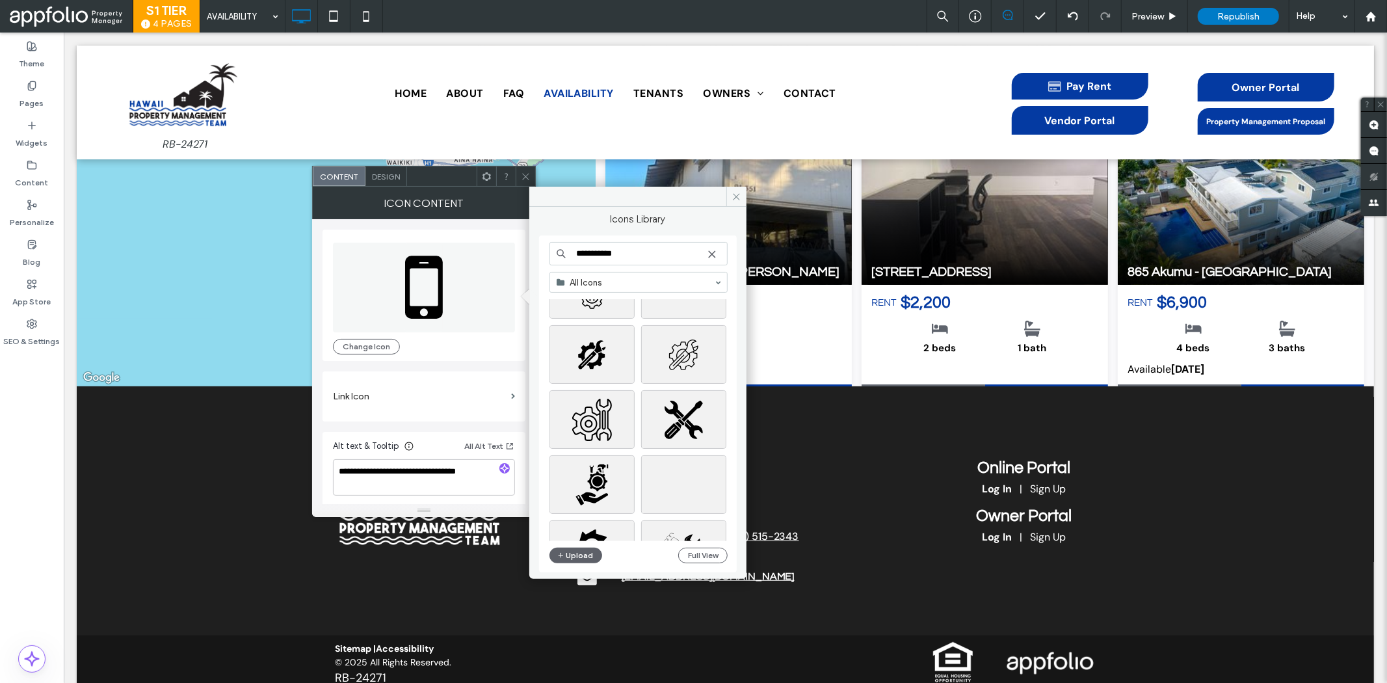
scroll to position [867, 0]
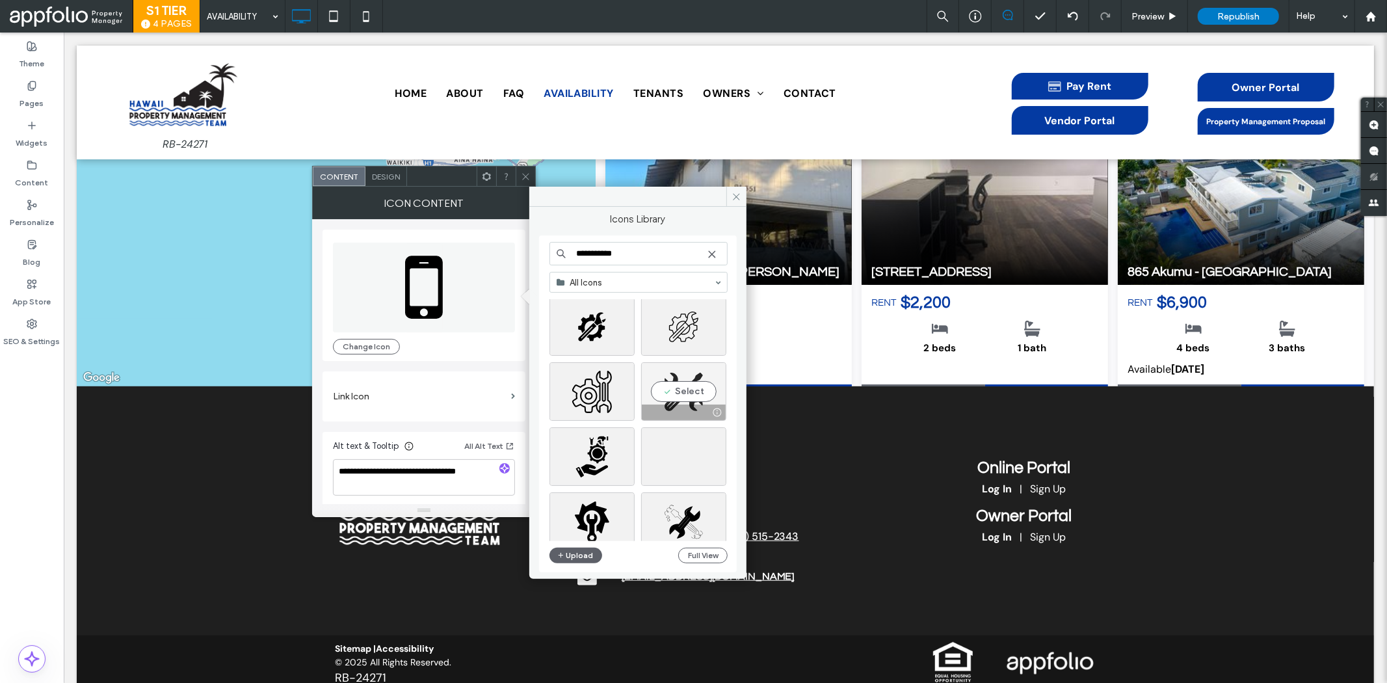
click at [690, 387] on div "Select" at bounding box center [683, 391] width 85 height 59
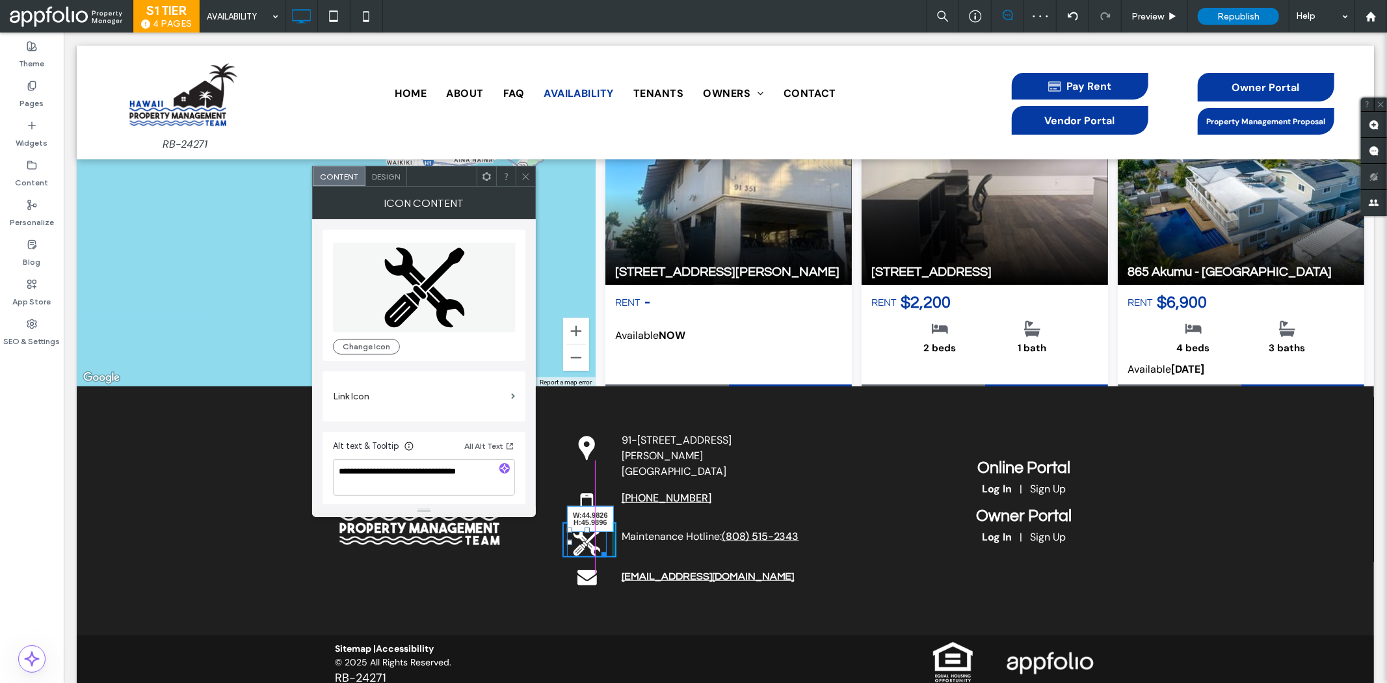
click at [596, 547] on div at bounding box center [601, 552] width 10 height 10
click at [523, 187] on div "Icon Content" at bounding box center [424, 203] width 224 height 33
click at [529, 179] on icon at bounding box center [526, 177] width 10 height 10
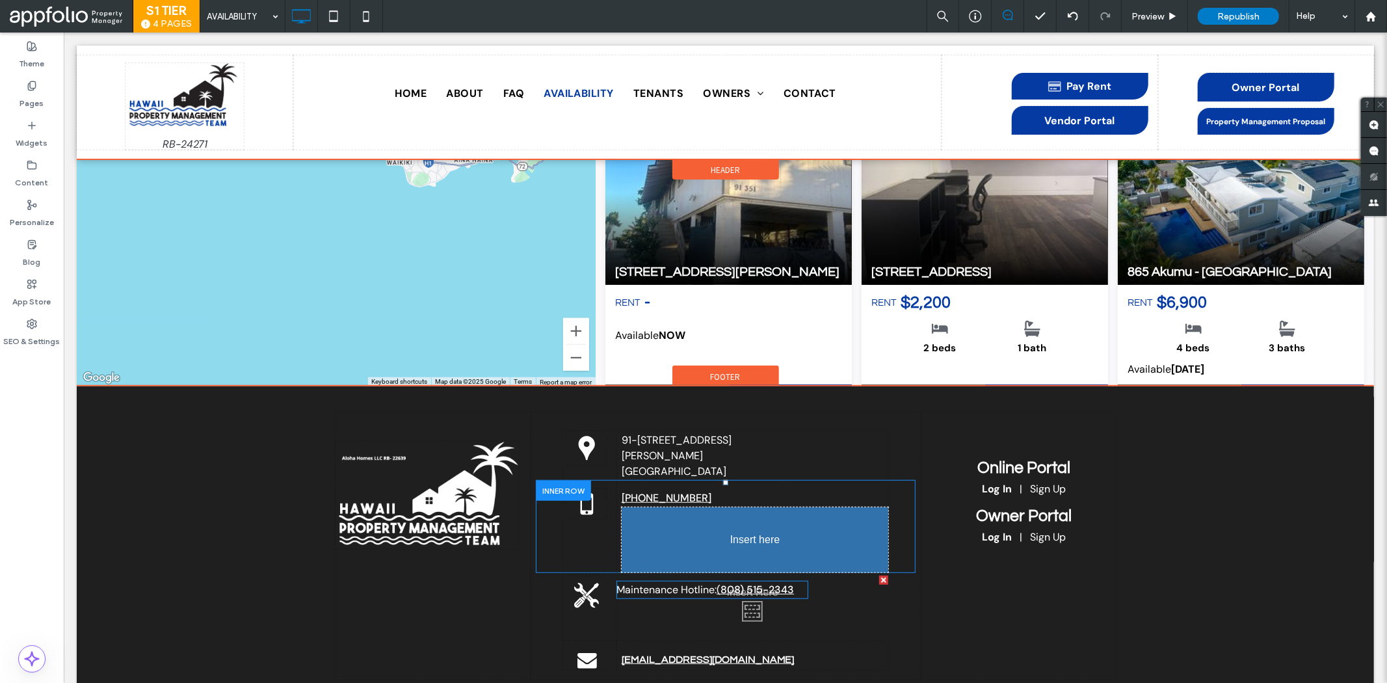
drag, startPoint x: 713, startPoint y: 517, endPoint x: 783, endPoint y: 529, distance: 71.7
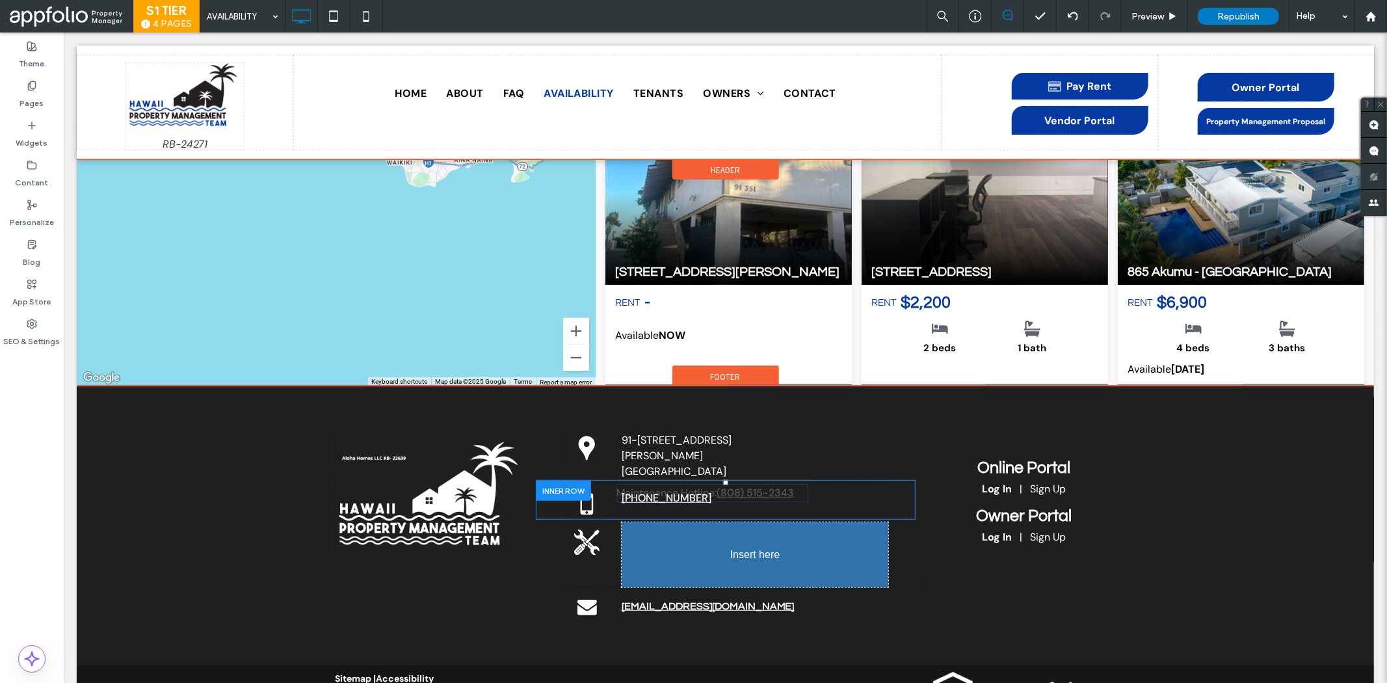
drag, startPoint x: 735, startPoint y: 501, endPoint x: 798, endPoint y: 582, distance: 102.9
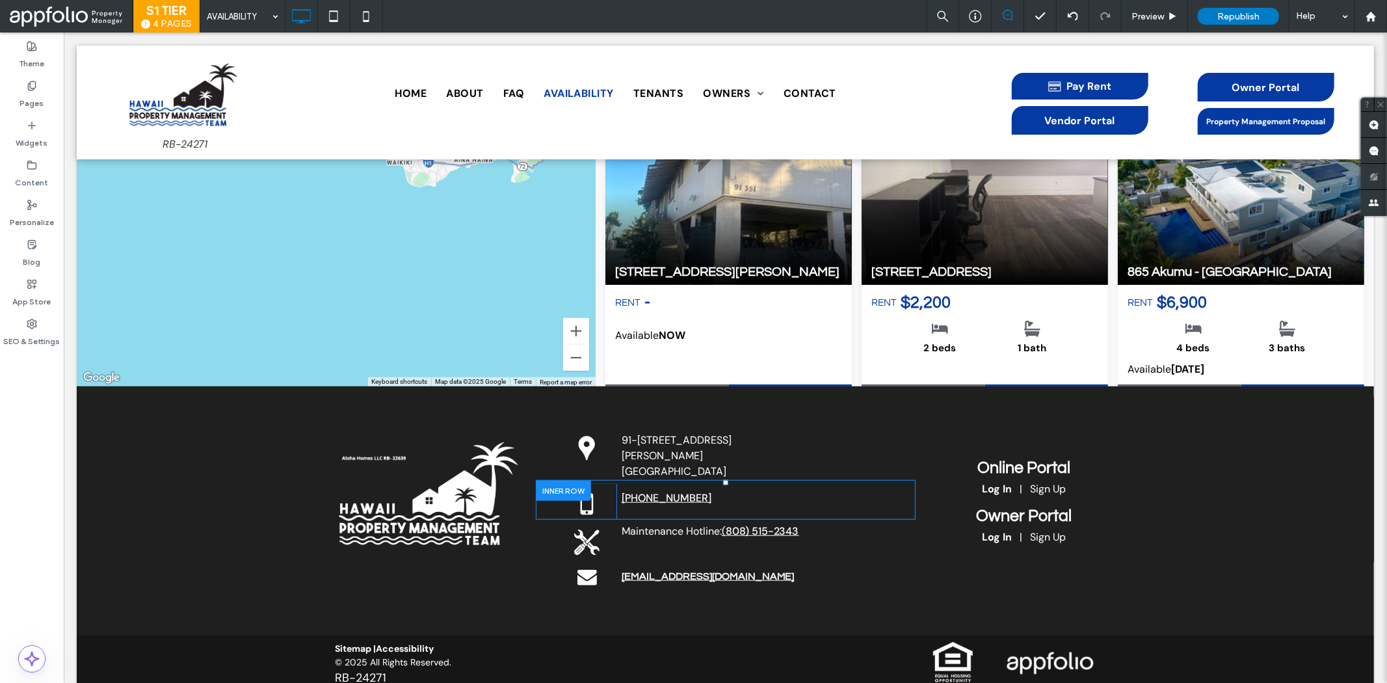
click at [834, 521] on div "Click To Paste Maintenance Hotline: ( 808) 515-2343" at bounding box center [752, 538] width 272 height 35
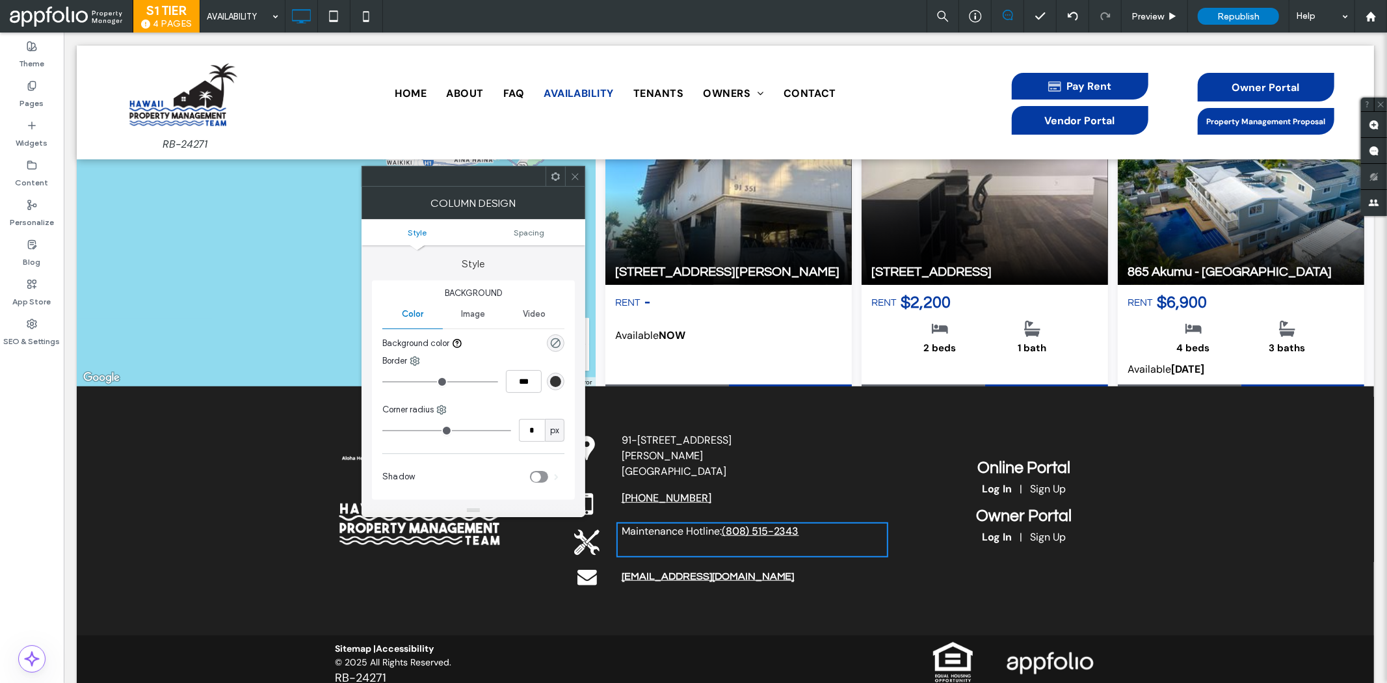
click at [684, 523] on span "Maintenance Hotline:" at bounding box center [671, 530] width 100 height 14
click at [575, 178] on icon at bounding box center [575, 177] width 10 height 10
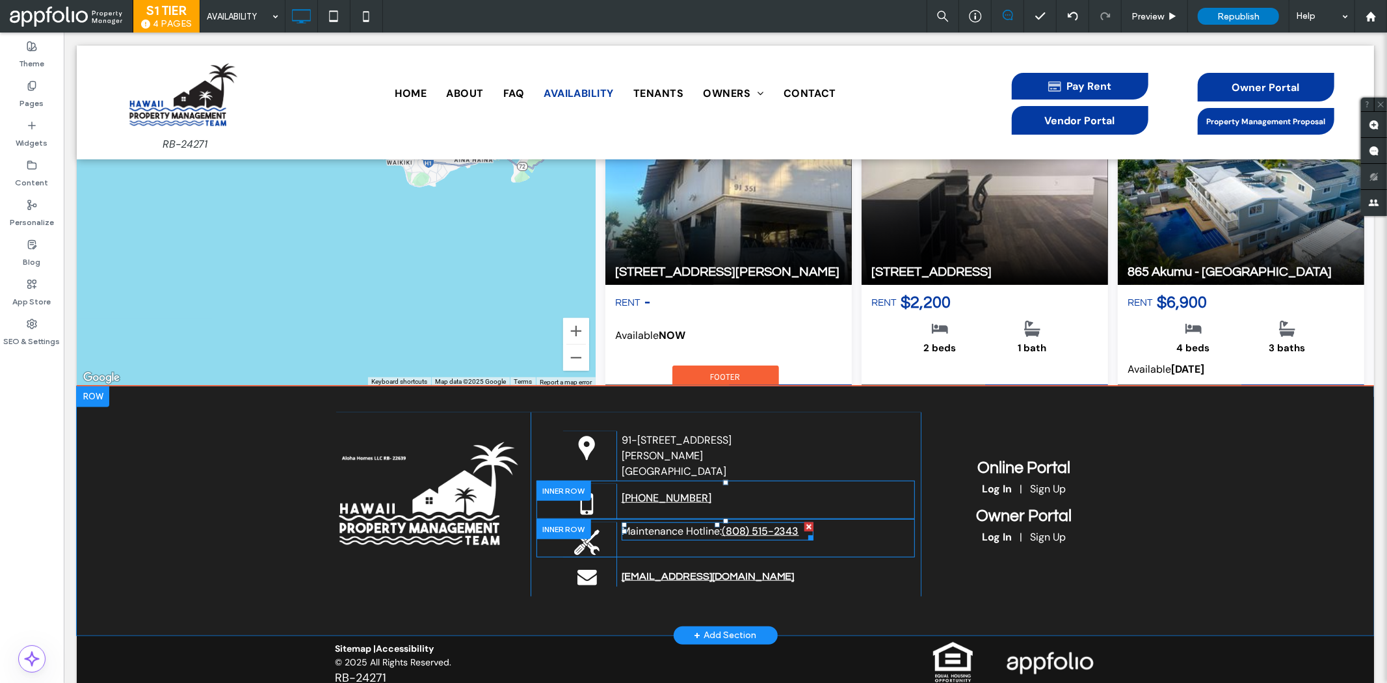
click at [698, 523] on span "Maintenance Hotline:" at bounding box center [671, 530] width 100 height 14
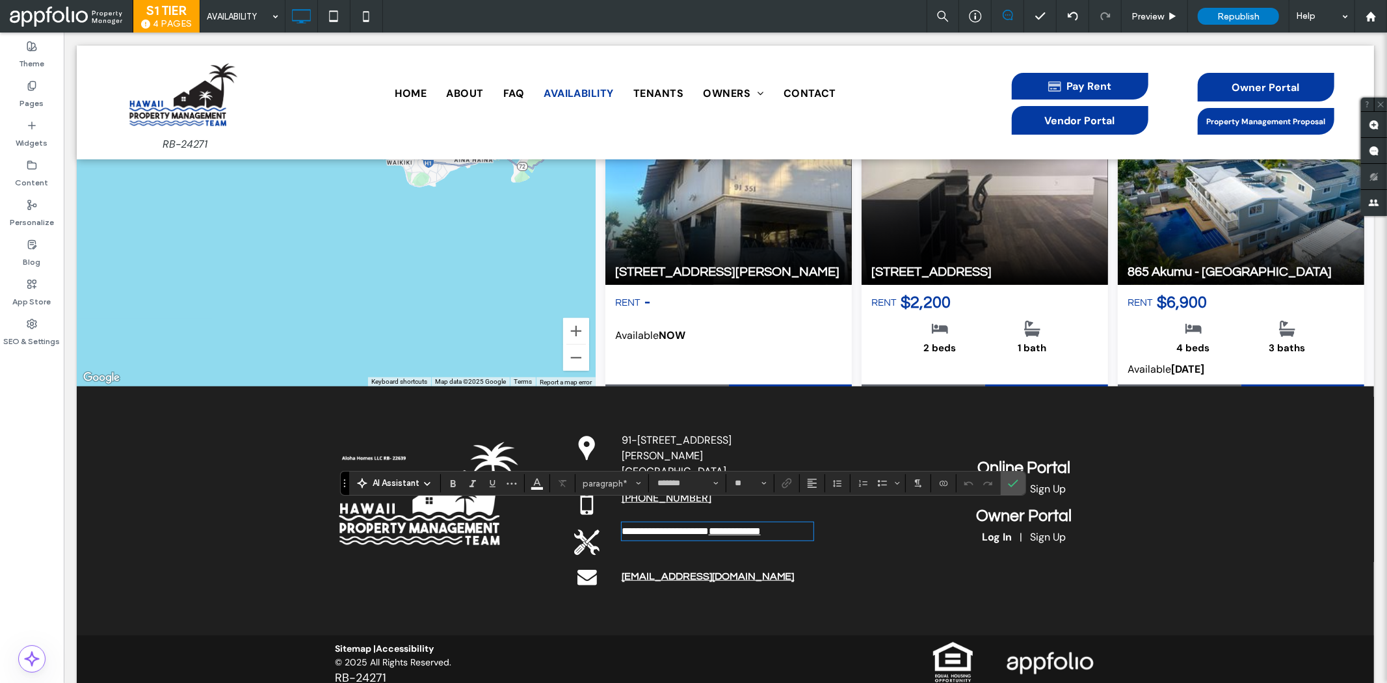
click at [708, 525] on link "*" at bounding box center [708, 530] width 0 height 10
click at [1017, 479] on use "Confirm" at bounding box center [1013, 483] width 10 height 8
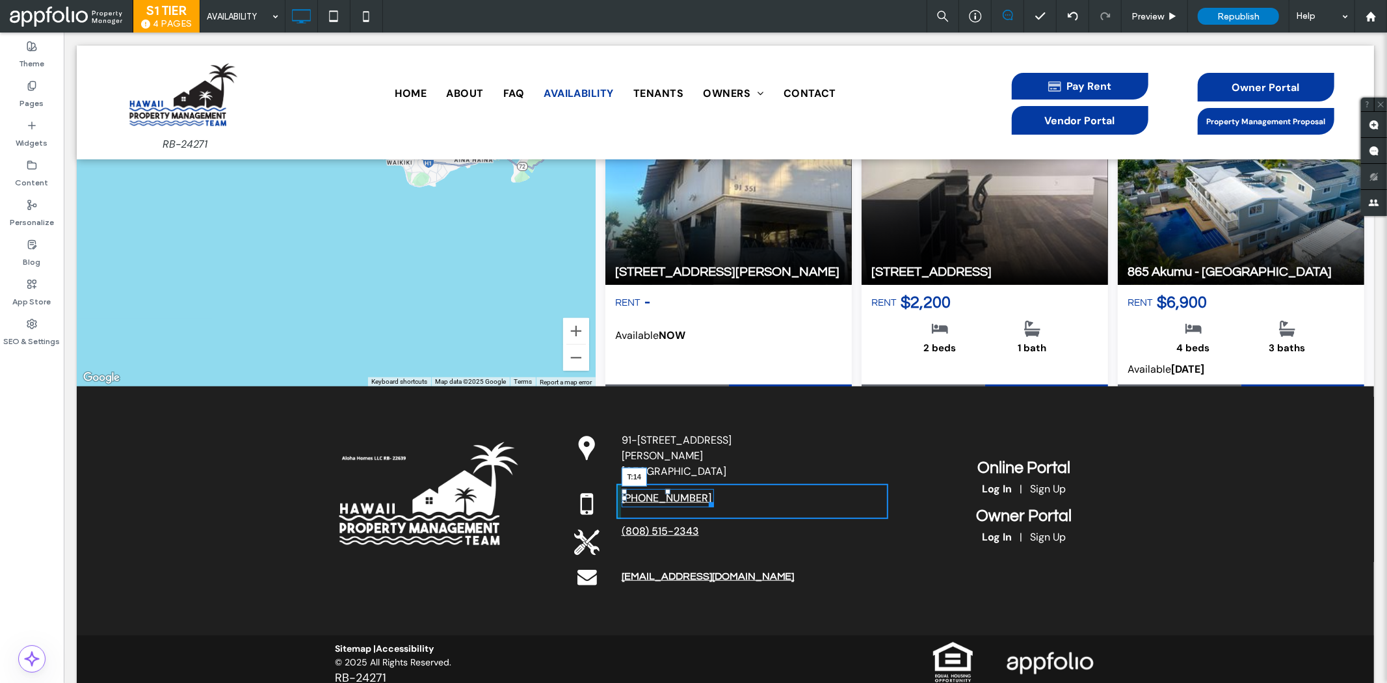
drag, startPoint x: 660, startPoint y: 476, endPoint x: 723, endPoint y: 518, distance: 75.9
click at [664, 488] on div at bounding box center [666, 490] width 5 height 5
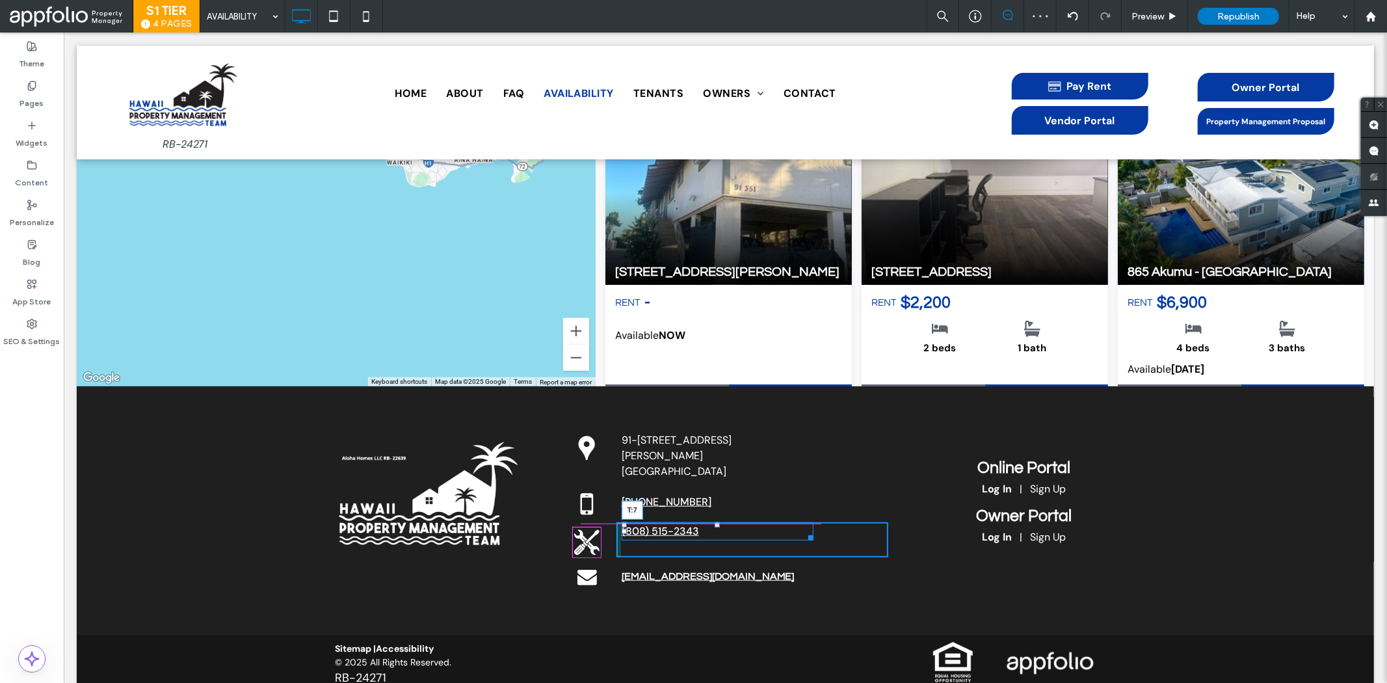
drag, startPoint x: 711, startPoint y: 508, endPoint x: 776, endPoint y: 548, distance: 76.7
click at [711, 521] on div "( 808) 515-2343 T:7" at bounding box center [717, 530] width 192 height 18
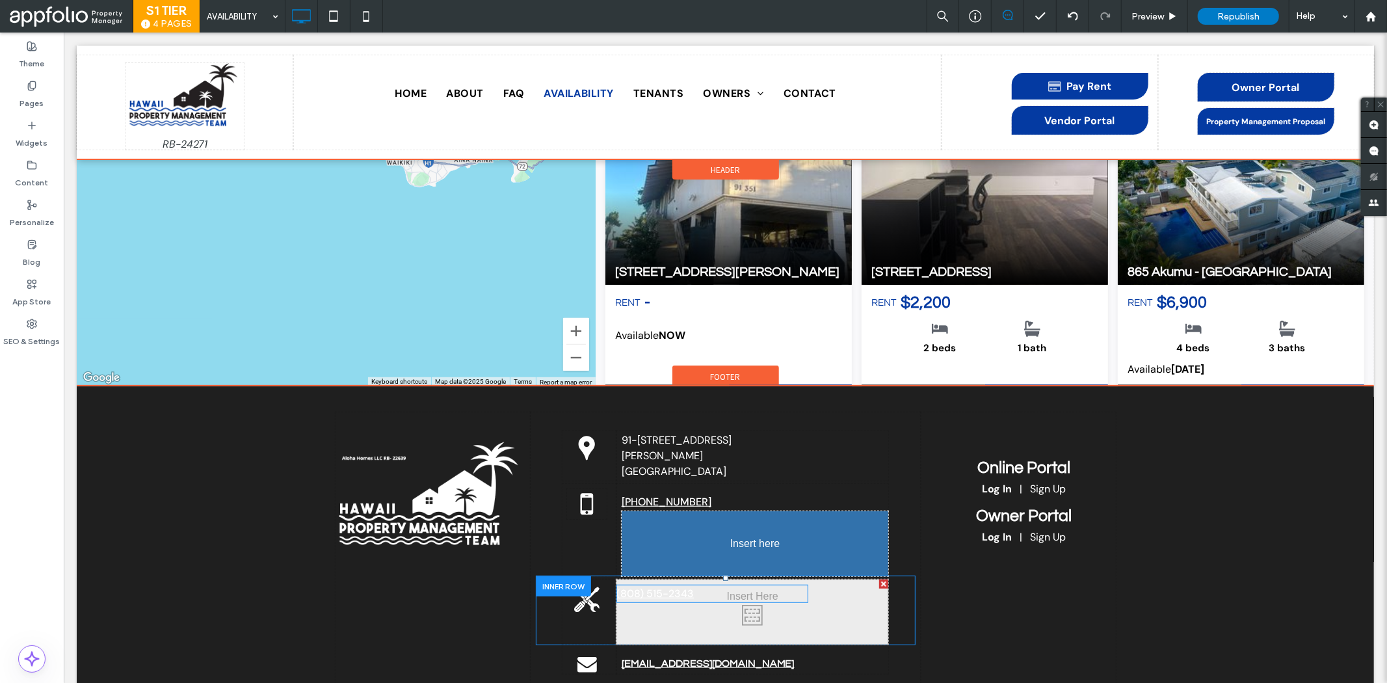
drag, startPoint x: 690, startPoint y: 517, endPoint x: 793, endPoint y: 552, distance: 108.5
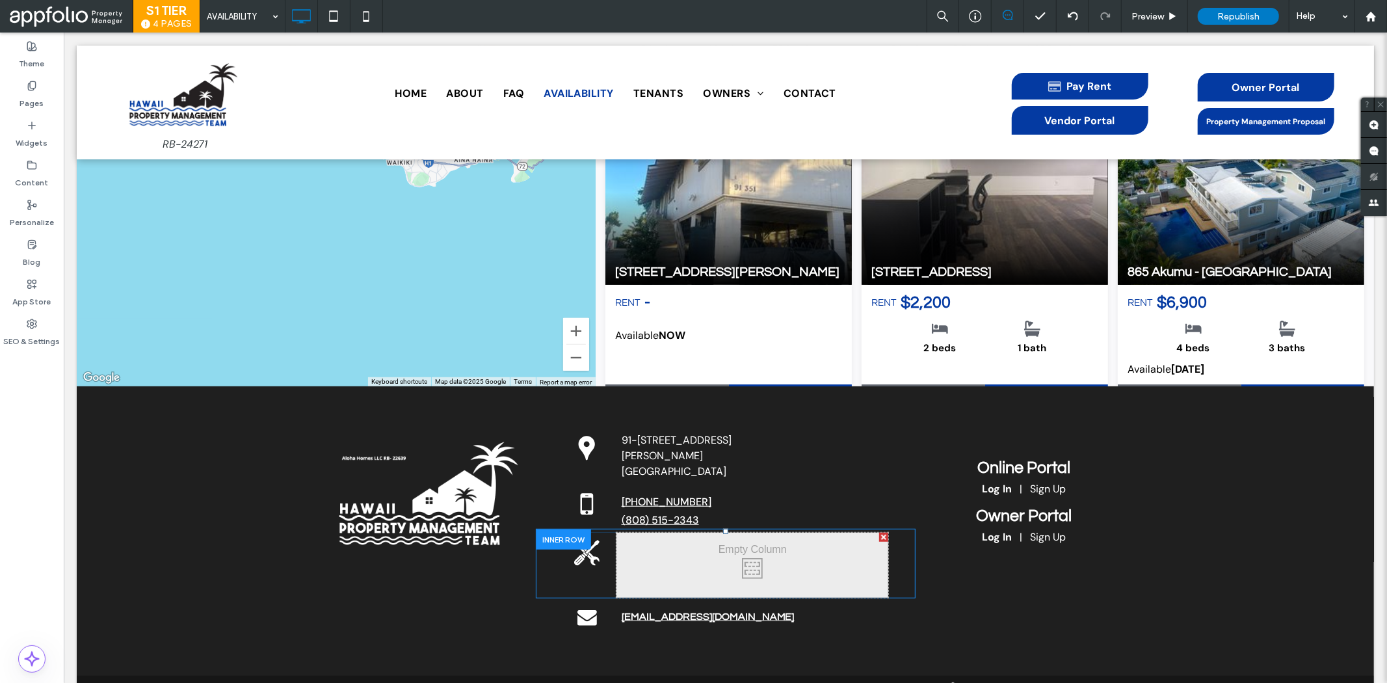
click at [731, 493] on div at bounding box center [693, 341] width 1387 height 683
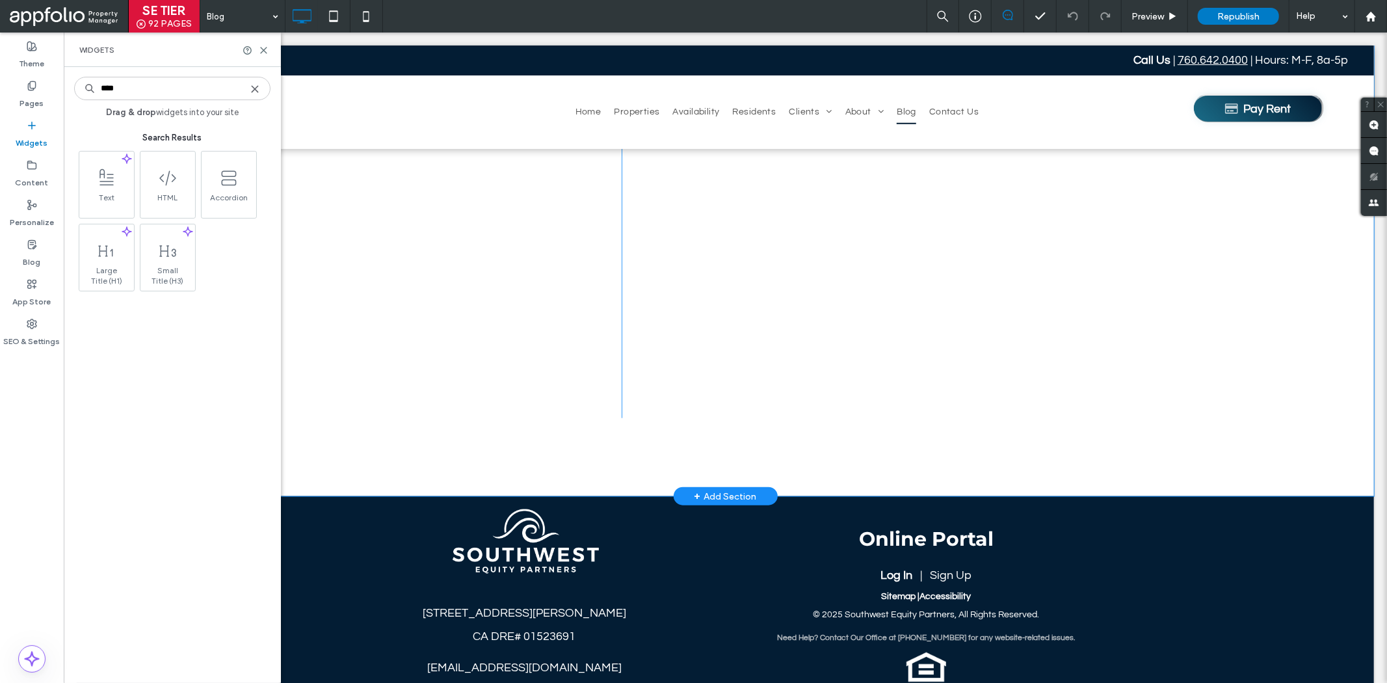
scroll to position [1149, 0]
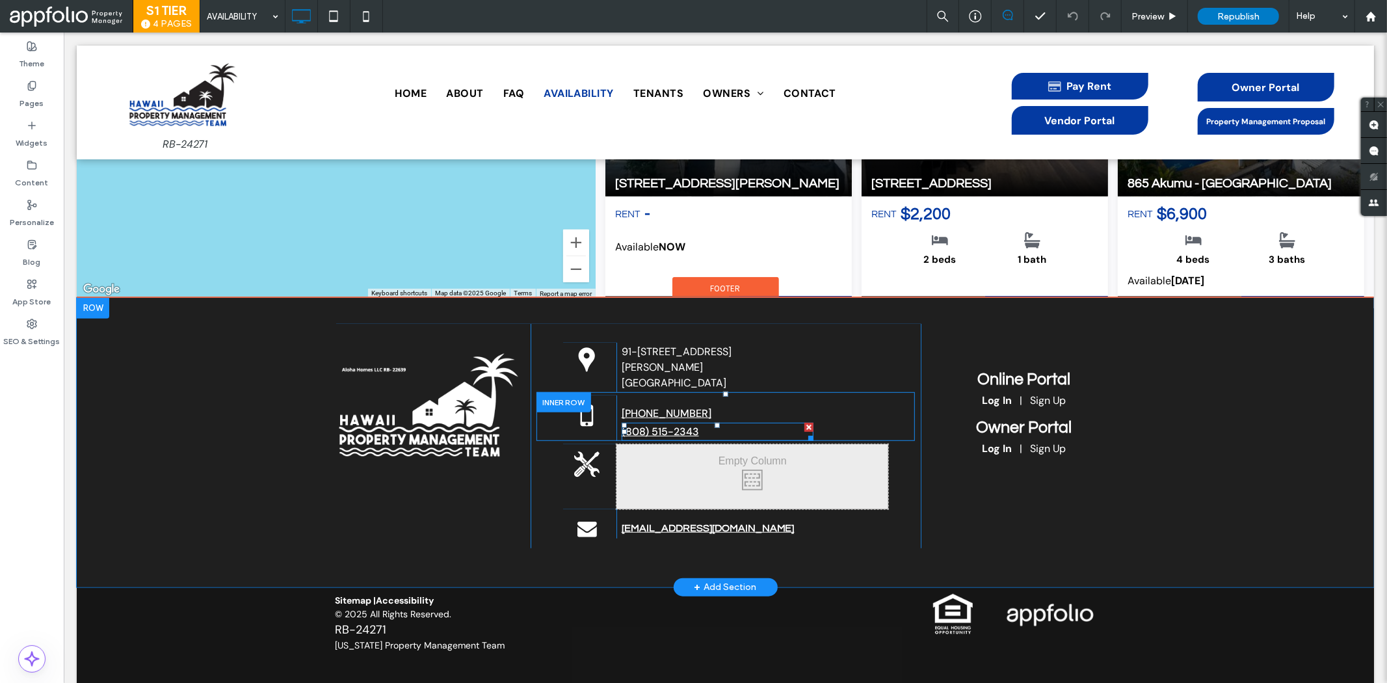
click at [662, 424] on link "808) 515-2343" at bounding box center [661, 431] width 73 height 14
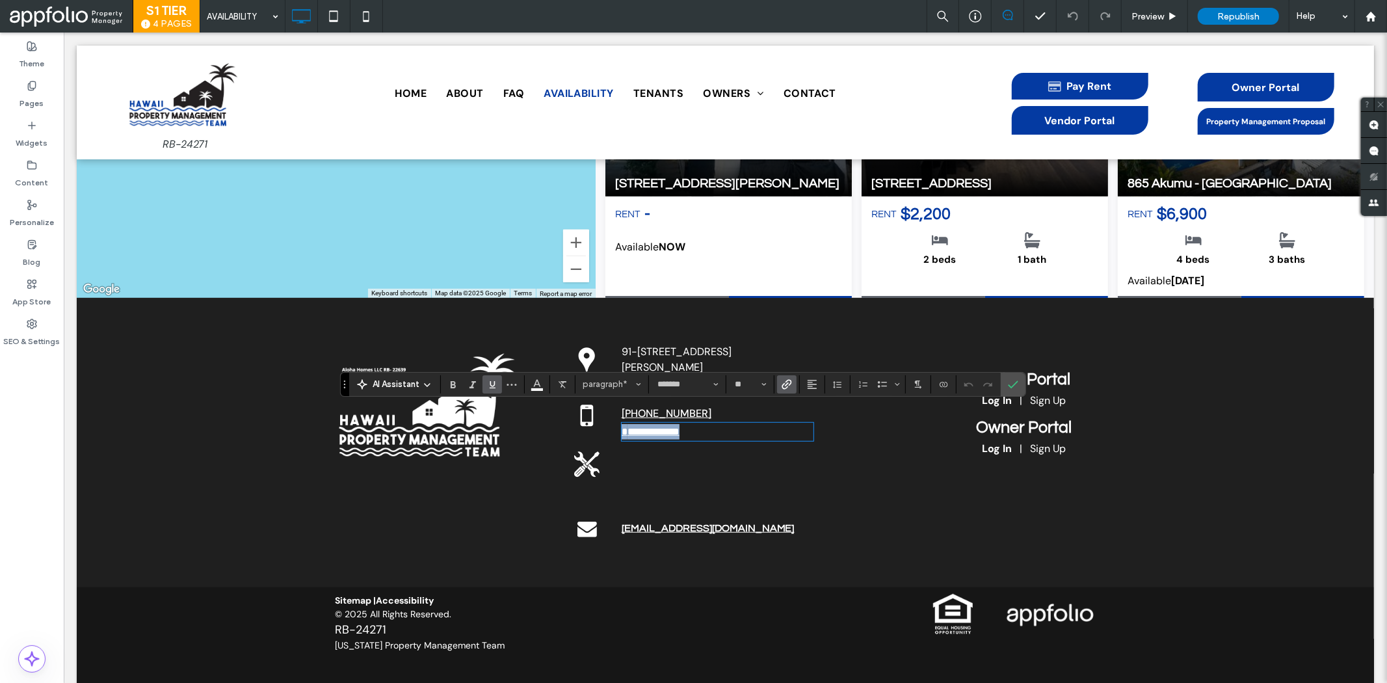
click at [742, 423] on p "**********" at bounding box center [717, 431] width 192 height 16
drag, startPoint x: 1015, startPoint y: 384, endPoint x: 913, endPoint y: 351, distance: 107.1
click at [1015, 384] on use "Confirm" at bounding box center [1013, 384] width 10 height 8
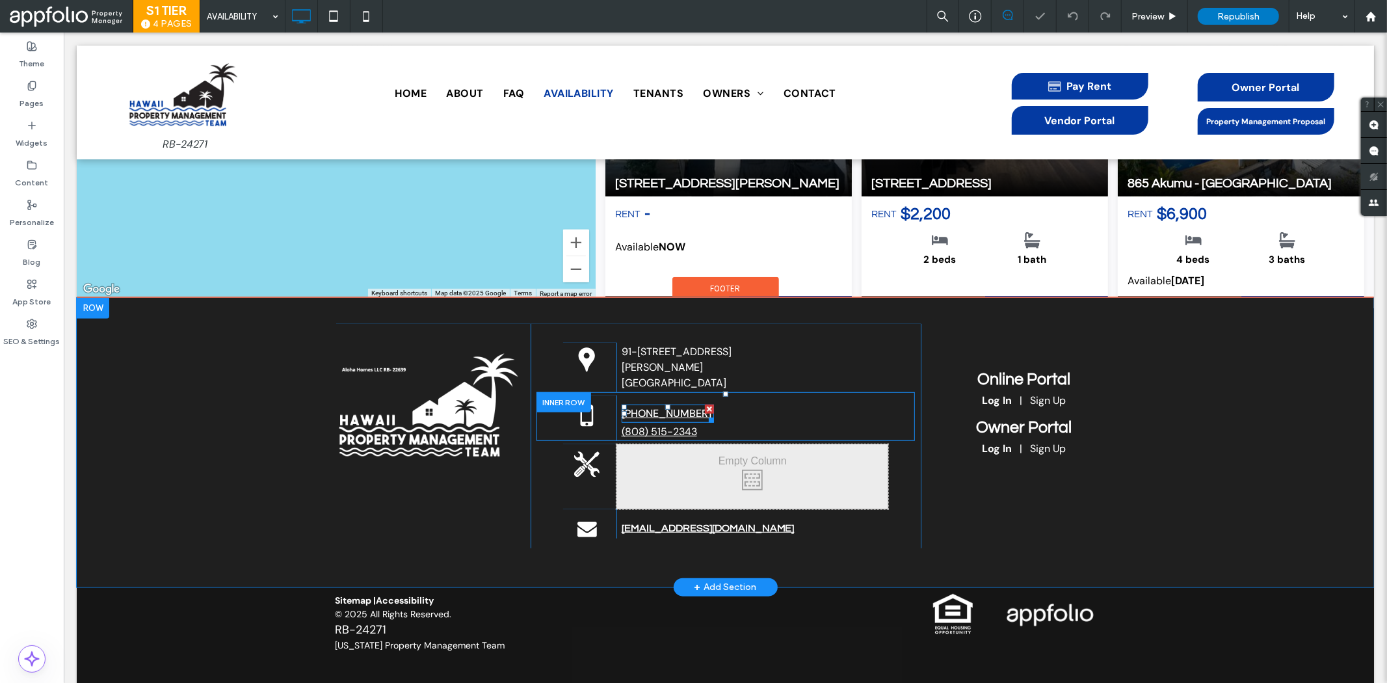
click at [677, 406] on link "[PHONE_NUMBER]" at bounding box center [666, 413] width 90 height 14
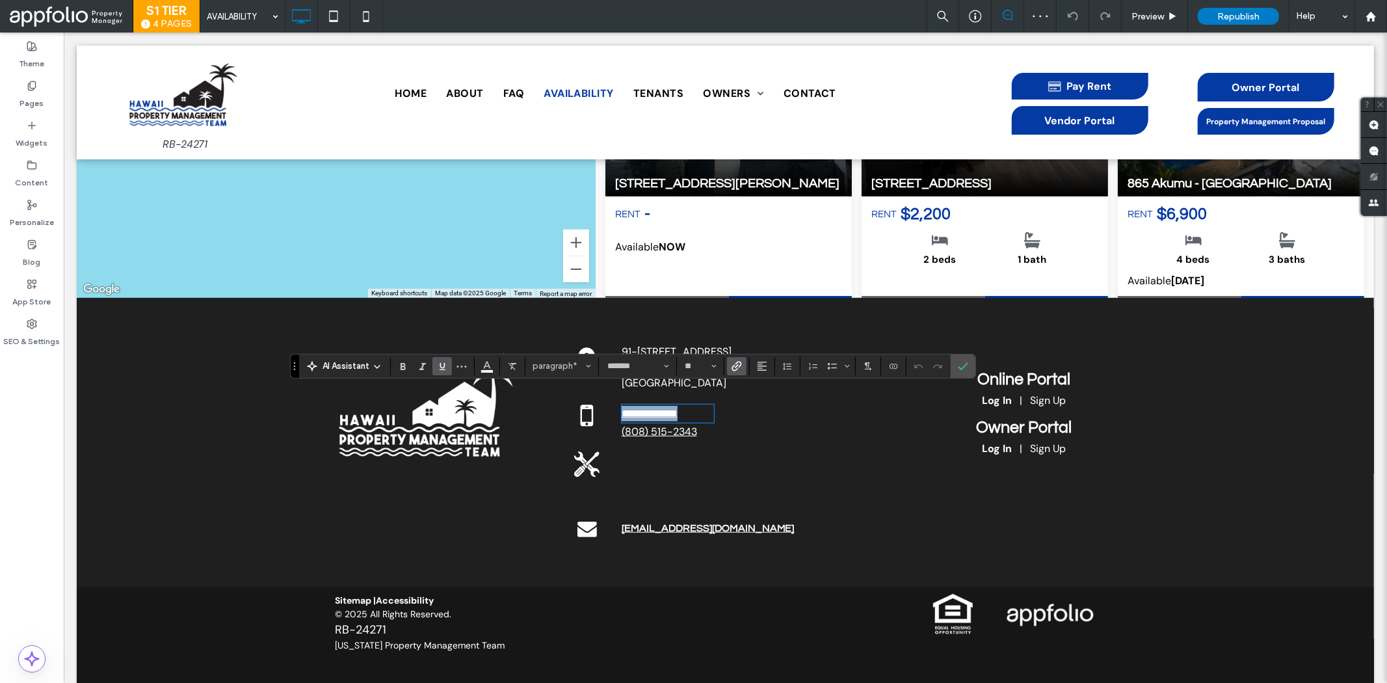
click at [687, 424] on link "808) 515-2343" at bounding box center [660, 431] width 72 height 14
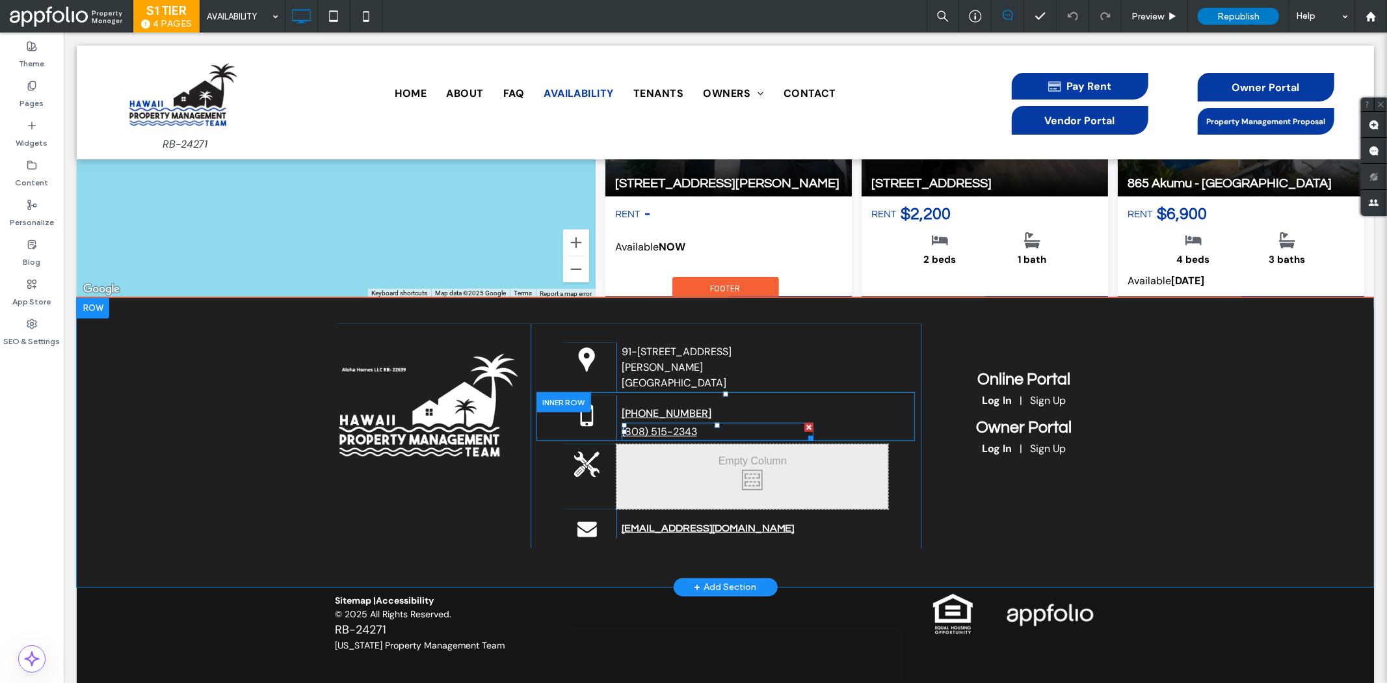
click at [677, 424] on link "808) 515-2343" at bounding box center [660, 431] width 72 height 14
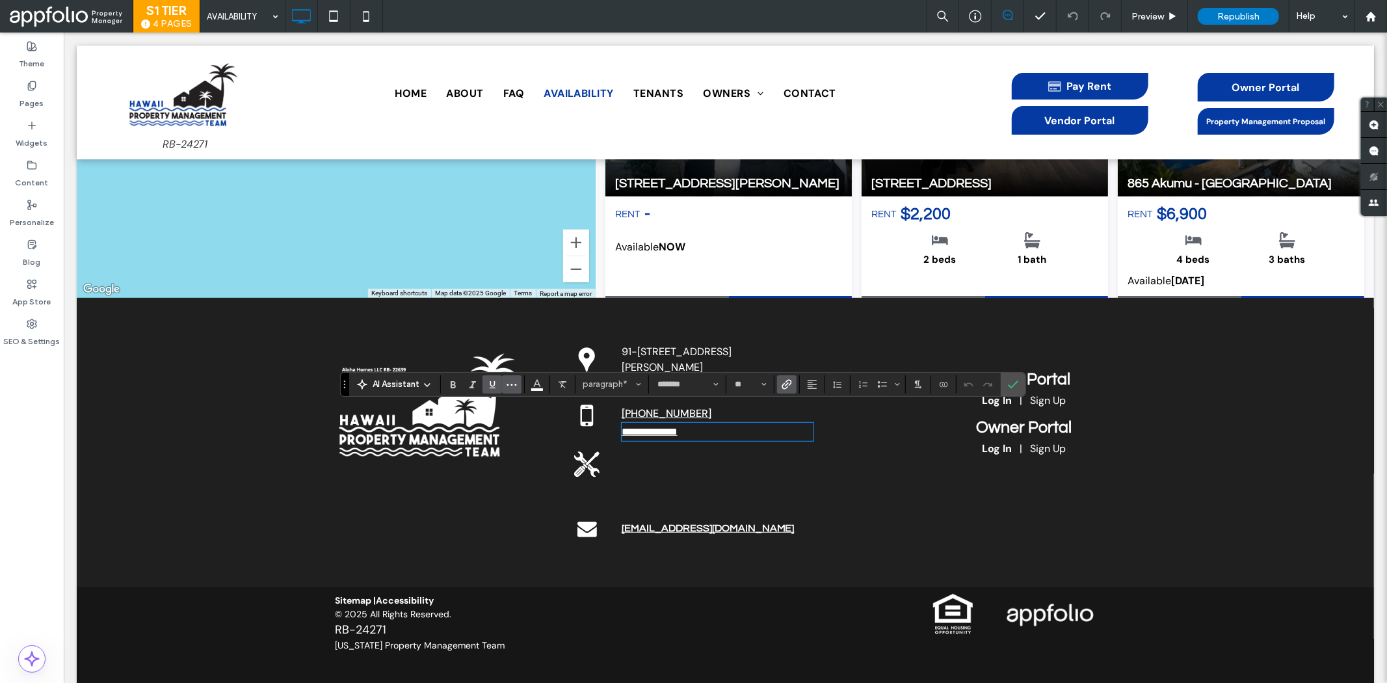
click at [514, 387] on icon "More" at bounding box center [511, 384] width 10 height 10
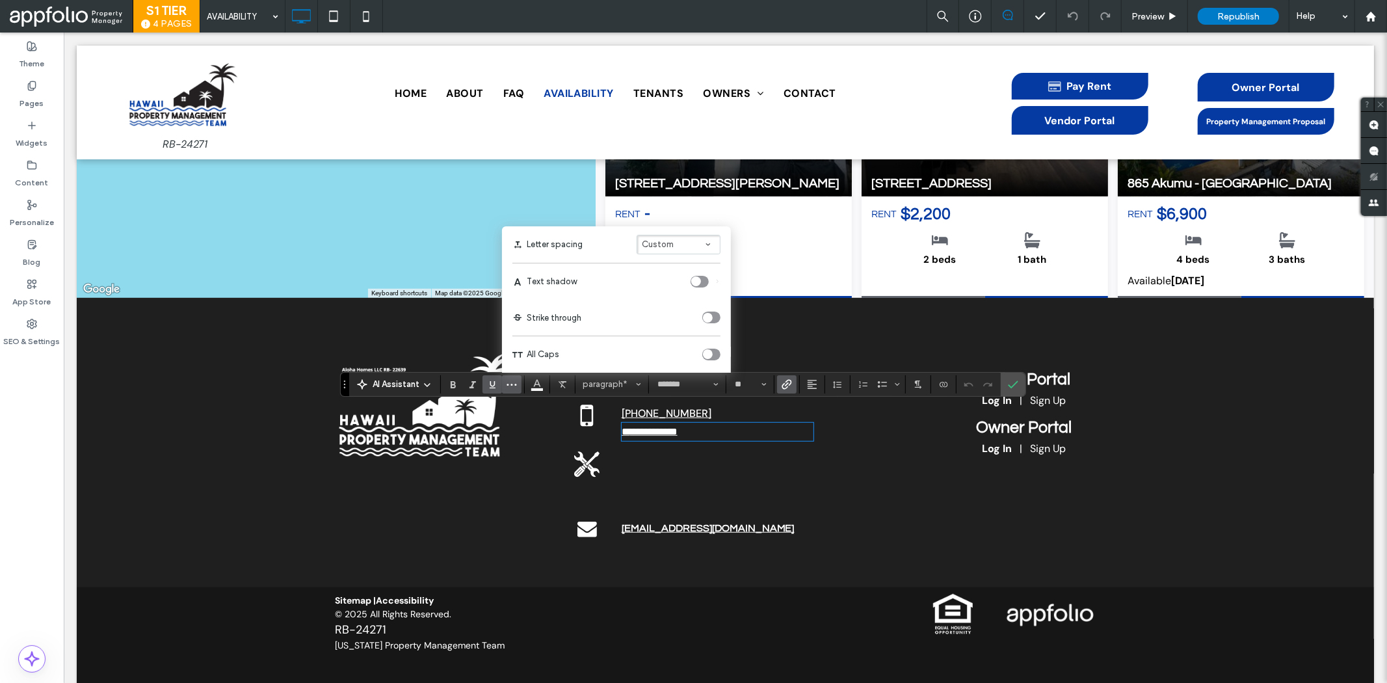
click at [719, 423] on p "**********" at bounding box center [717, 431] width 192 height 16
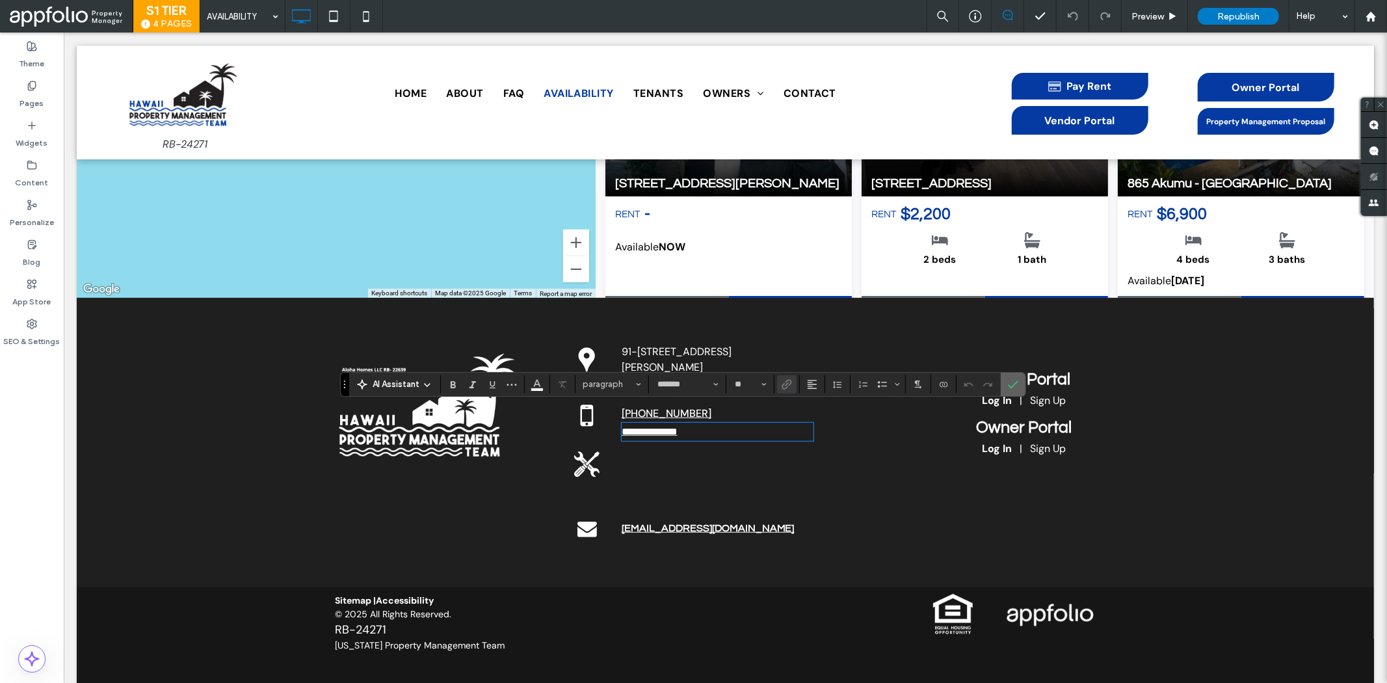
click at [1016, 384] on icon "Confirm" at bounding box center [1013, 384] width 10 height 10
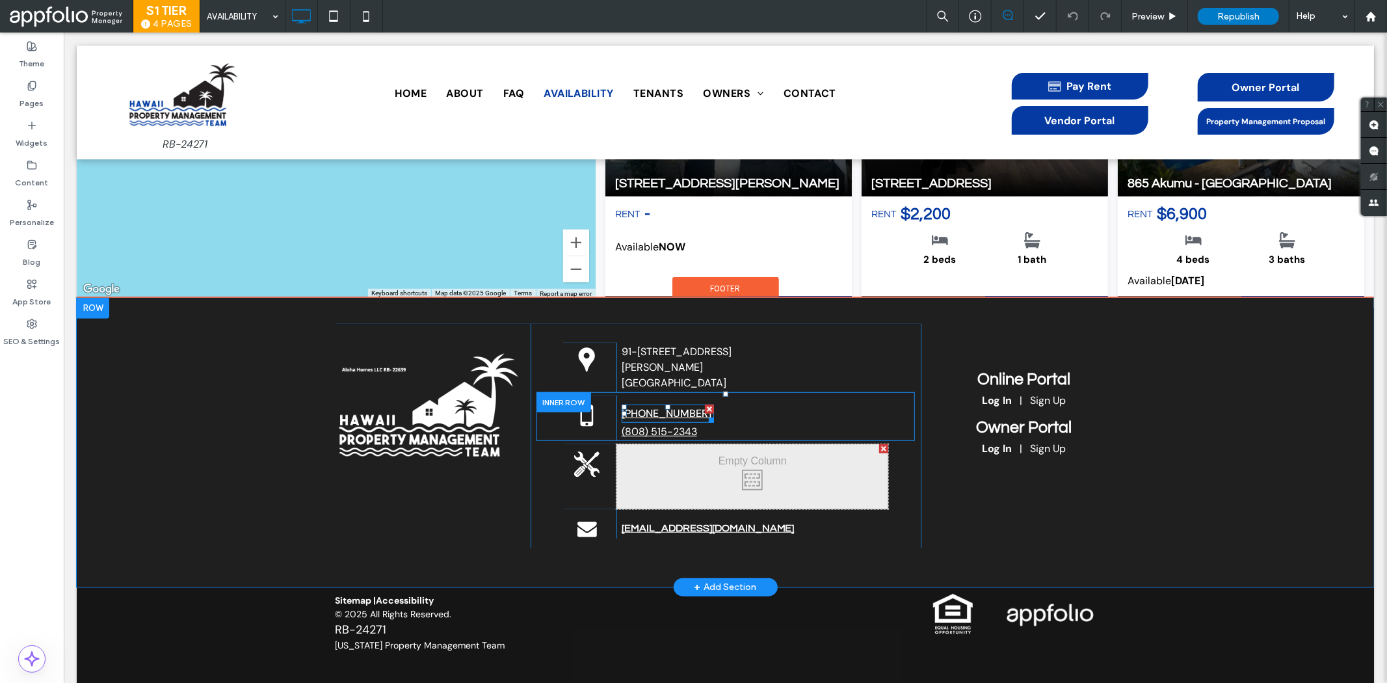
click at [63, 32] on div at bounding box center [63, 32] width 0 height 0
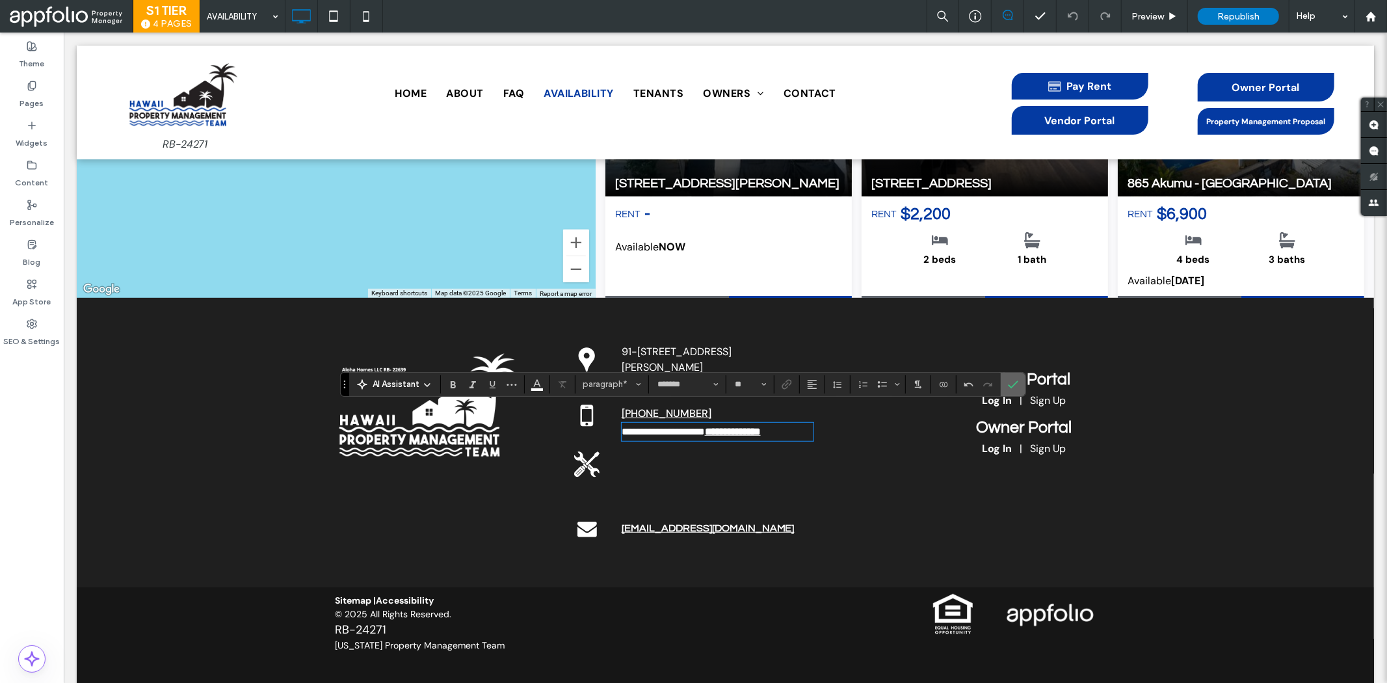
click at [1012, 384] on icon "Confirm" at bounding box center [1013, 384] width 10 height 10
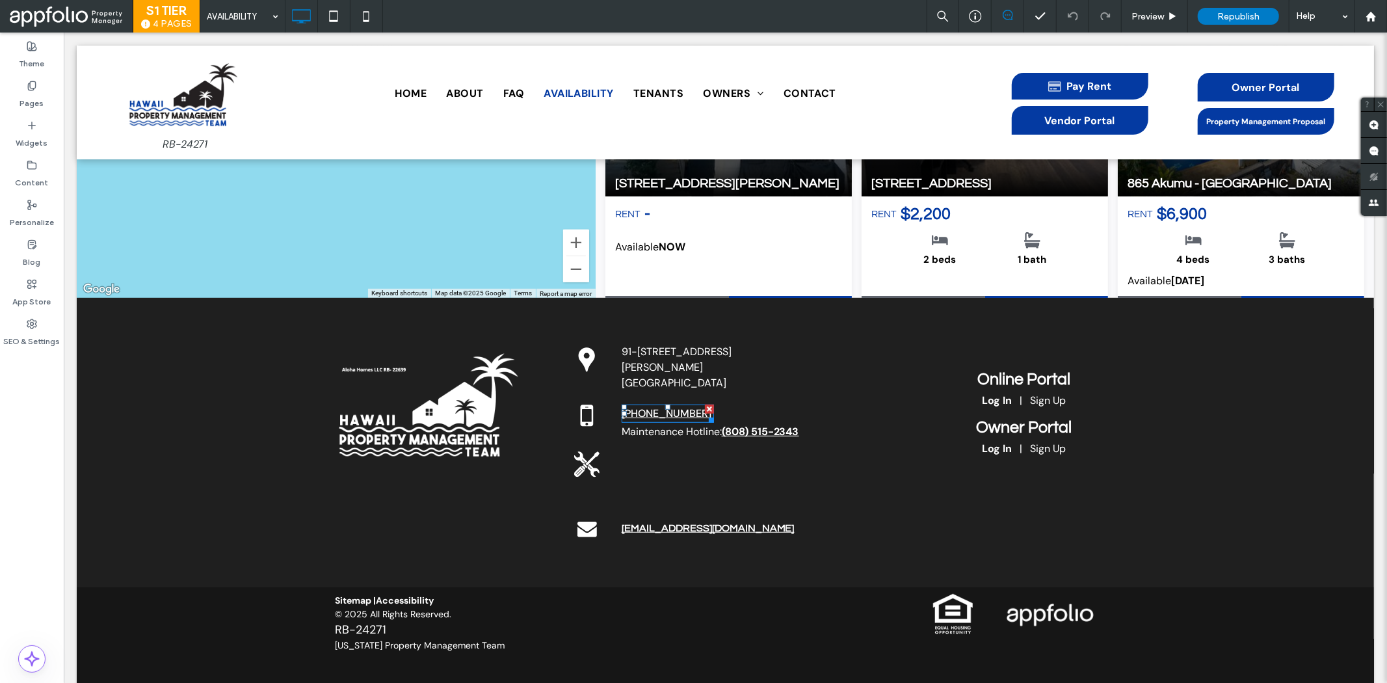
scroll to position [598, 0]
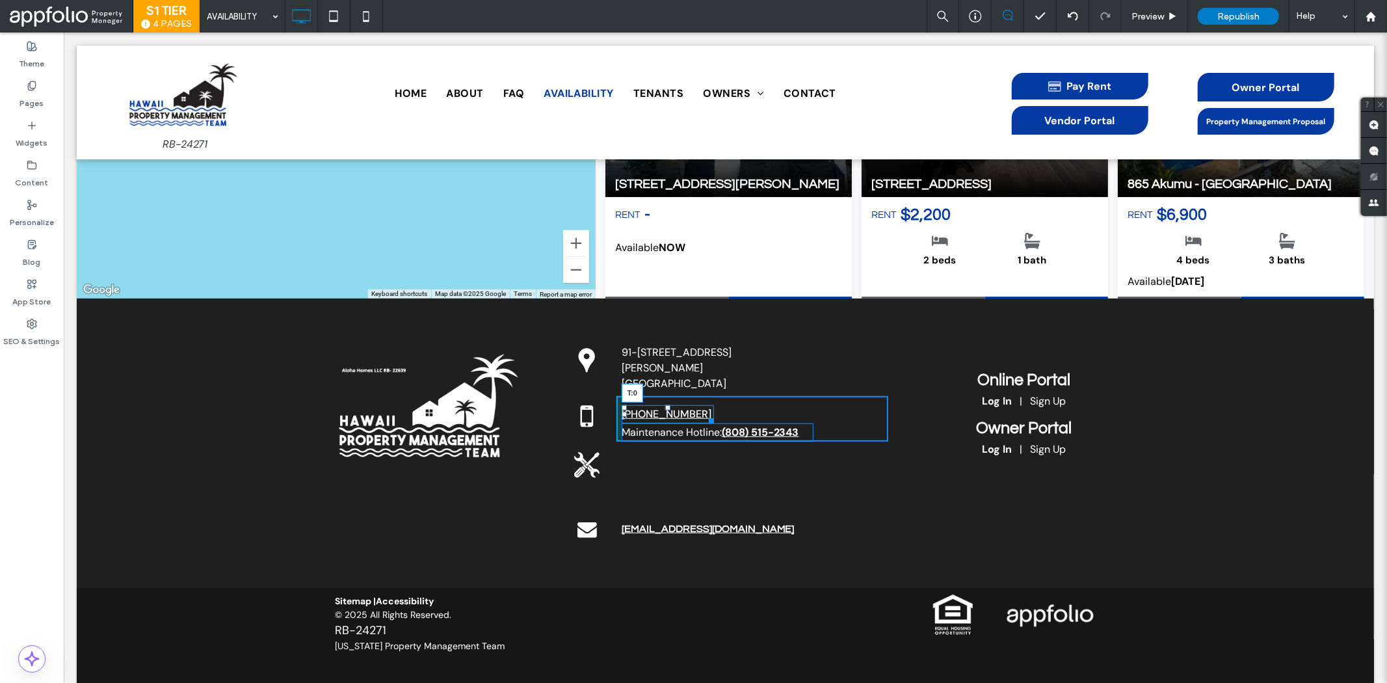
drag, startPoint x: 661, startPoint y: 387, endPoint x: 663, endPoint y: 380, distance: 7.4
click at [664, 404] on div at bounding box center [666, 406] width 5 height 5
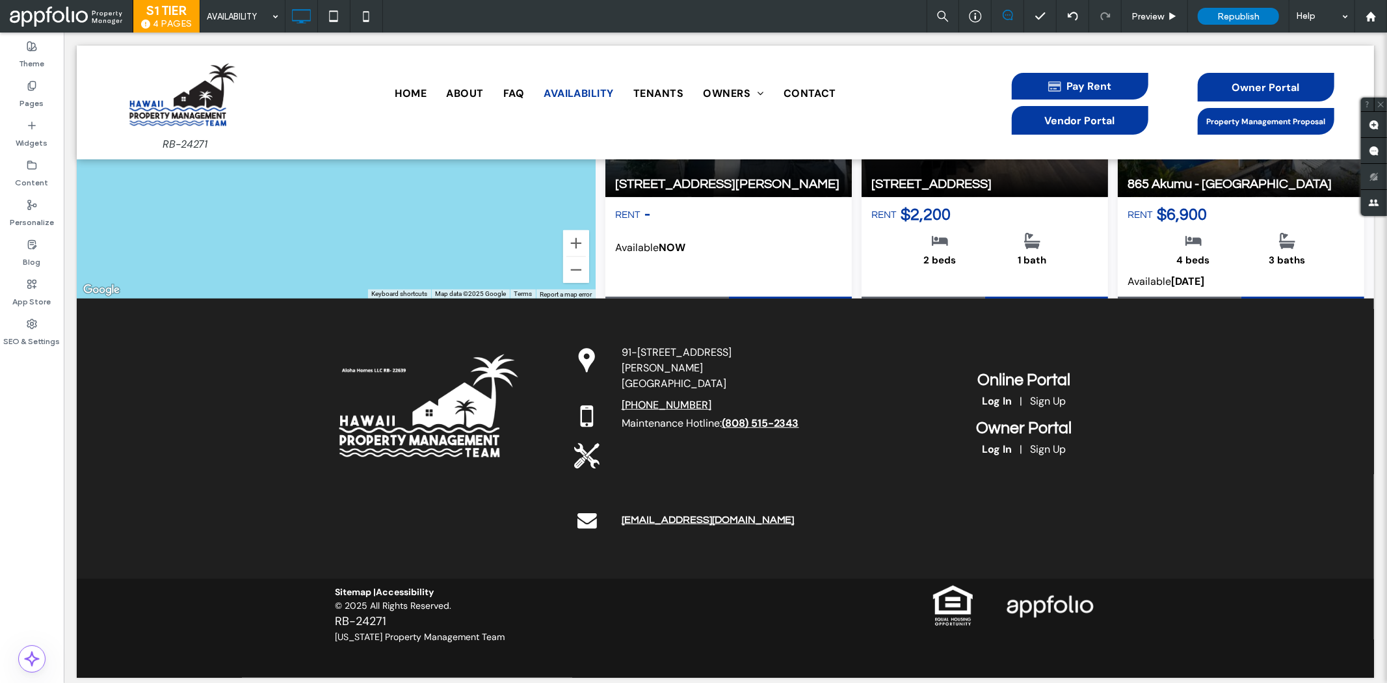
scroll to position [589, 0]
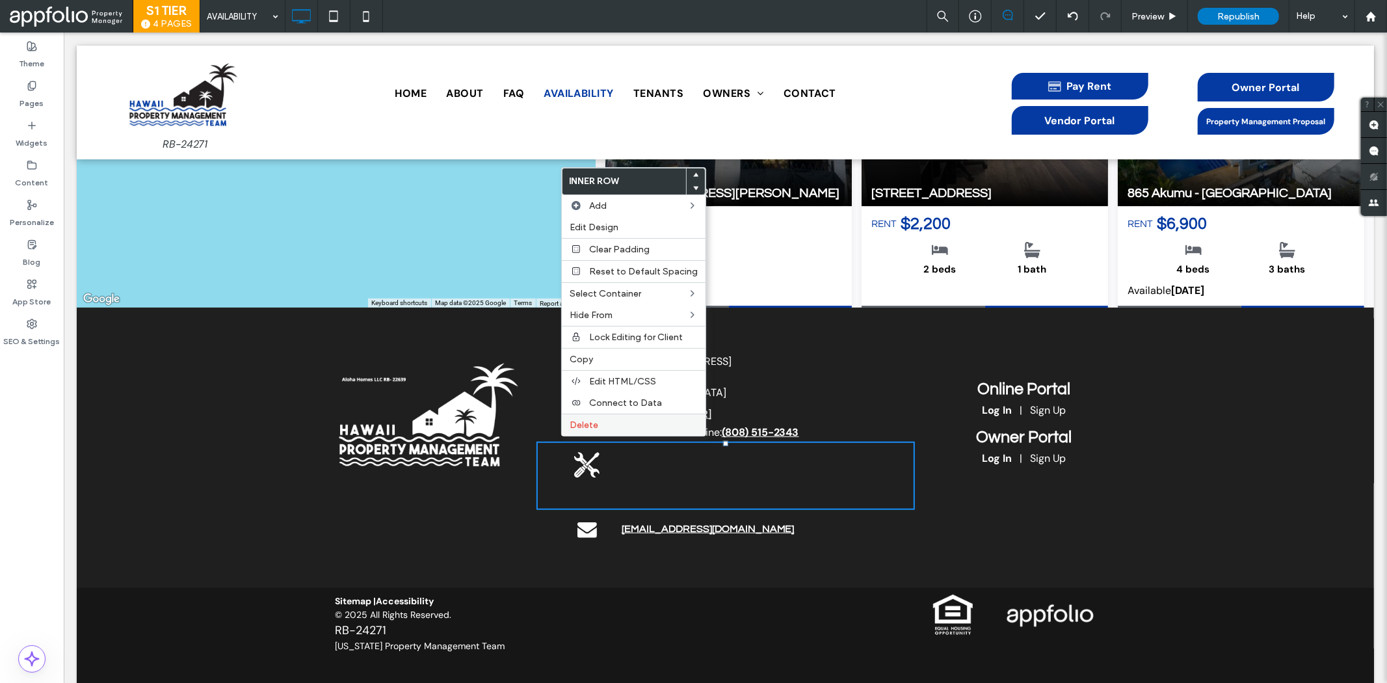
click at [614, 423] on label "Delete" at bounding box center [633, 424] width 128 height 11
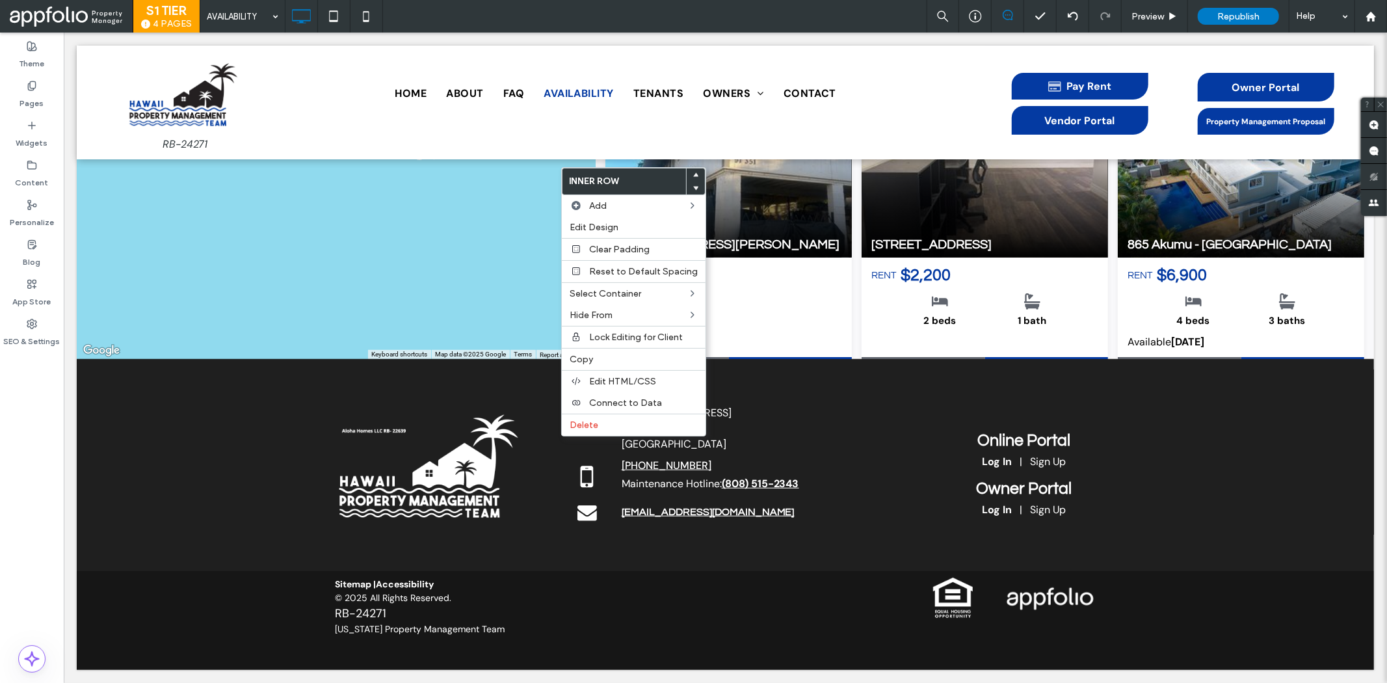
scroll to position [527, 0]
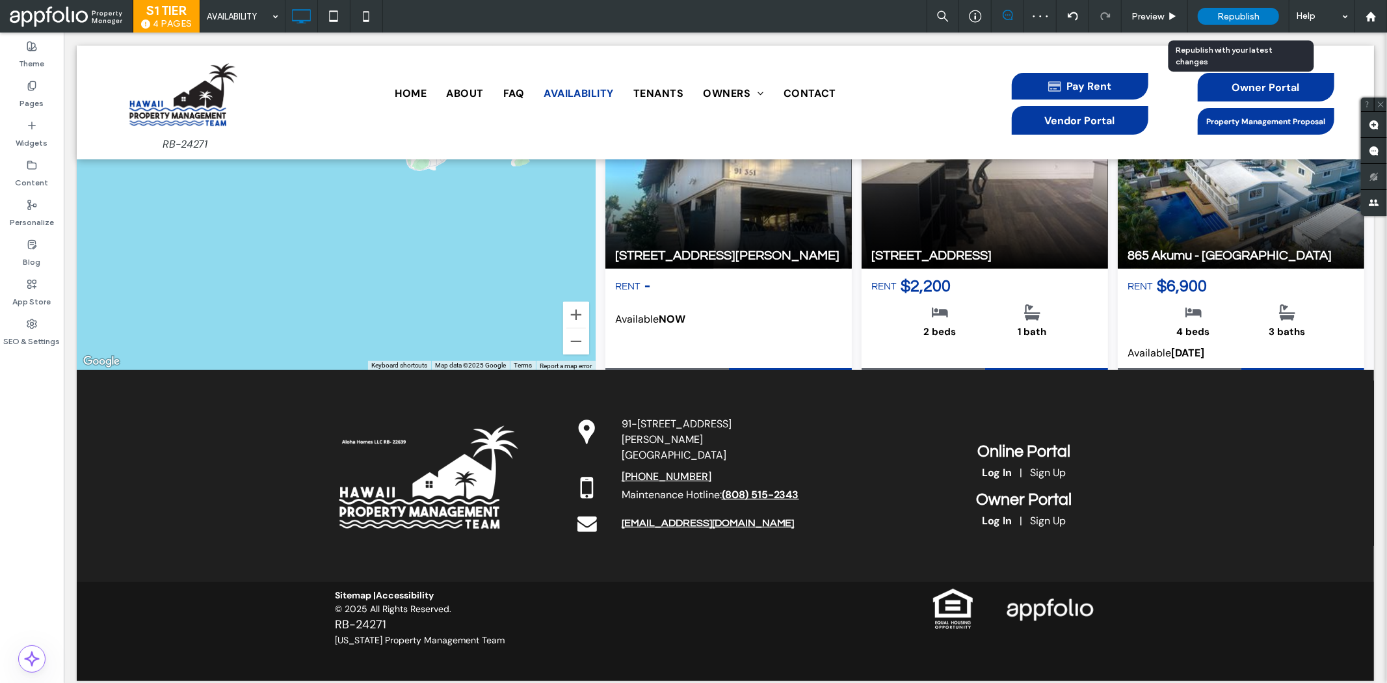
click at [1247, 22] on div "Republish" at bounding box center [1237, 16] width 81 height 17
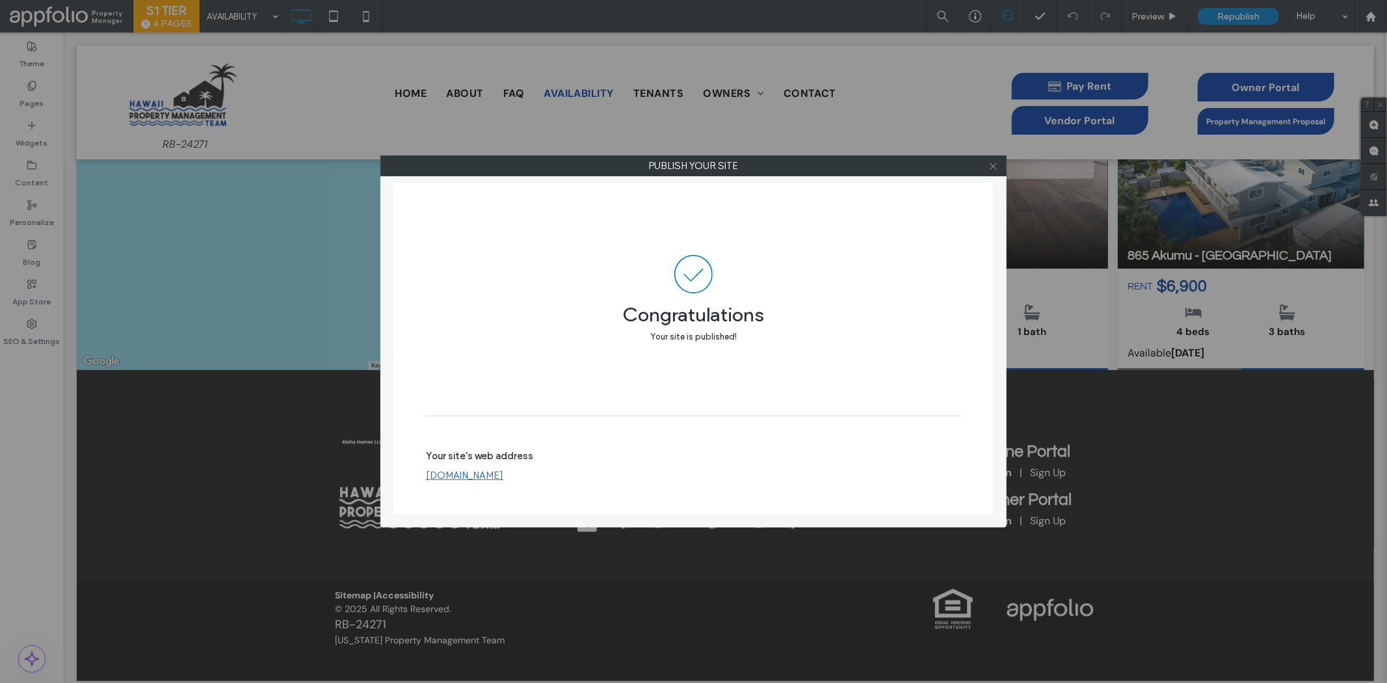
click at [988, 169] on icon at bounding box center [993, 166] width 10 height 10
